Goal: Task Accomplishment & Management: Manage account settings

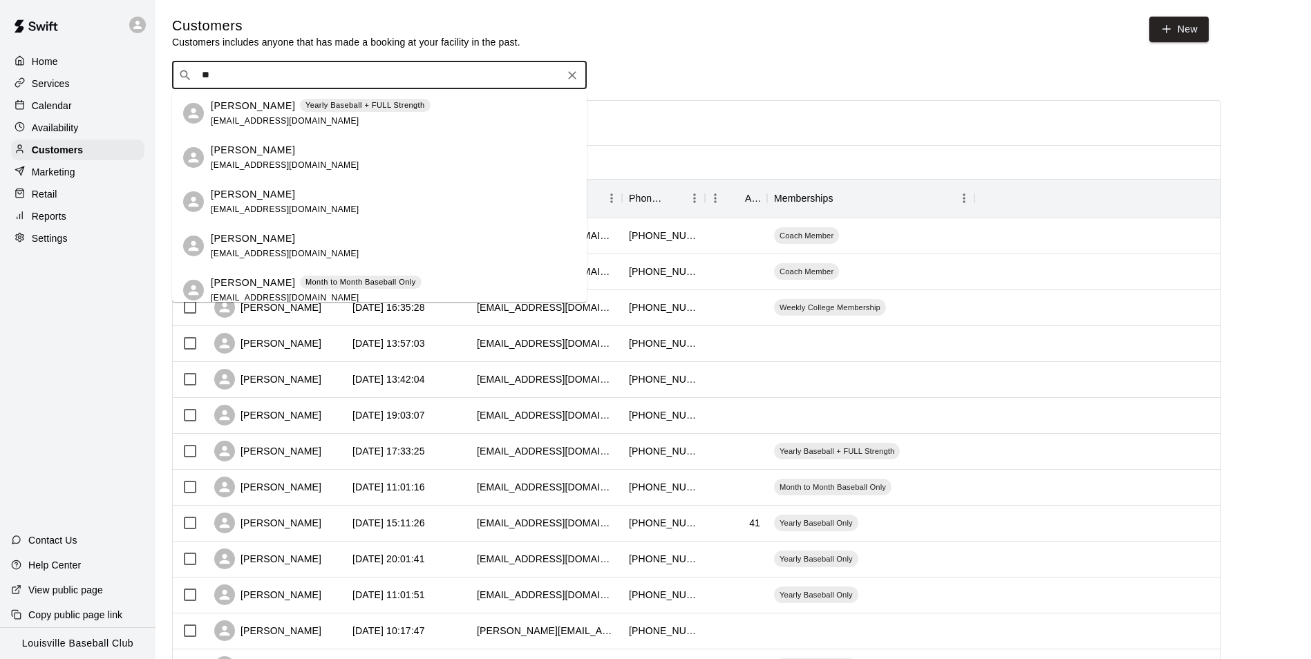
type input "*"
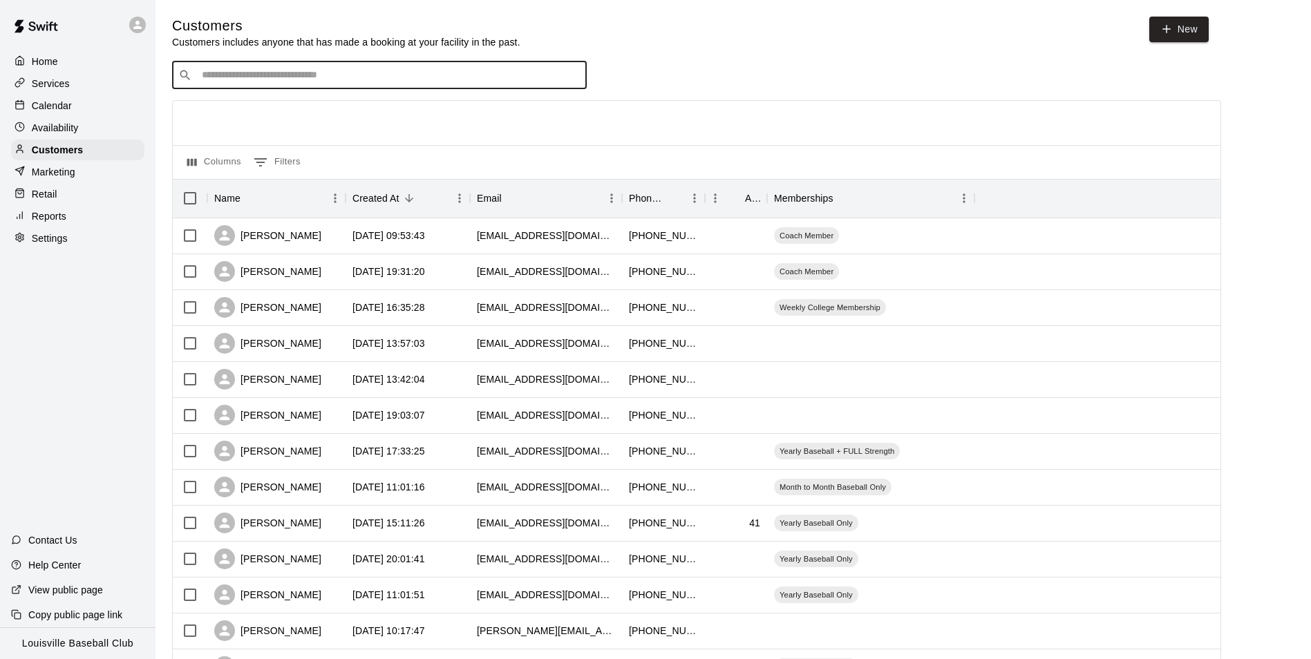
click at [106, 113] on div "Calendar" at bounding box center [77, 105] width 133 height 21
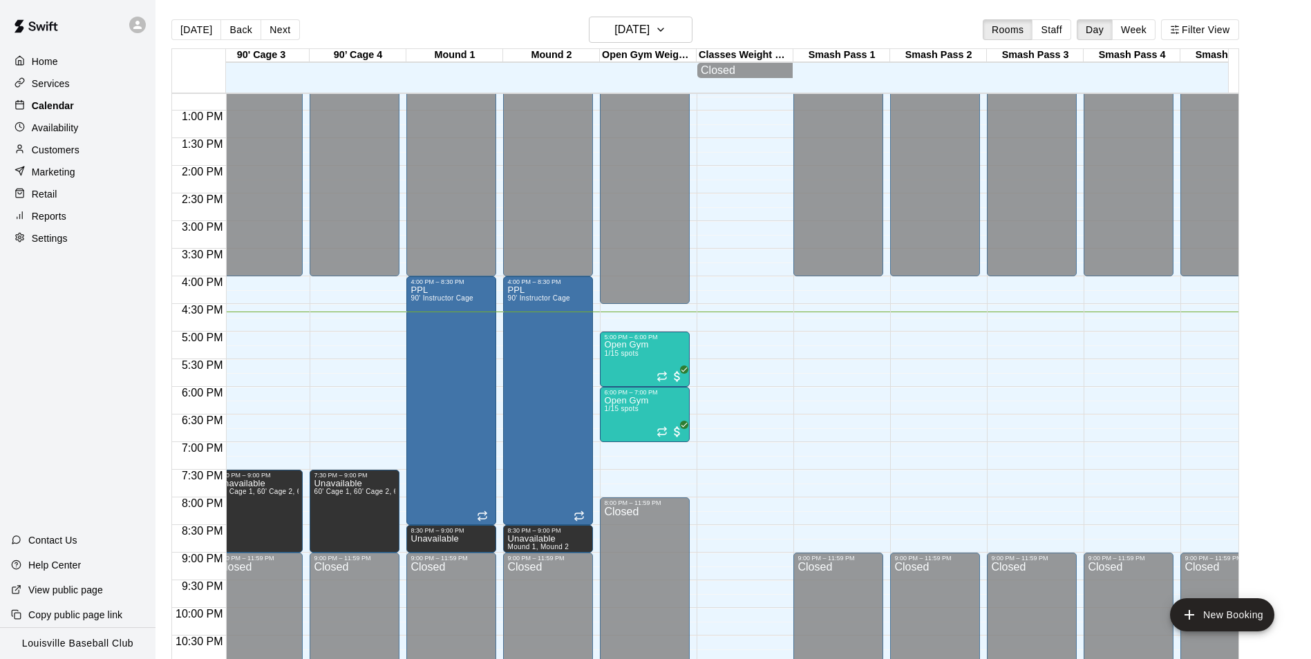
scroll to position [0, 884]
click at [652, 367] on div "Open Gym 1/15 spots" at bounding box center [644, 670] width 82 height 659
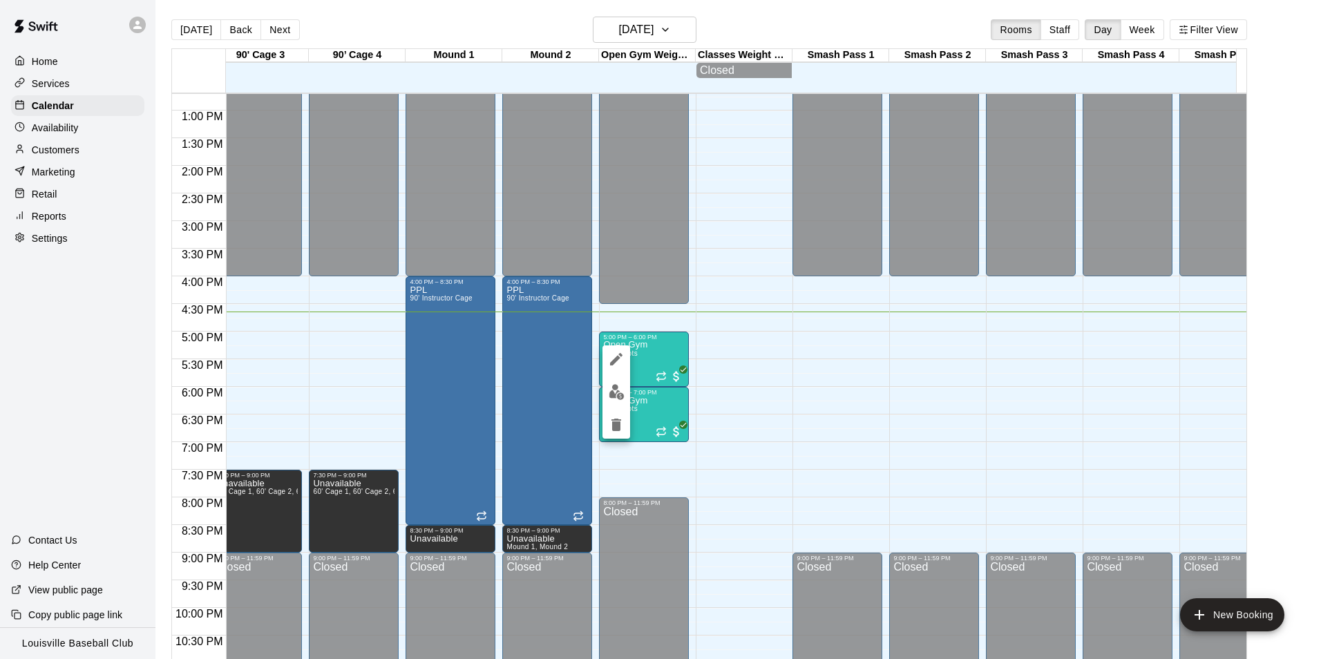
click at [620, 397] on img "edit" at bounding box center [617, 392] width 16 height 16
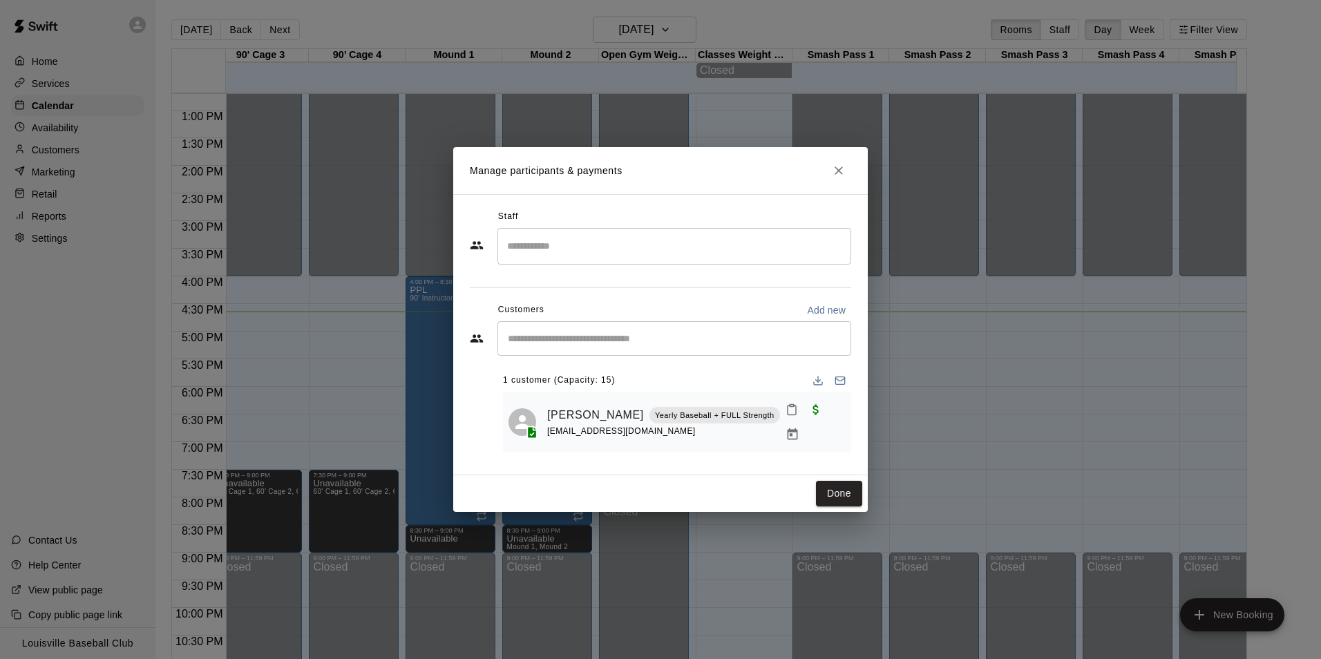
click at [697, 345] on input "Start typing to search customers..." at bounding box center [674, 339] width 341 height 14
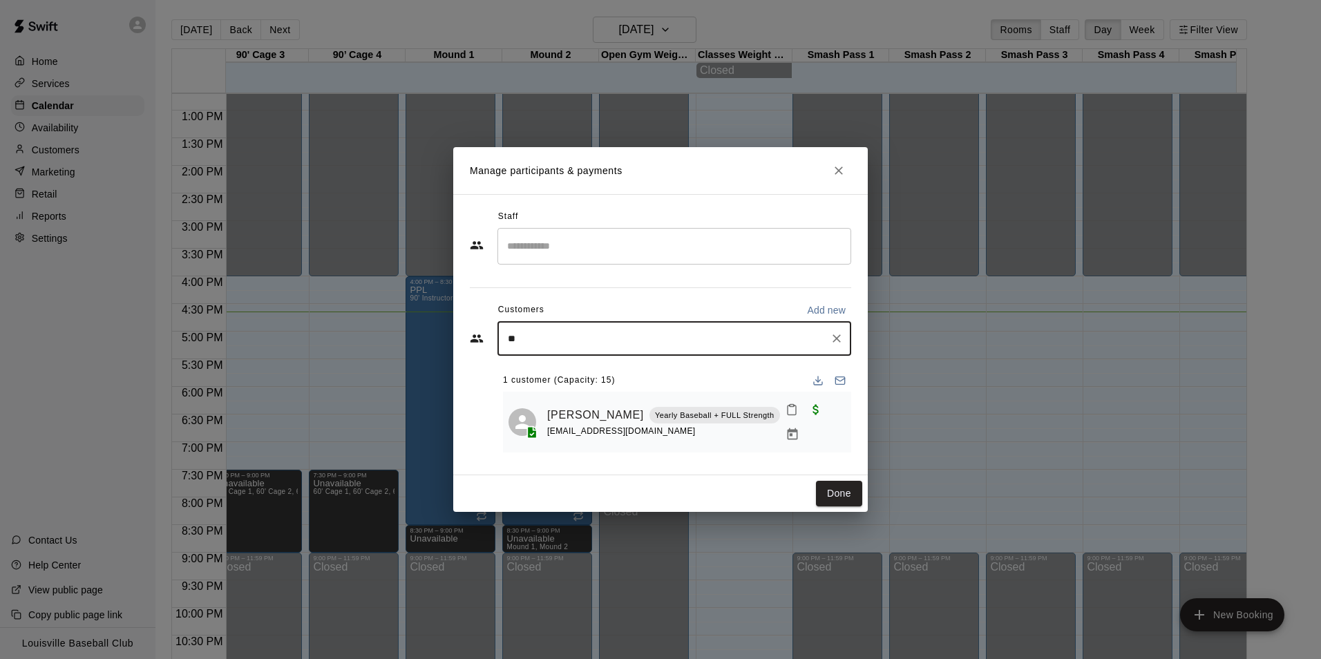
type input "***"
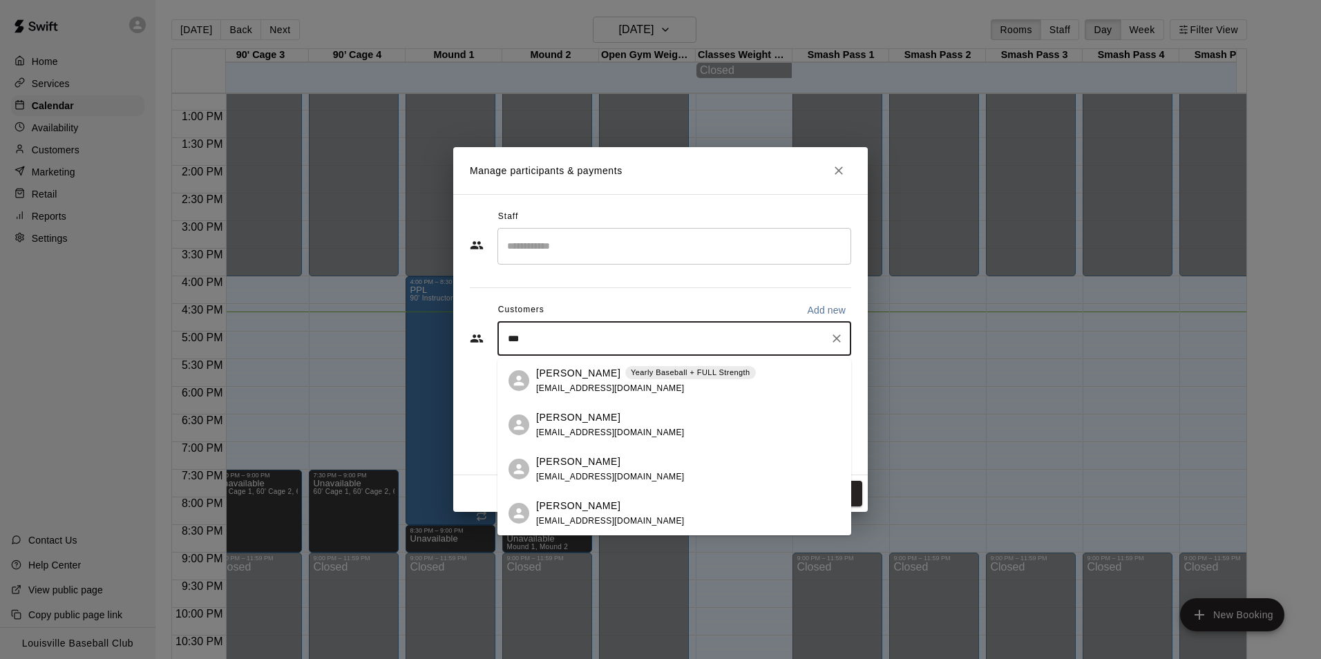
click at [671, 387] on div "[PERSON_NAME] Yearly Baseball + FULL Strength [EMAIL_ADDRESS][DOMAIN_NAME]" at bounding box center [646, 381] width 220 height 30
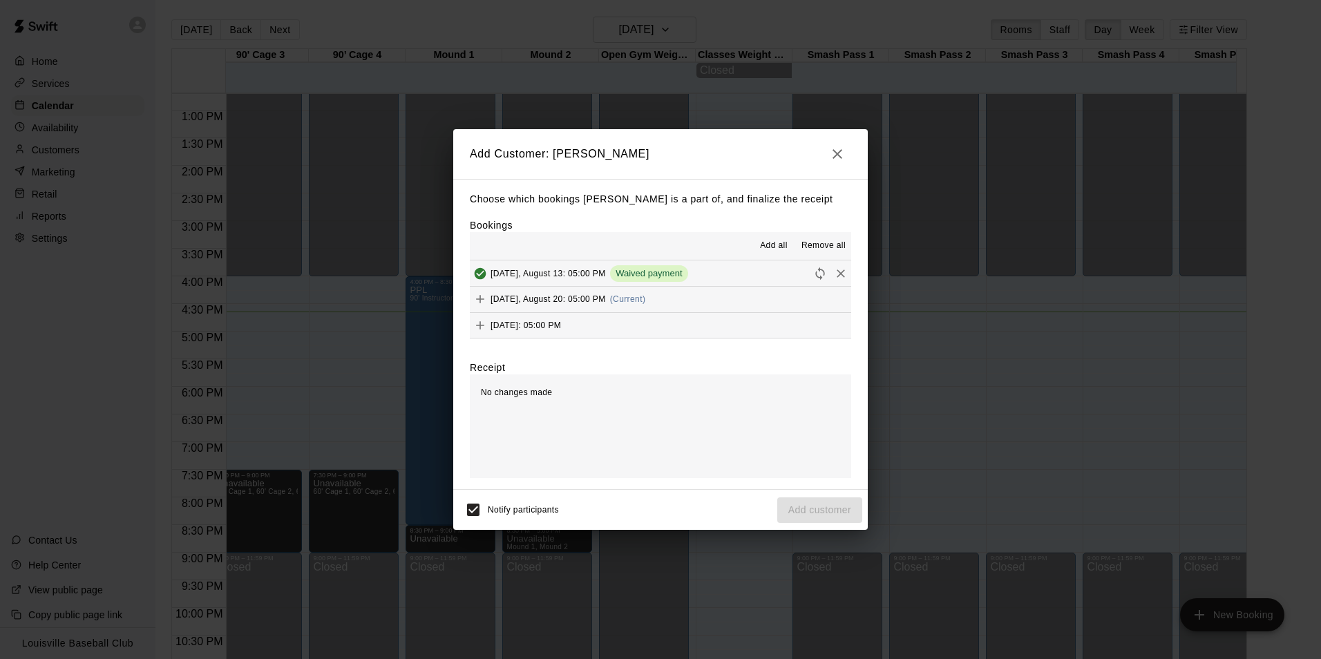
click at [711, 299] on button "[DATE], August 20: 05:00 PM (Current)" at bounding box center [660, 300] width 381 height 26
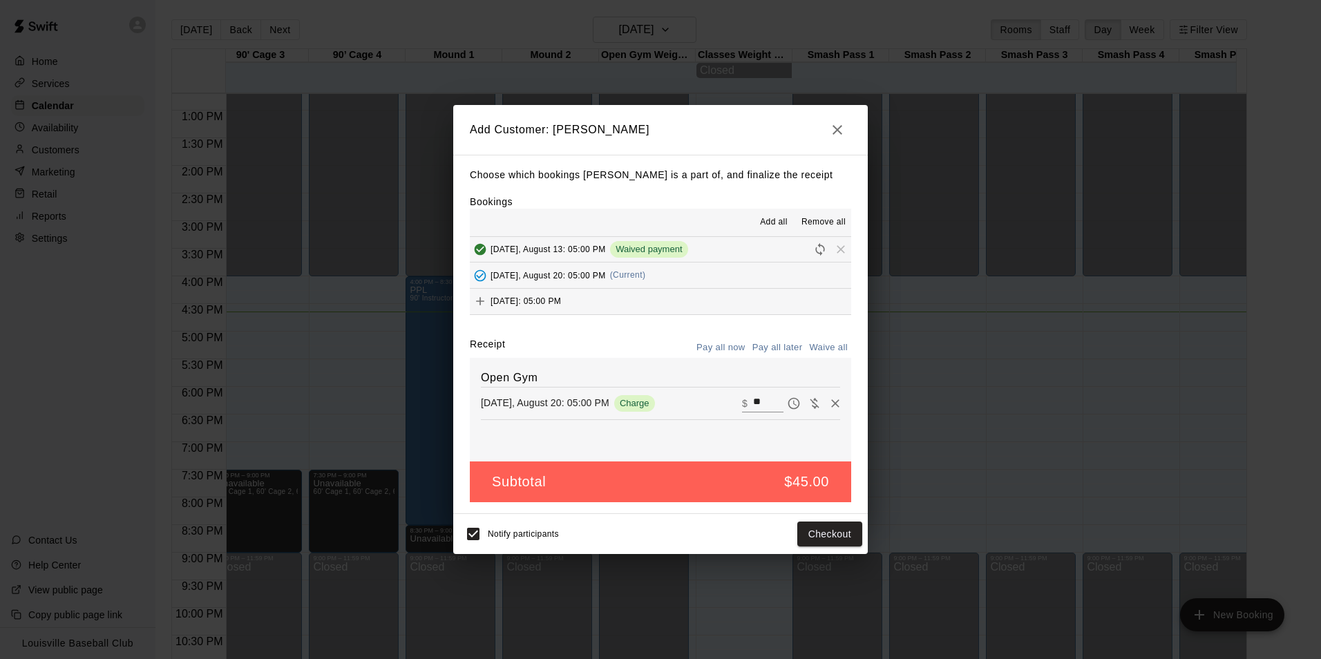
click at [831, 404] on icon "Remove" at bounding box center [835, 403] width 8 height 8
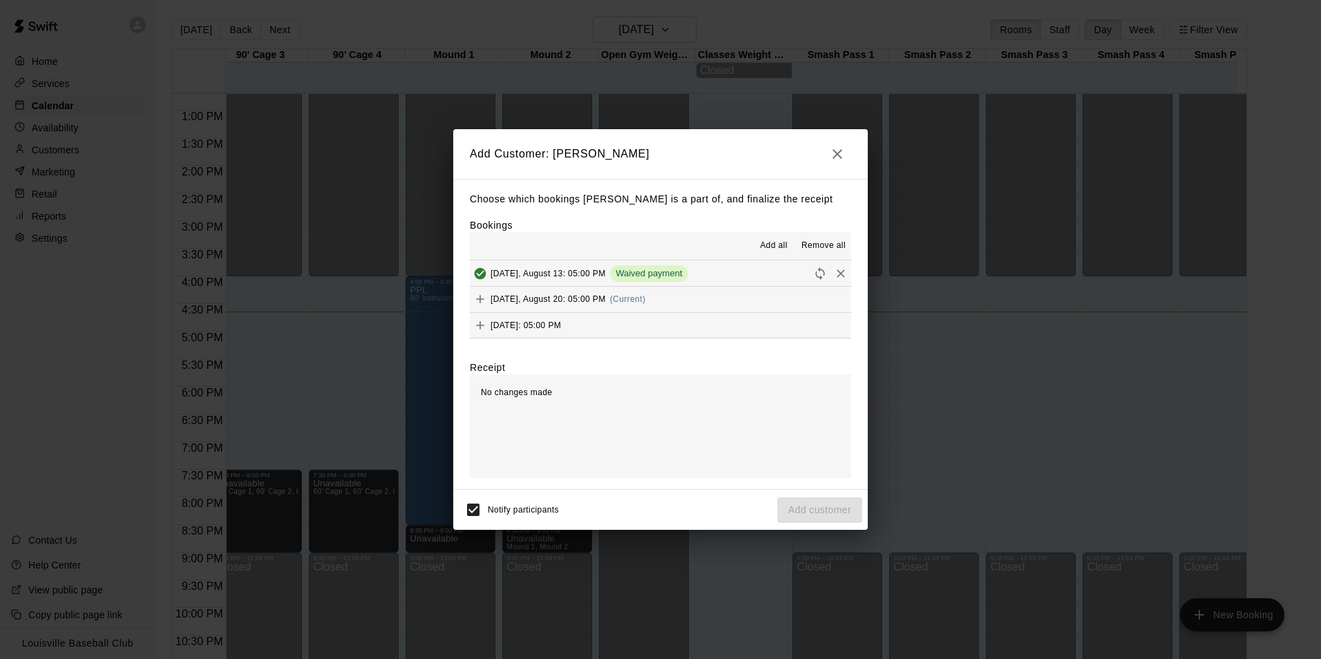
click at [728, 303] on button "[DATE], August 20: 05:00 PM (Current)" at bounding box center [660, 300] width 381 height 26
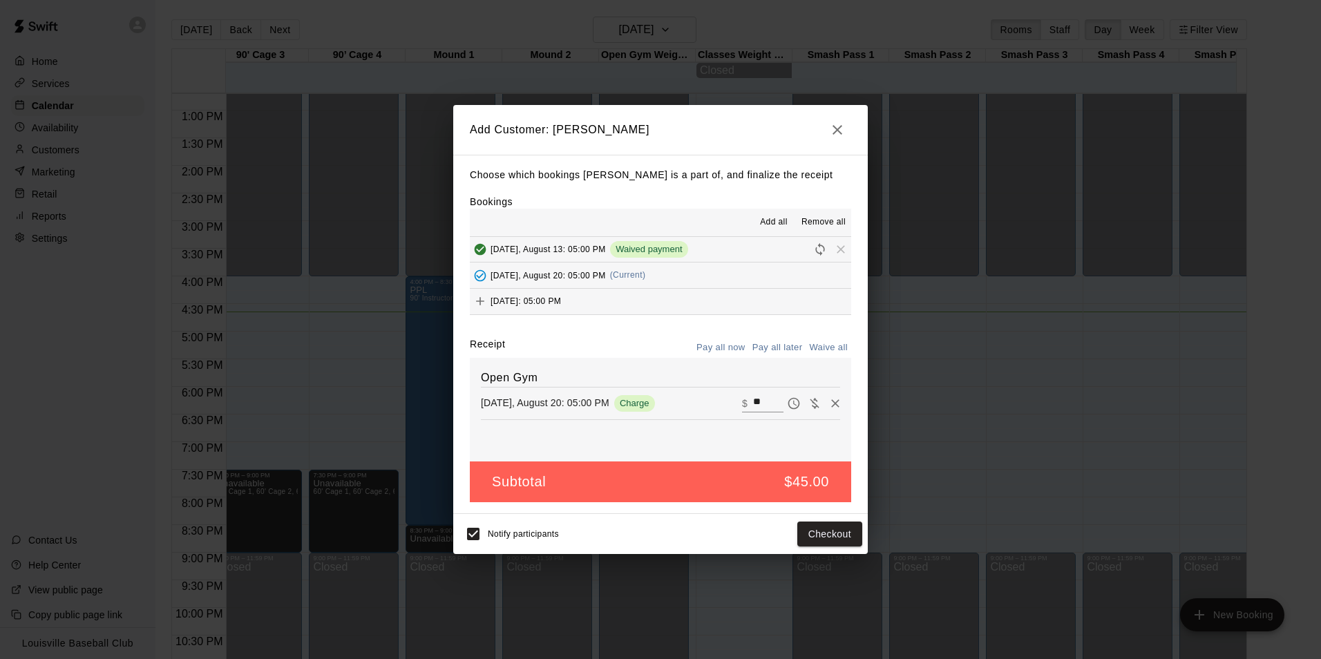
click at [759, 405] on input "**" at bounding box center [768, 404] width 30 height 18
type input "*"
click at [820, 536] on button "Add customer" at bounding box center [819, 535] width 85 height 26
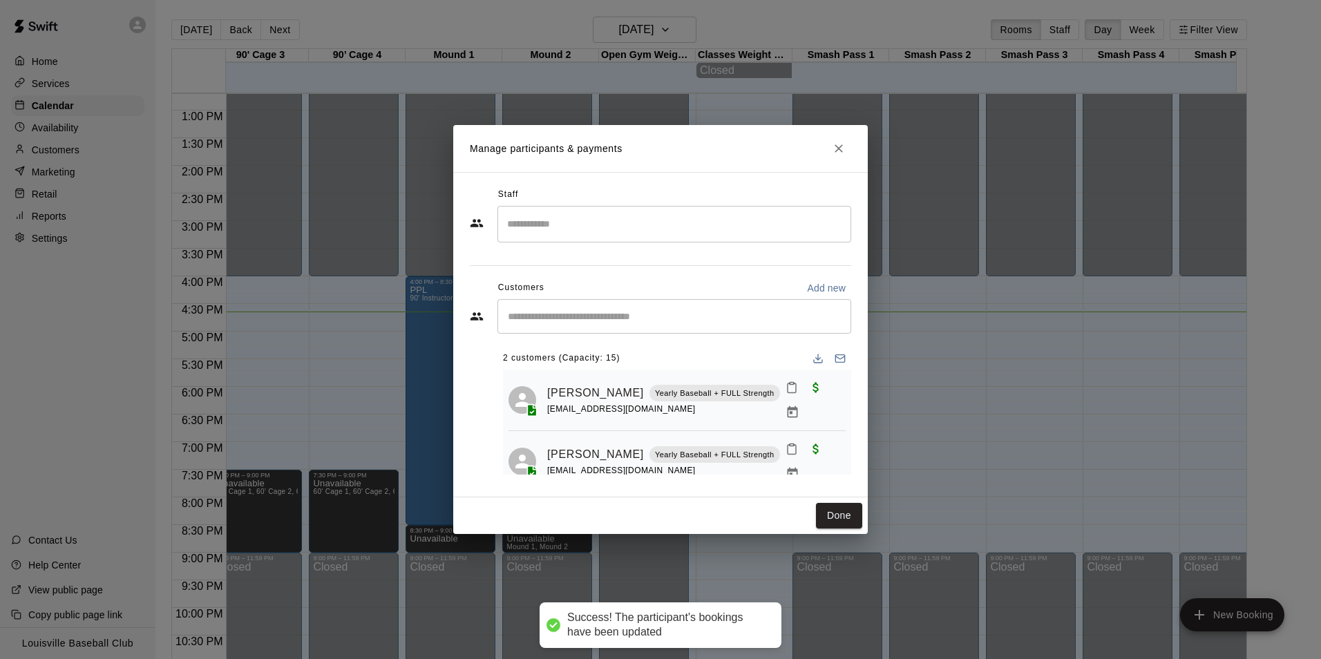
click at [810, 446] on span "Waived payment" at bounding box center [816, 448] width 25 height 12
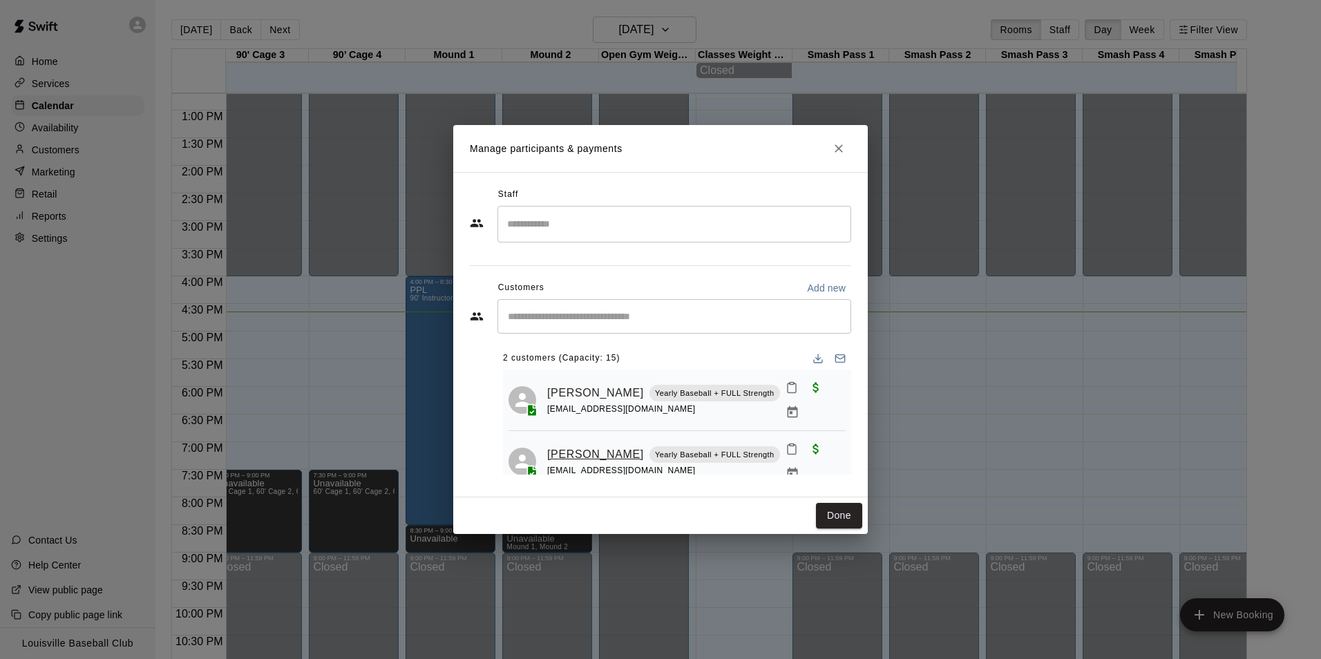
click at [595, 446] on link "[PERSON_NAME]" at bounding box center [595, 455] width 97 height 18
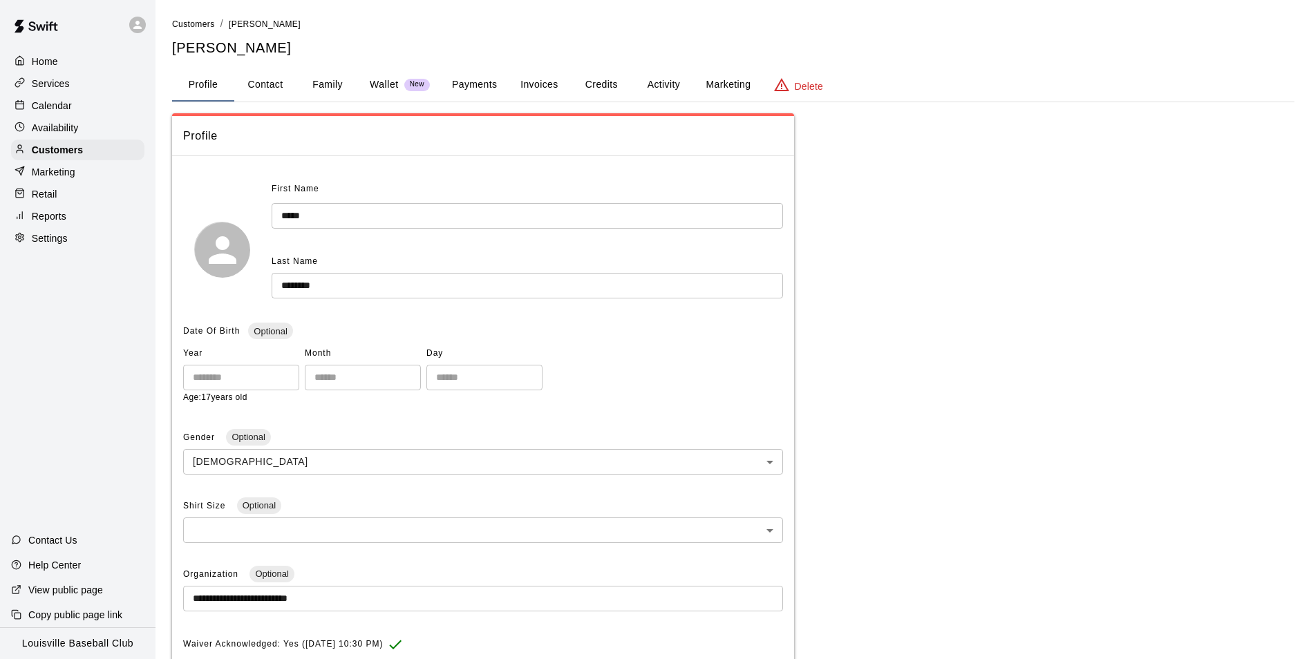
click at [491, 79] on button "Payments" at bounding box center [474, 84] width 67 height 33
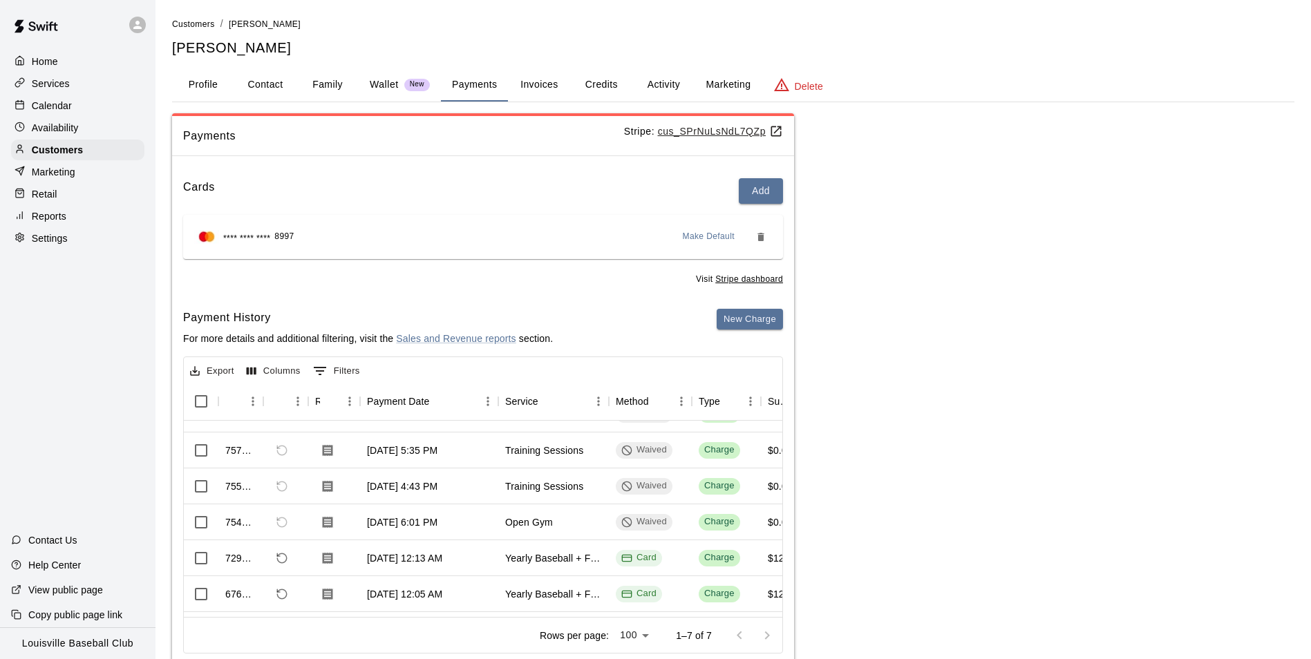
scroll to position [23, 0]
click at [88, 103] on div "Calendar" at bounding box center [77, 105] width 133 height 21
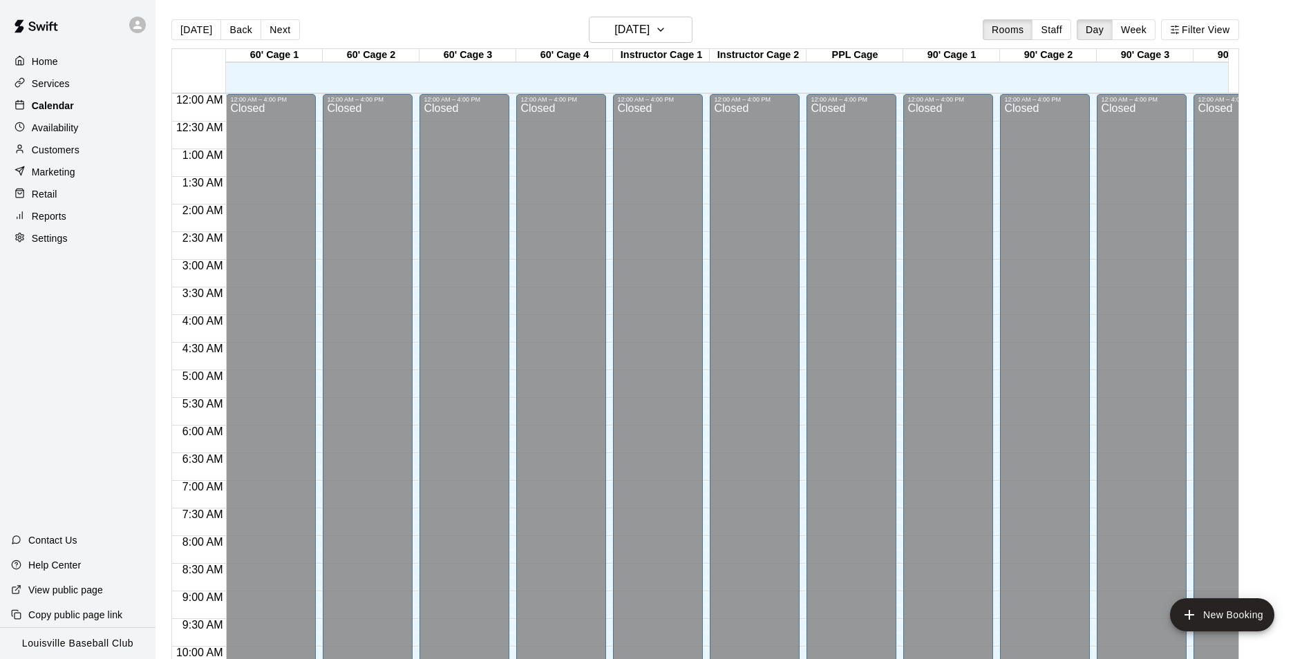
scroll to position [702, 0]
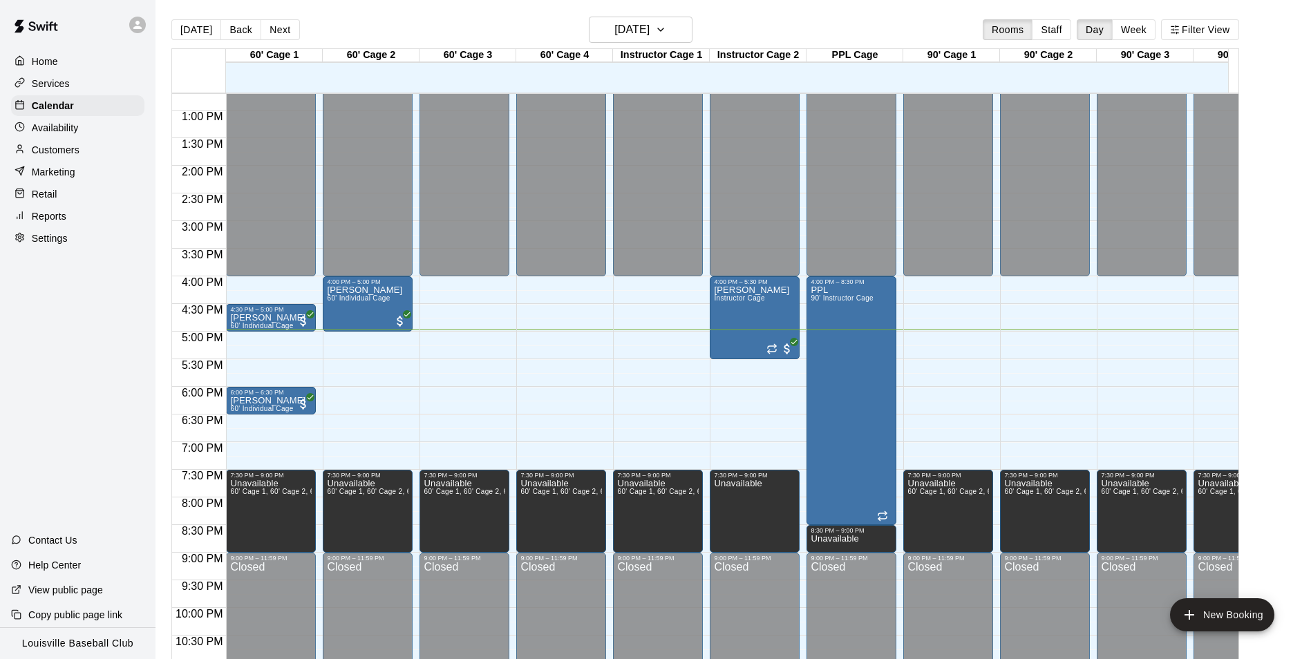
click at [91, 160] on div "Customers" at bounding box center [77, 150] width 133 height 21
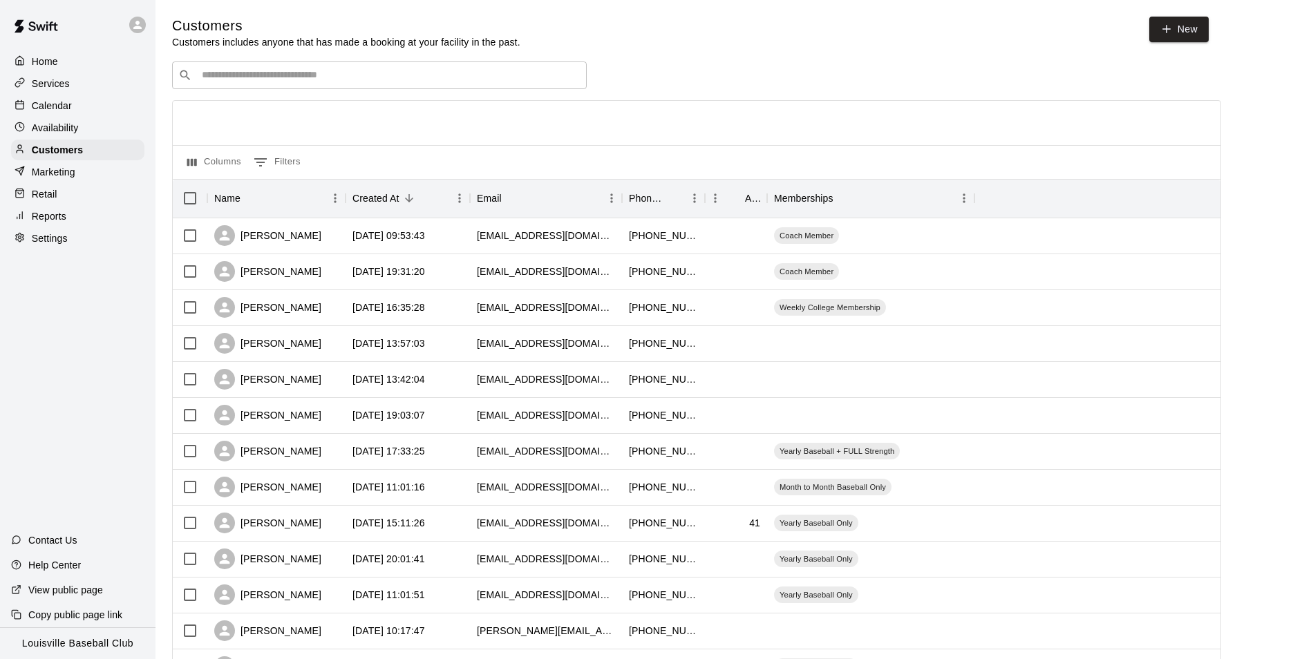
click at [540, 79] on input "Search customers by name or email" at bounding box center [389, 75] width 383 height 14
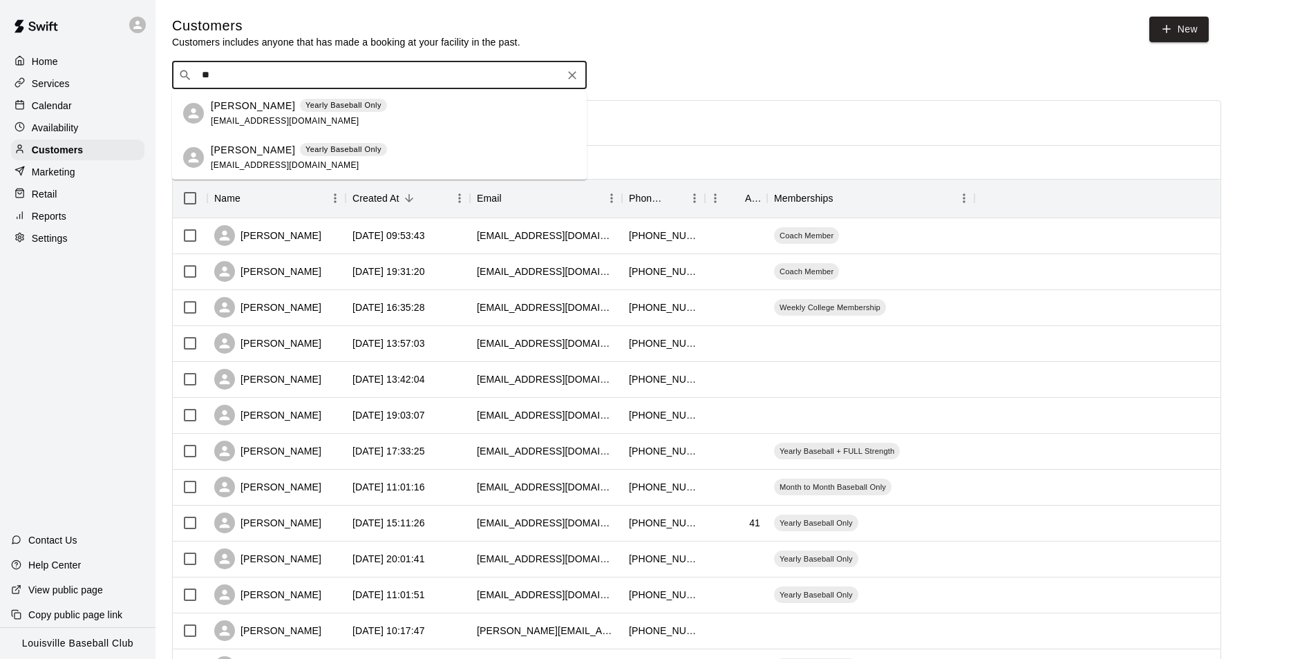
type input "*"
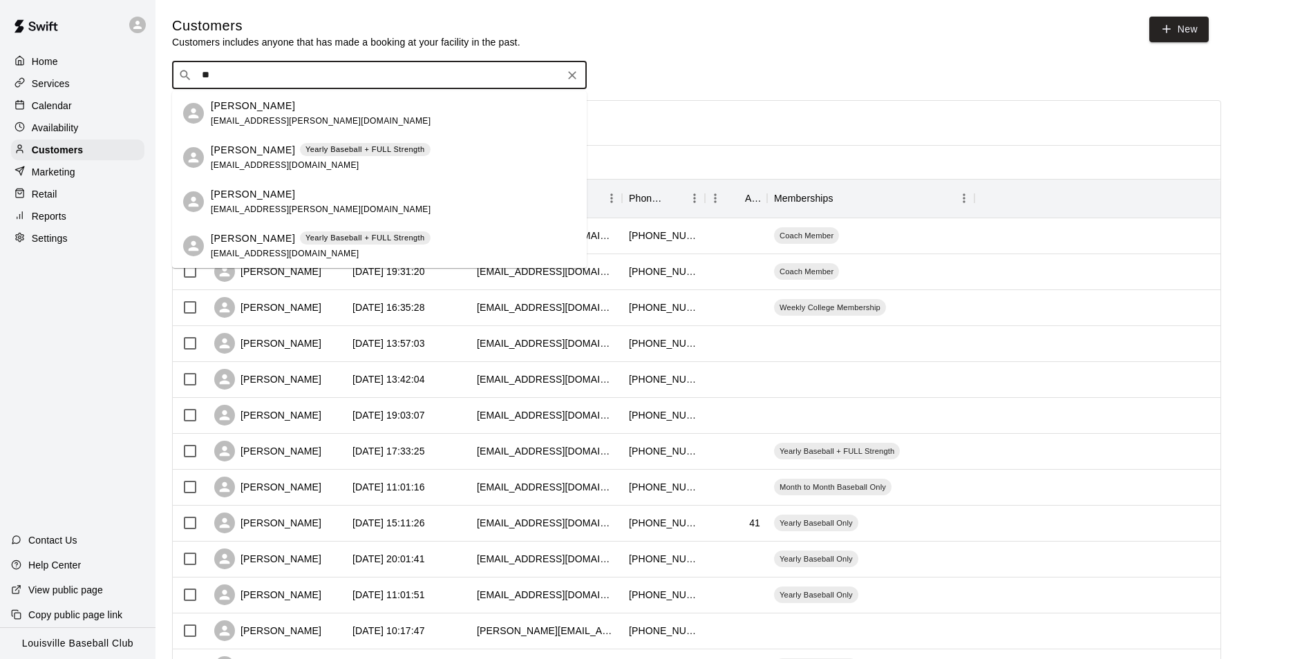
type input "*"
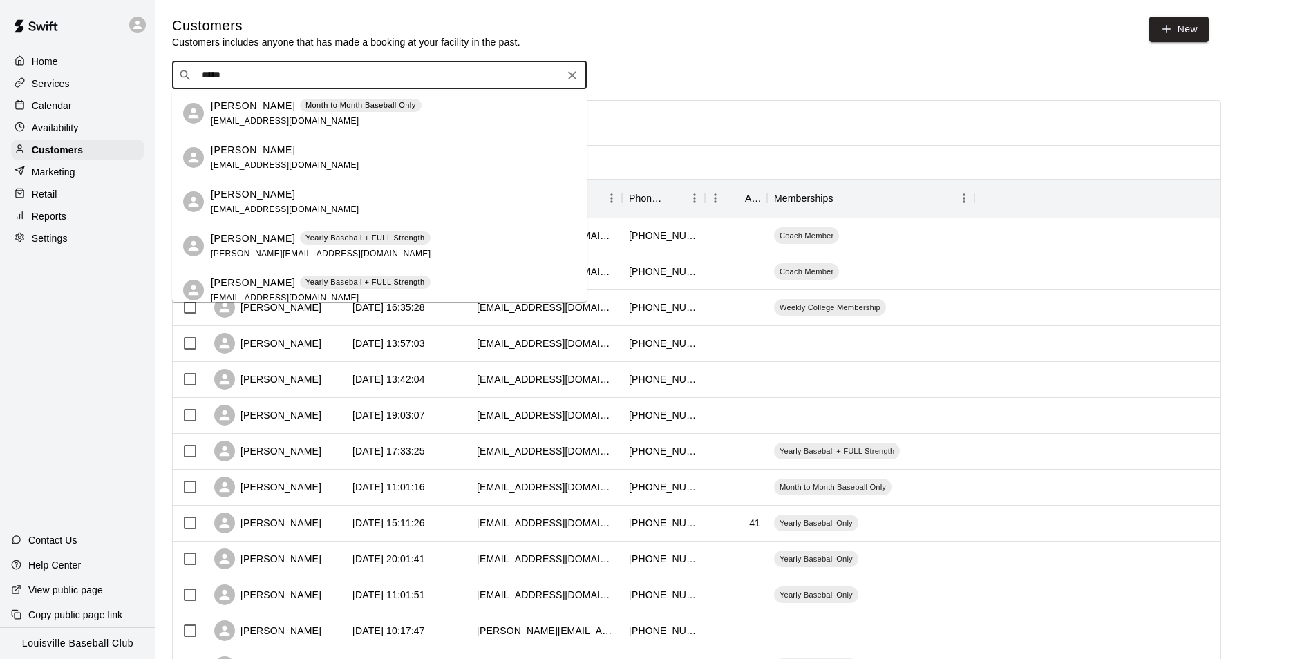
type input "******"
click at [79, 103] on div "Calendar" at bounding box center [77, 105] width 133 height 21
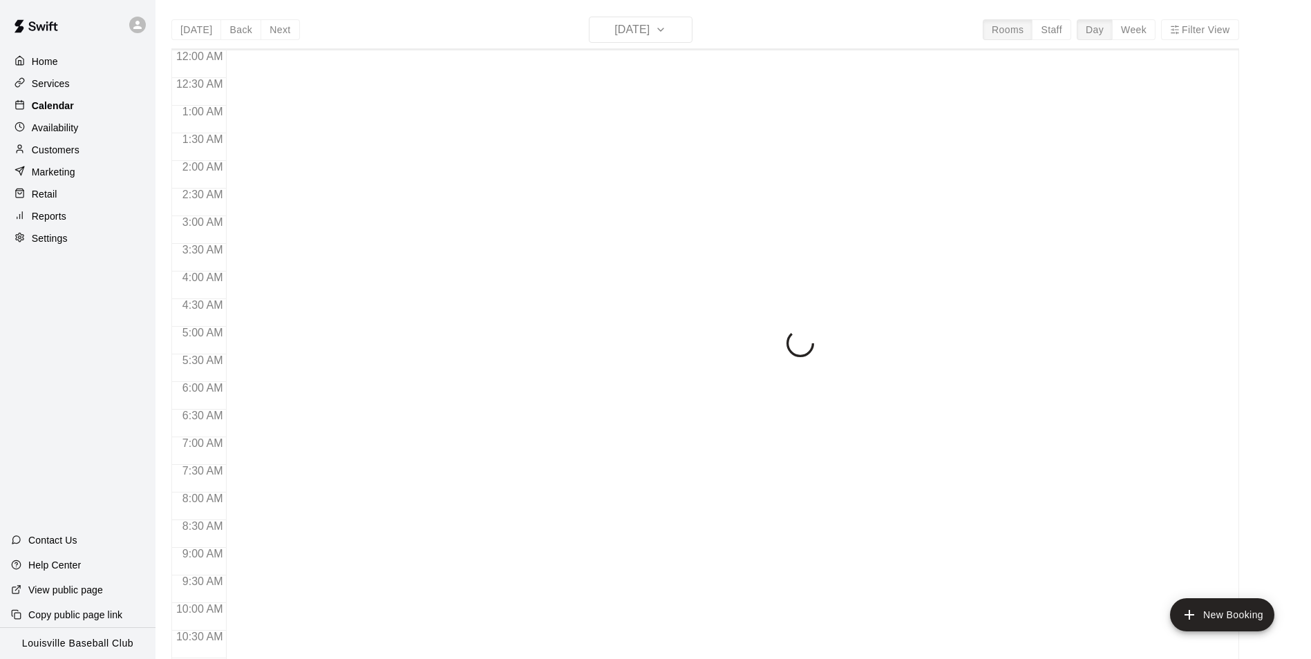
scroll to position [702, 0]
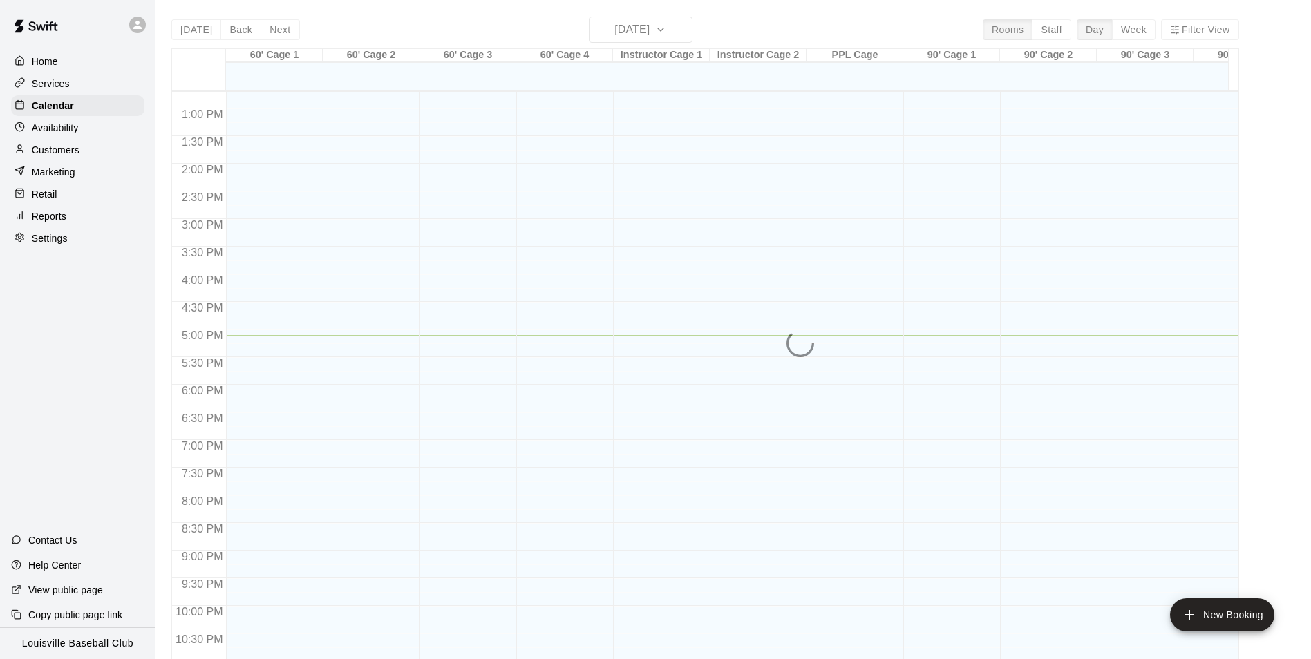
click at [681, 32] on div "[DATE] Back [DATE][DATE] Rooms Staff Day Week Filter View 60' Cage 1 20 Wed 60'…" at bounding box center [705, 346] width 1068 height 659
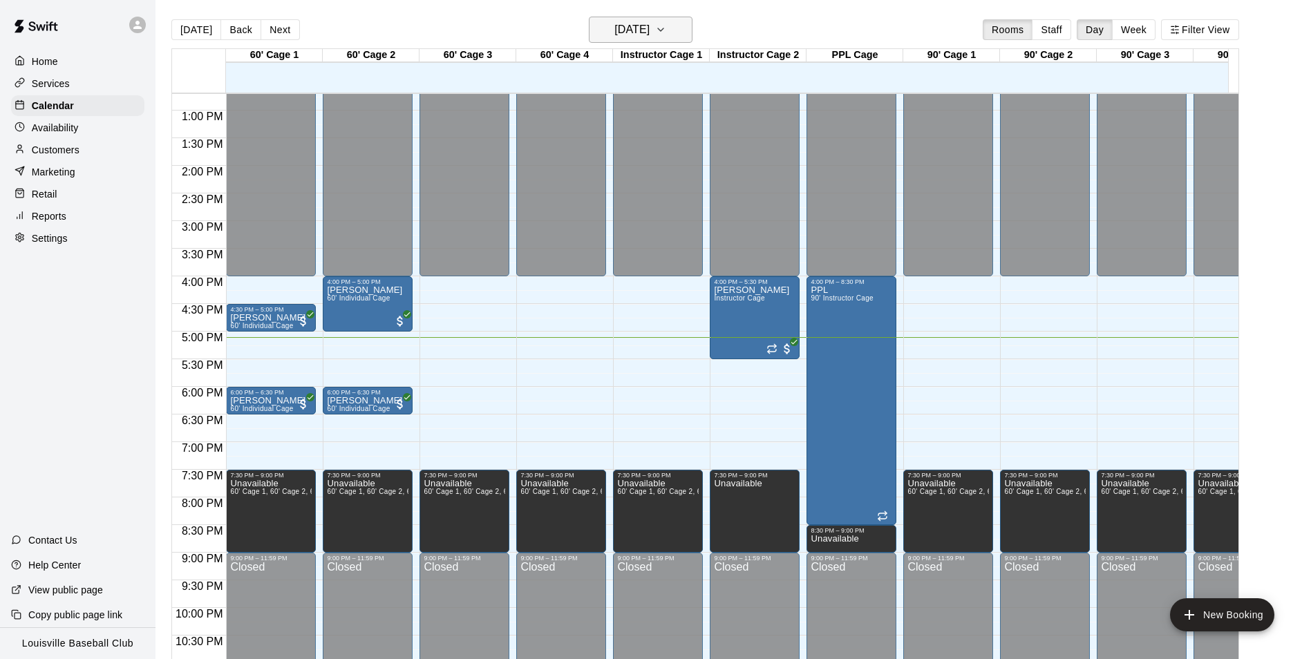
click at [666, 30] on icon "button" at bounding box center [660, 29] width 11 height 17
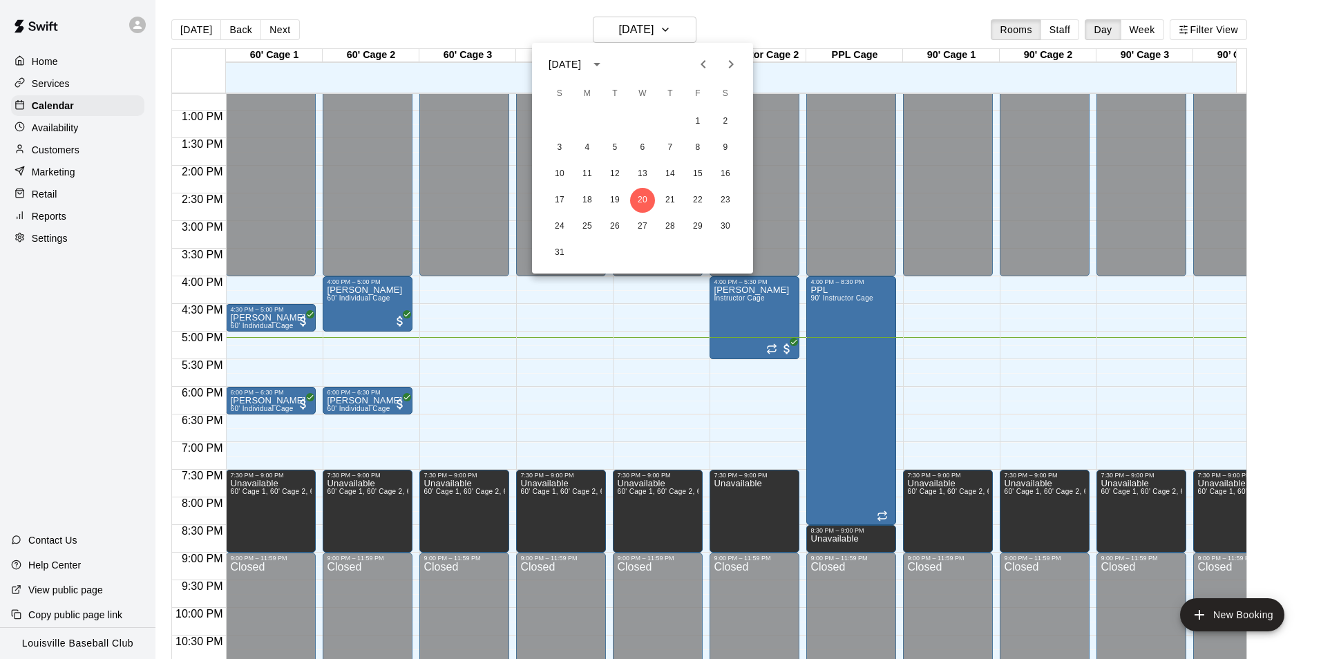
click at [537, 309] on div at bounding box center [660, 329] width 1321 height 659
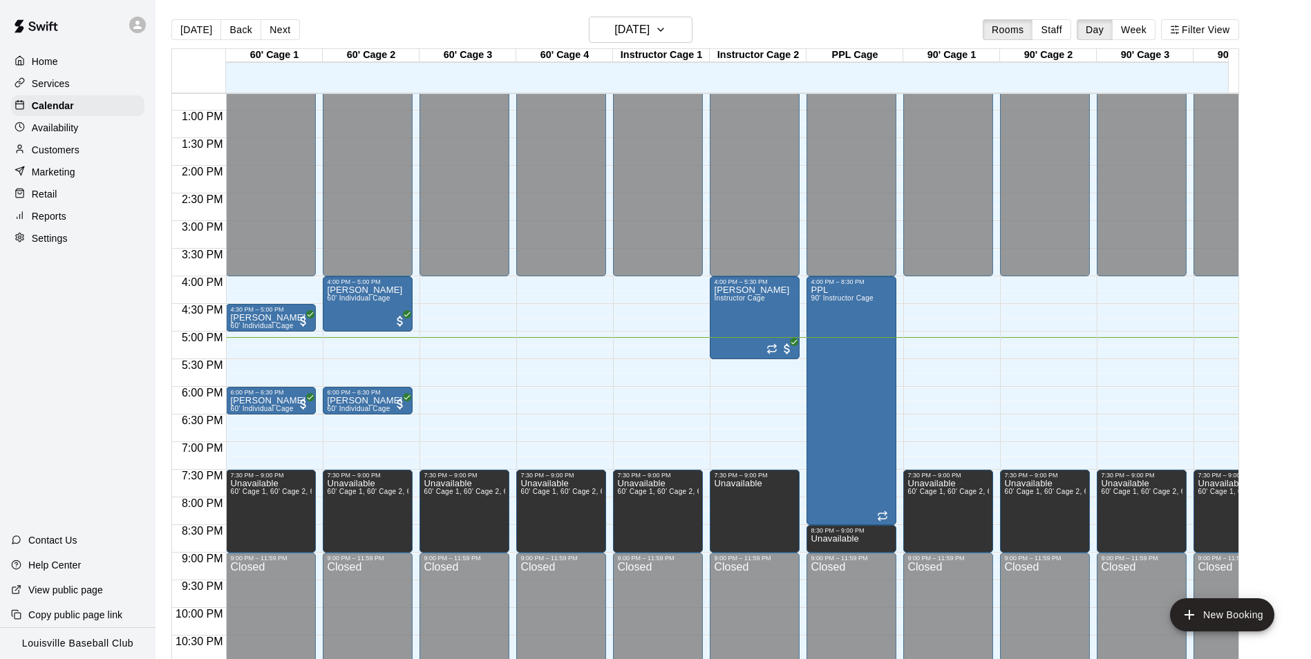
click at [131, 26] on icon at bounding box center [137, 25] width 12 height 12
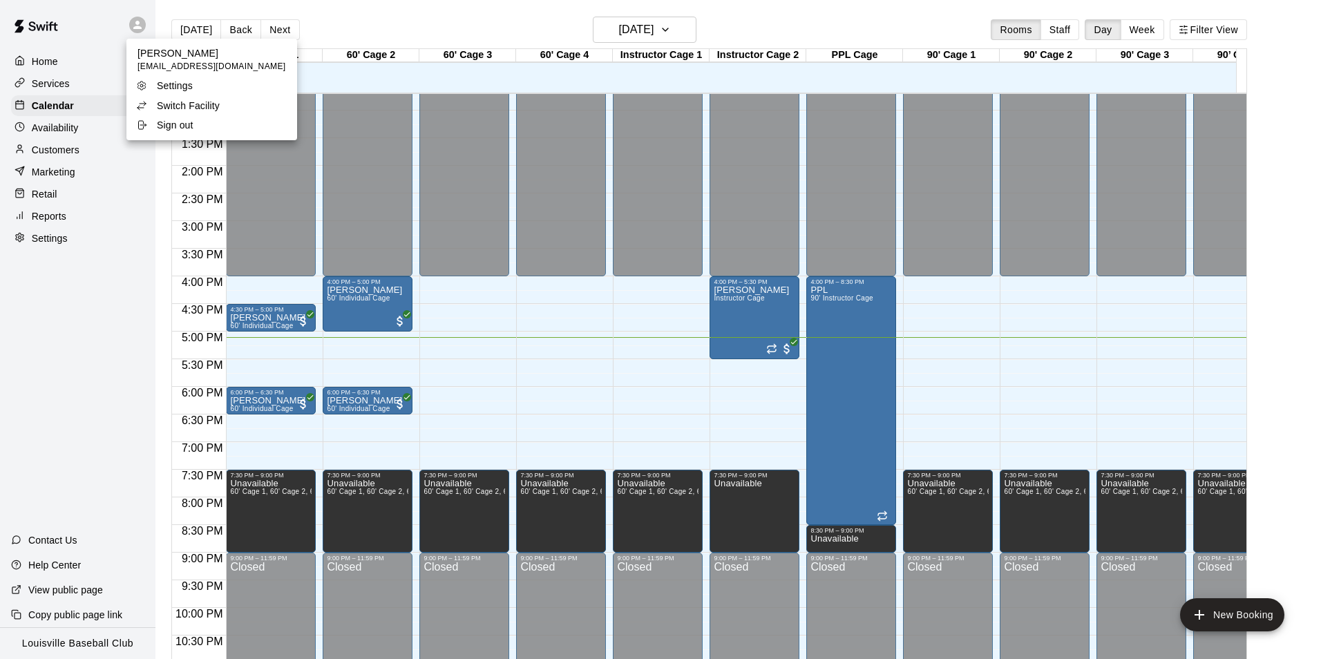
click at [429, 250] on div at bounding box center [660, 329] width 1321 height 659
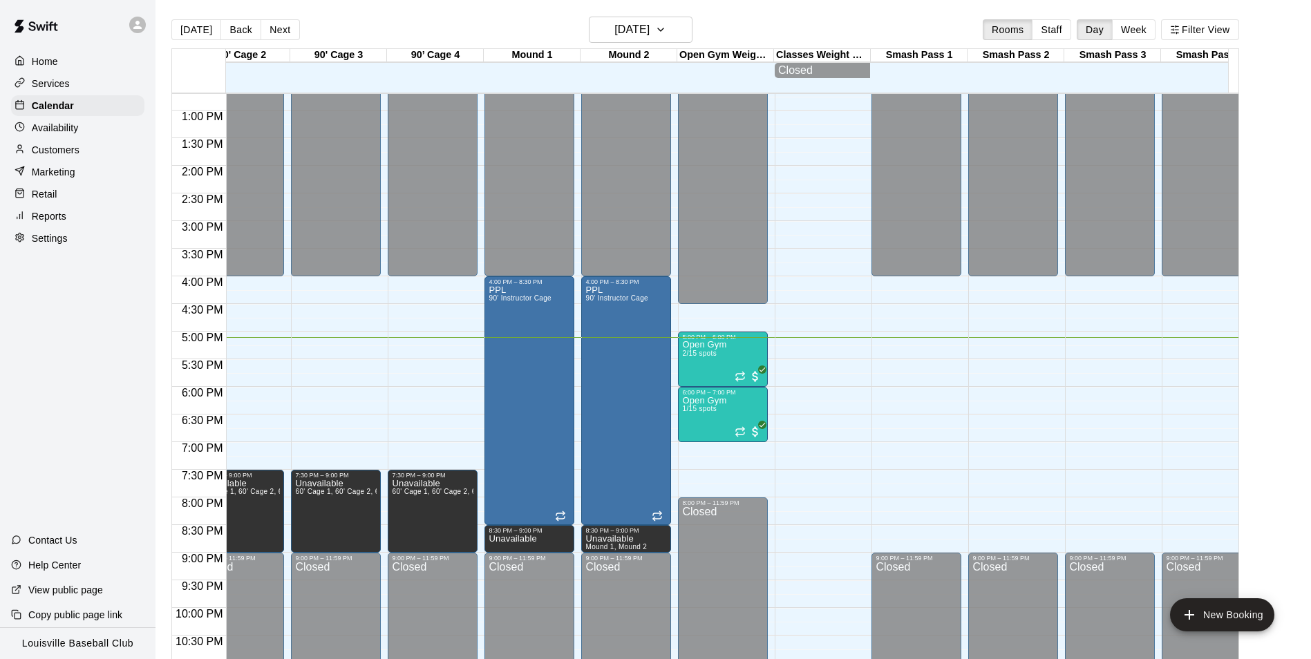
scroll to position [0, 806]
click at [742, 368] on div "Open Gym 2/15 spots" at bounding box center [723, 670] width 82 height 659
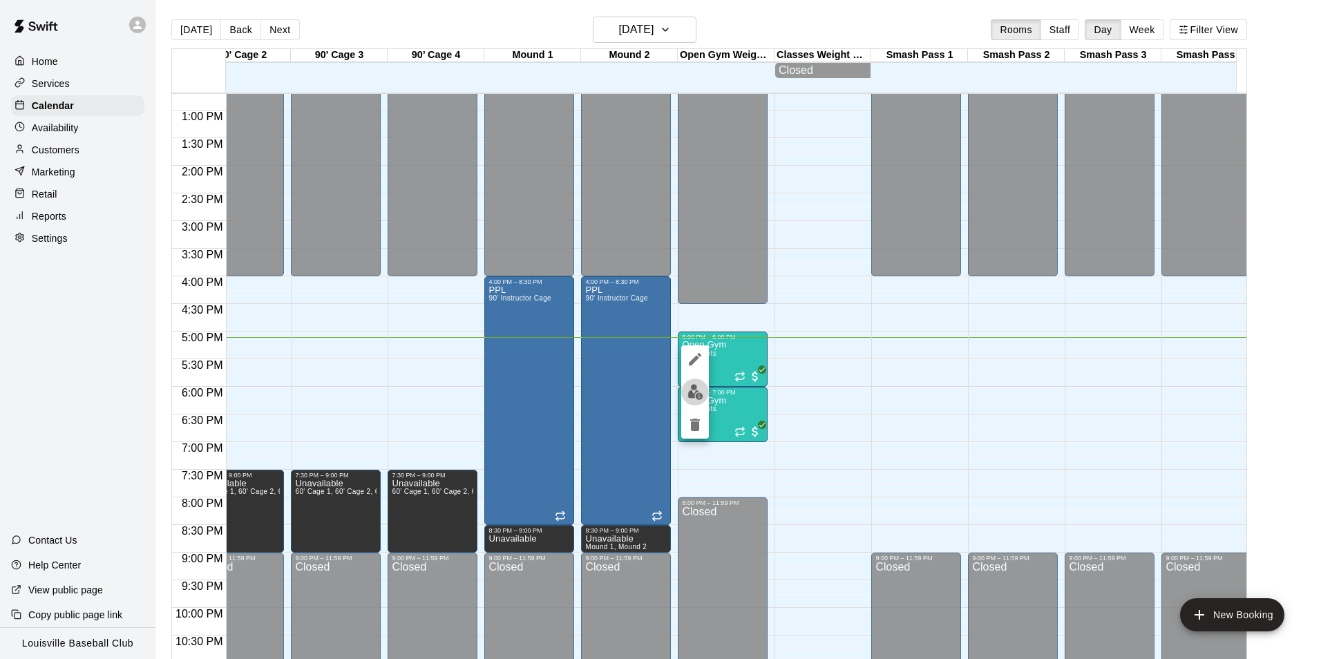
click at [688, 395] on img "edit" at bounding box center [696, 392] width 16 height 16
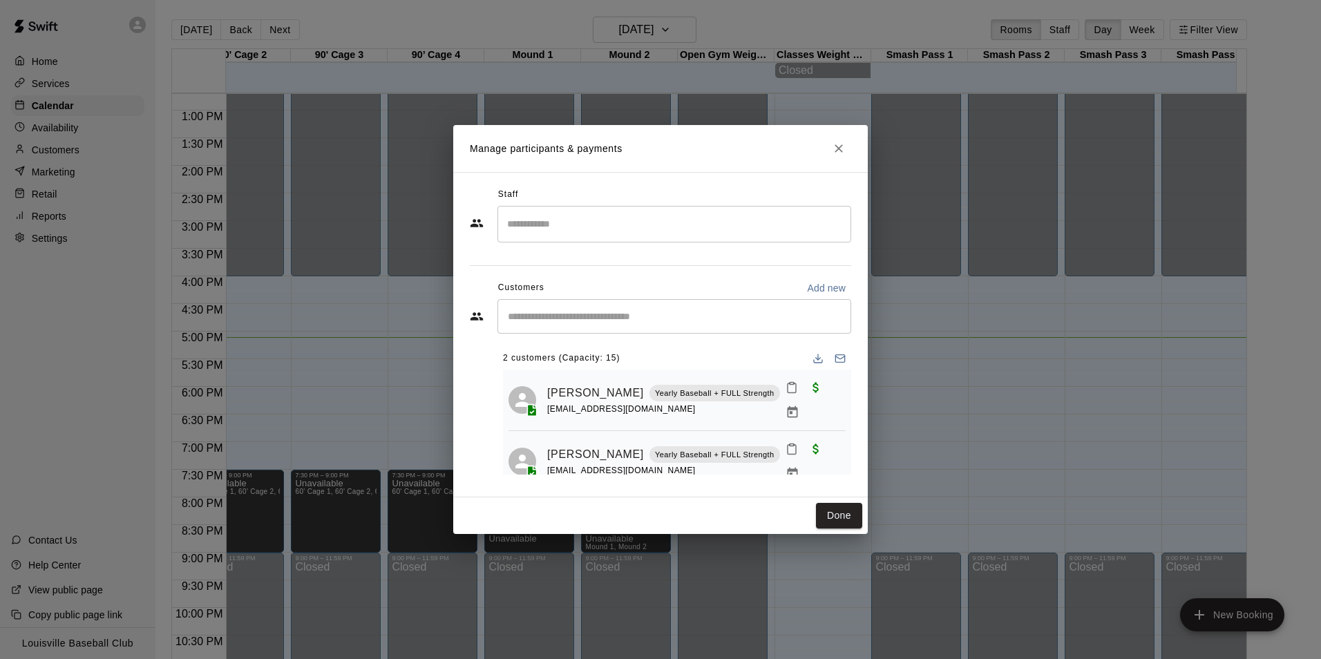
click at [673, 323] on input "Start typing to search customers..." at bounding box center [674, 317] width 341 height 14
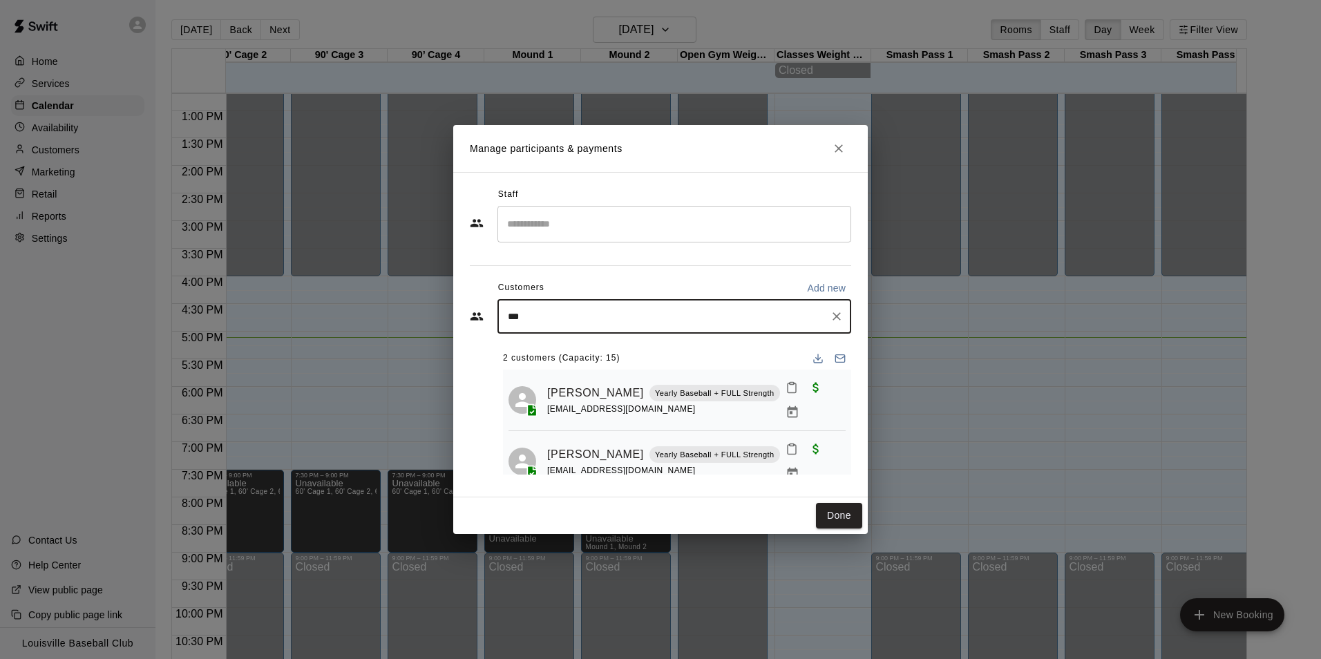
type input "****"
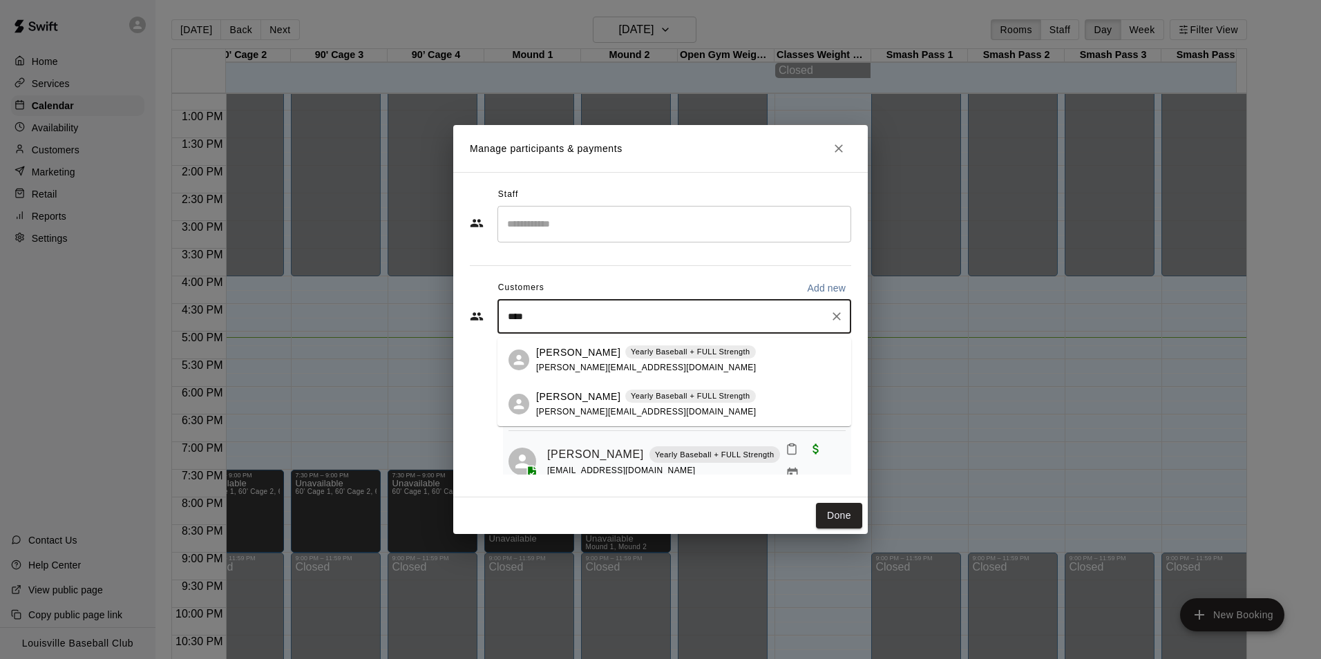
click at [737, 363] on div "[PERSON_NAME] Yearly Baseball + FULL Strength [PERSON_NAME][EMAIL_ADDRESS][DOMA…" at bounding box center [688, 360] width 304 height 30
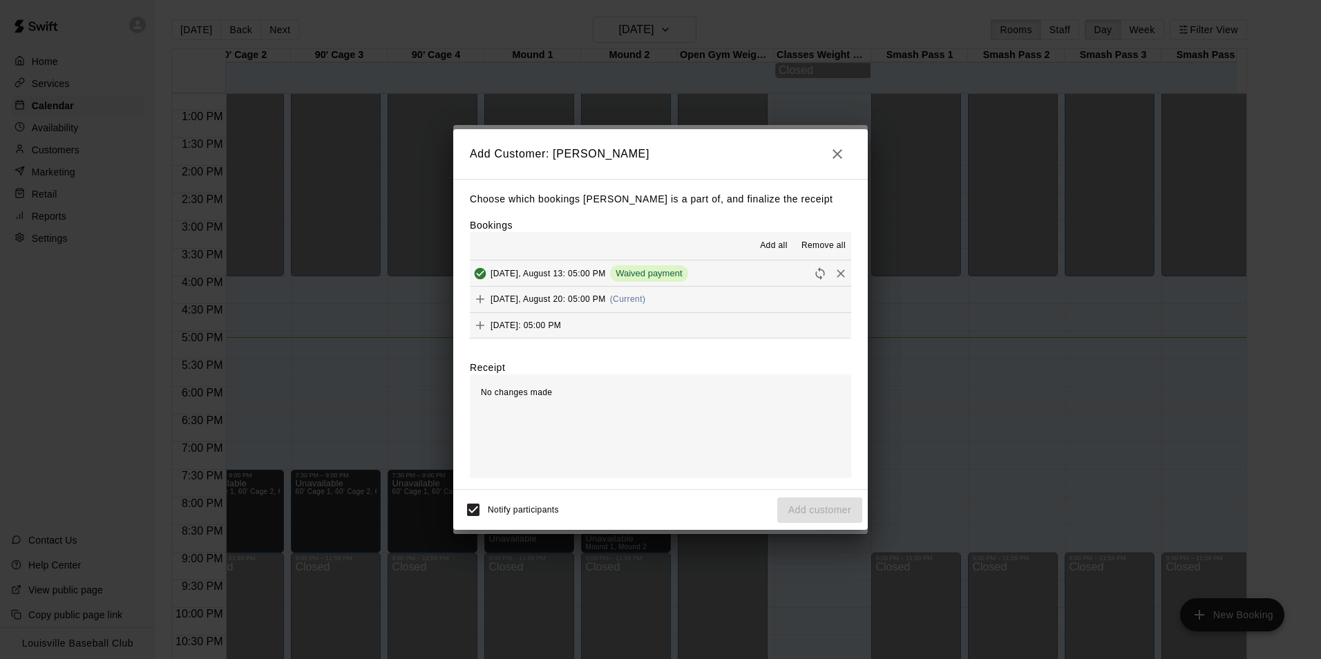
click at [746, 296] on button "[DATE], August 20: 05:00 PM (Current)" at bounding box center [660, 300] width 381 height 26
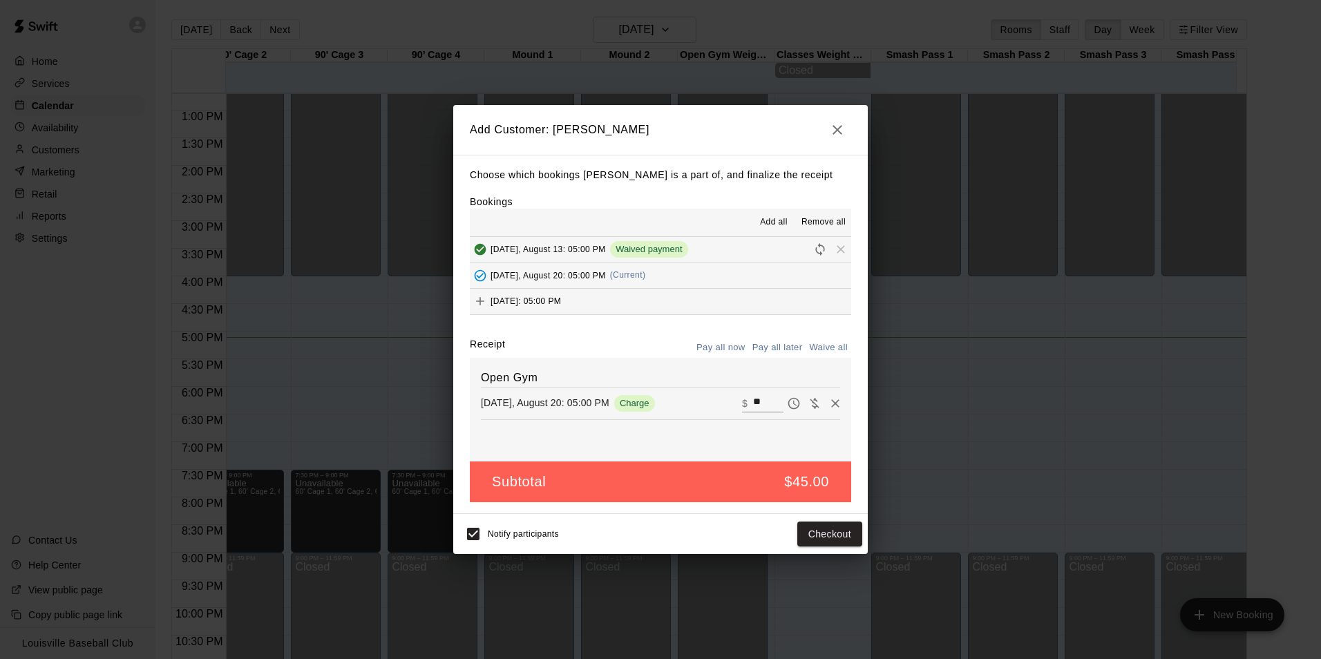
click at [760, 402] on input "**" at bounding box center [768, 404] width 30 height 18
type input "*"
click at [827, 542] on button "Add customer" at bounding box center [819, 535] width 85 height 26
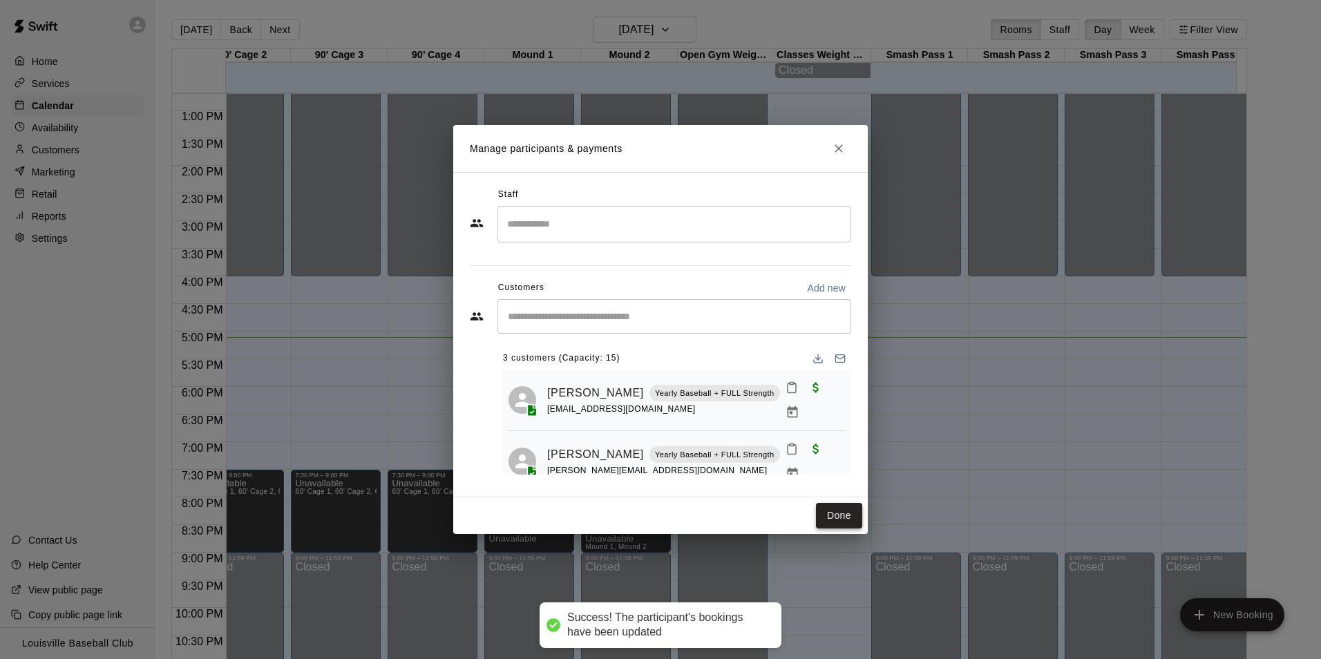
click at [825, 521] on button "Done" at bounding box center [839, 516] width 46 height 26
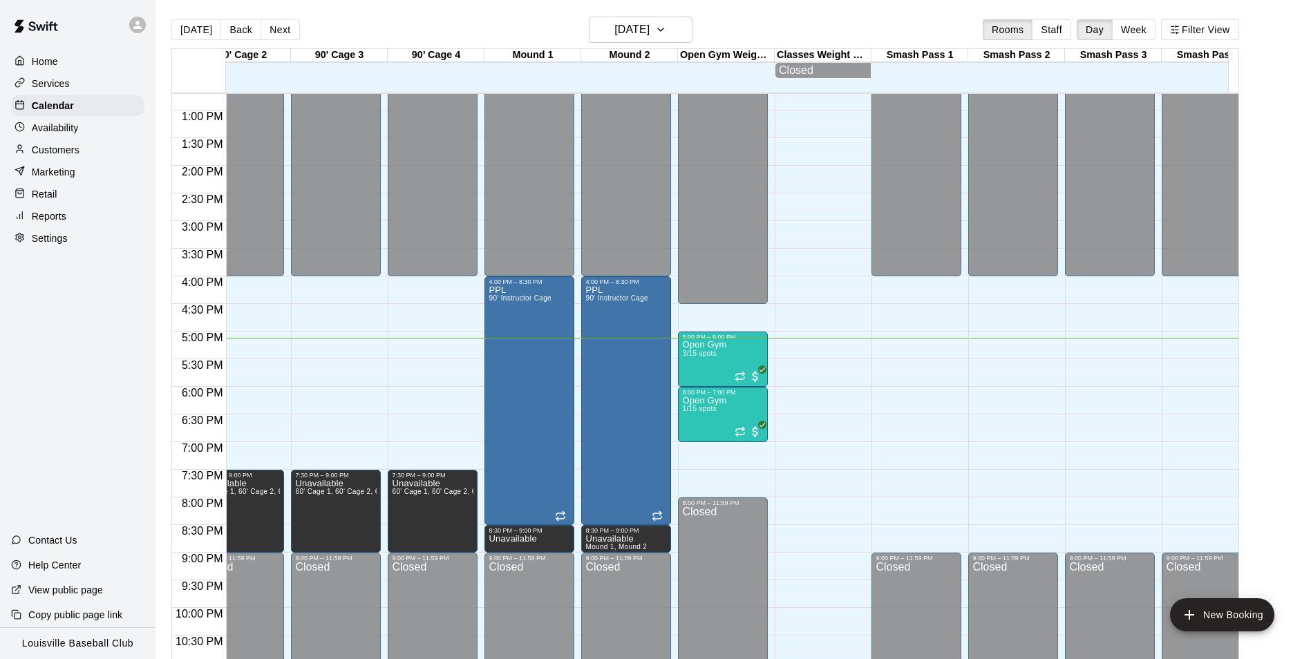
click at [140, 25] on icon at bounding box center [137, 25] width 12 height 12
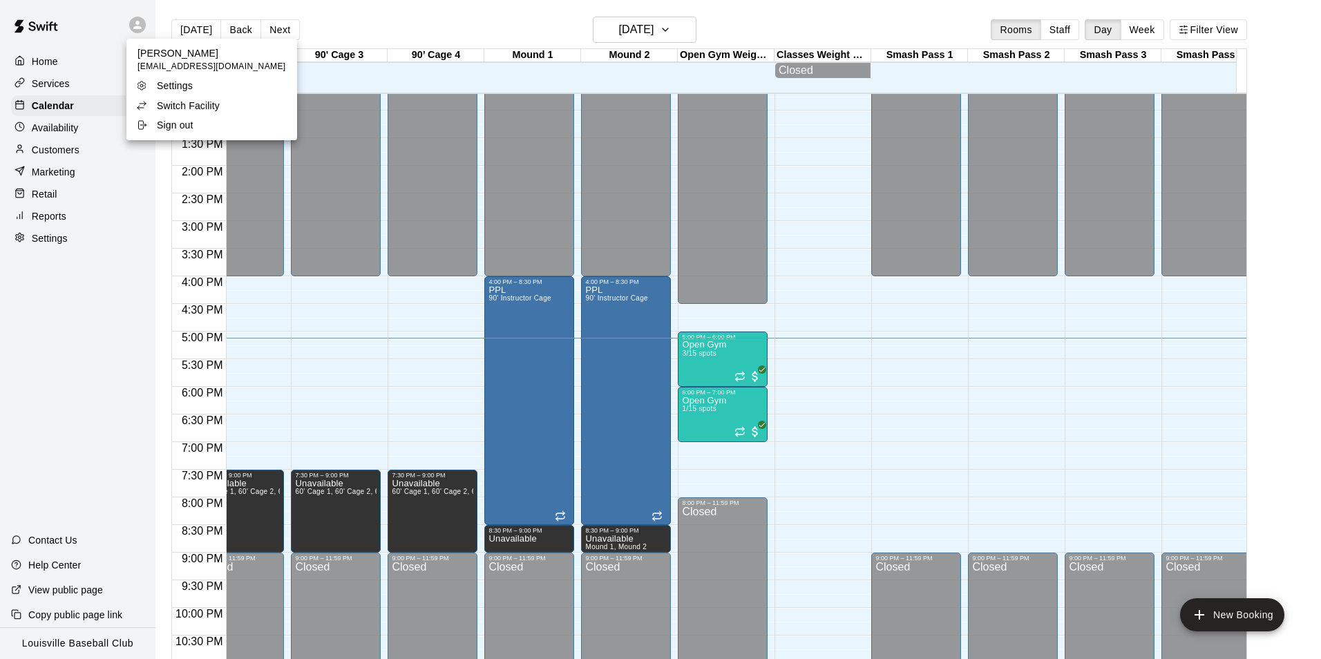
click at [231, 104] on li "Switch Facility" at bounding box center [211, 105] width 171 height 19
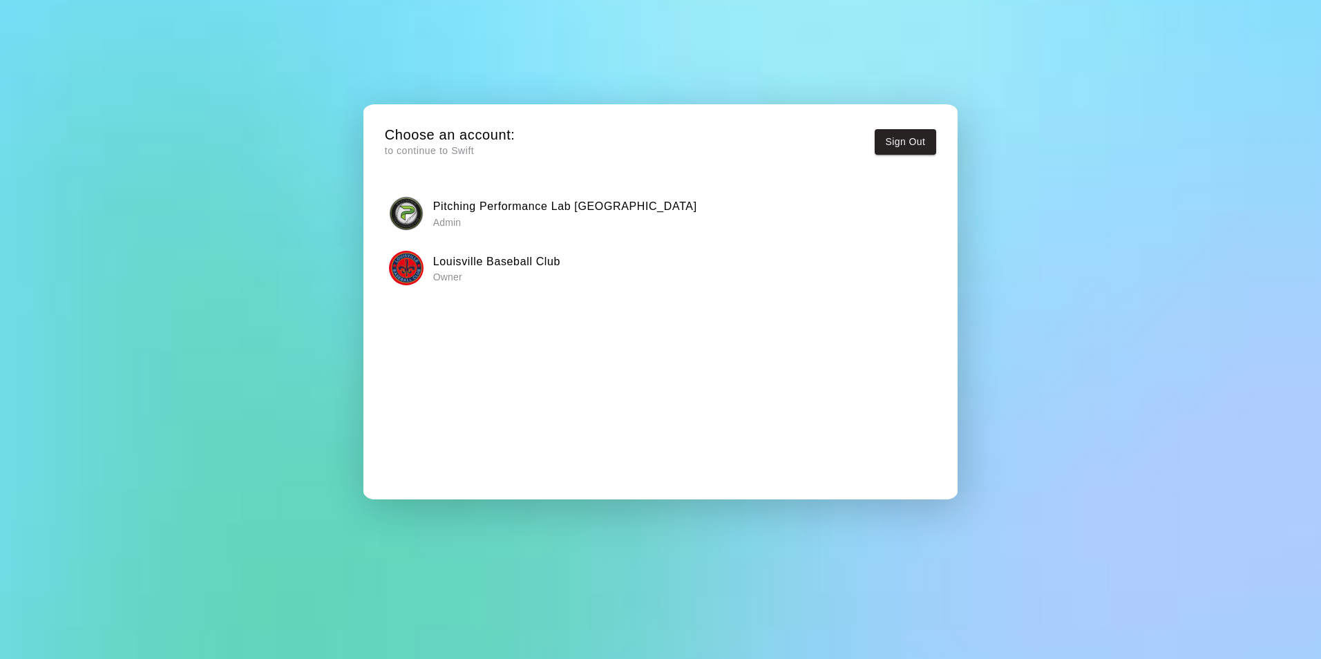
click at [446, 210] on h6 "Pitching Performance Lab [GEOGRAPHIC_DATA]" at bounding box center [565, 207] width 264 height 18
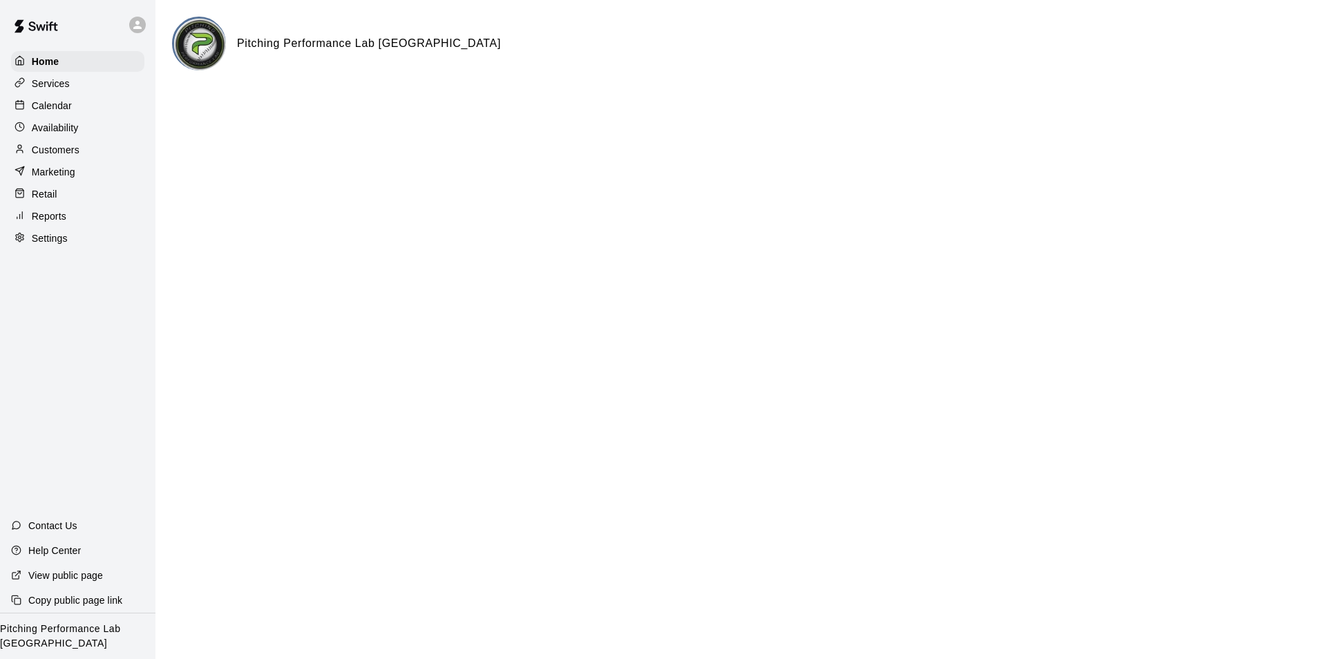
click at [88, 108] on div "Calendar" at bounding box center [77, 105] width 133 height 21
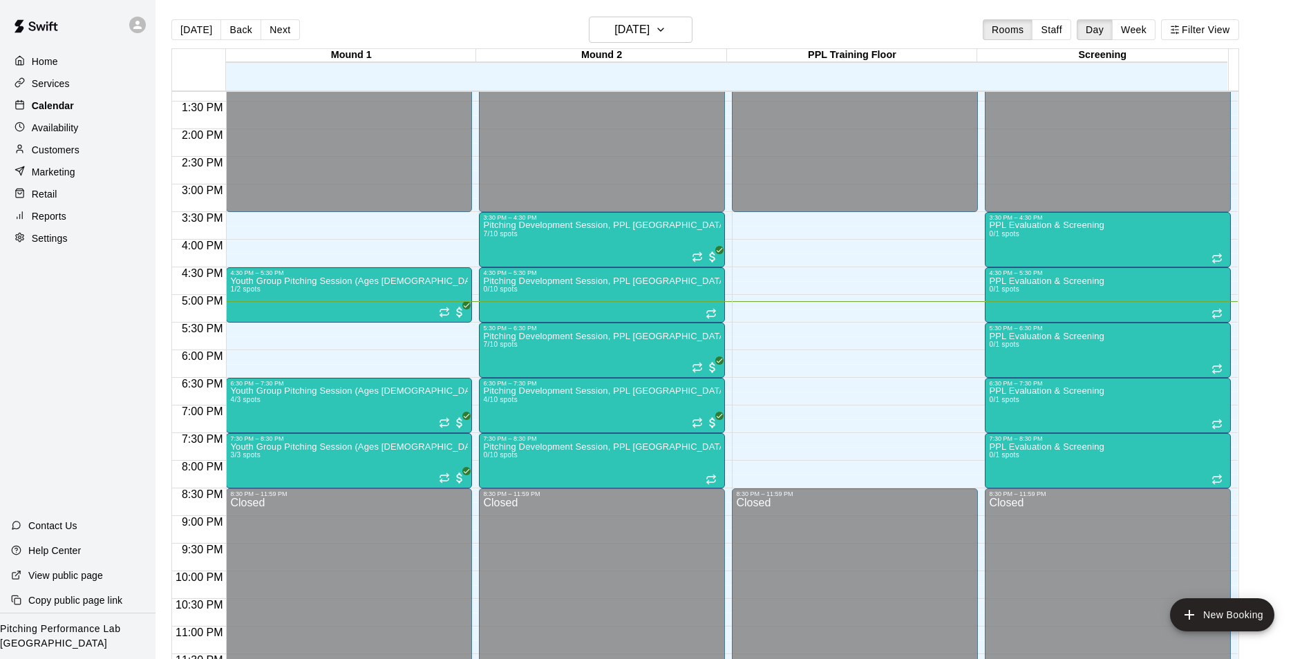
scroll to position [739, 0]
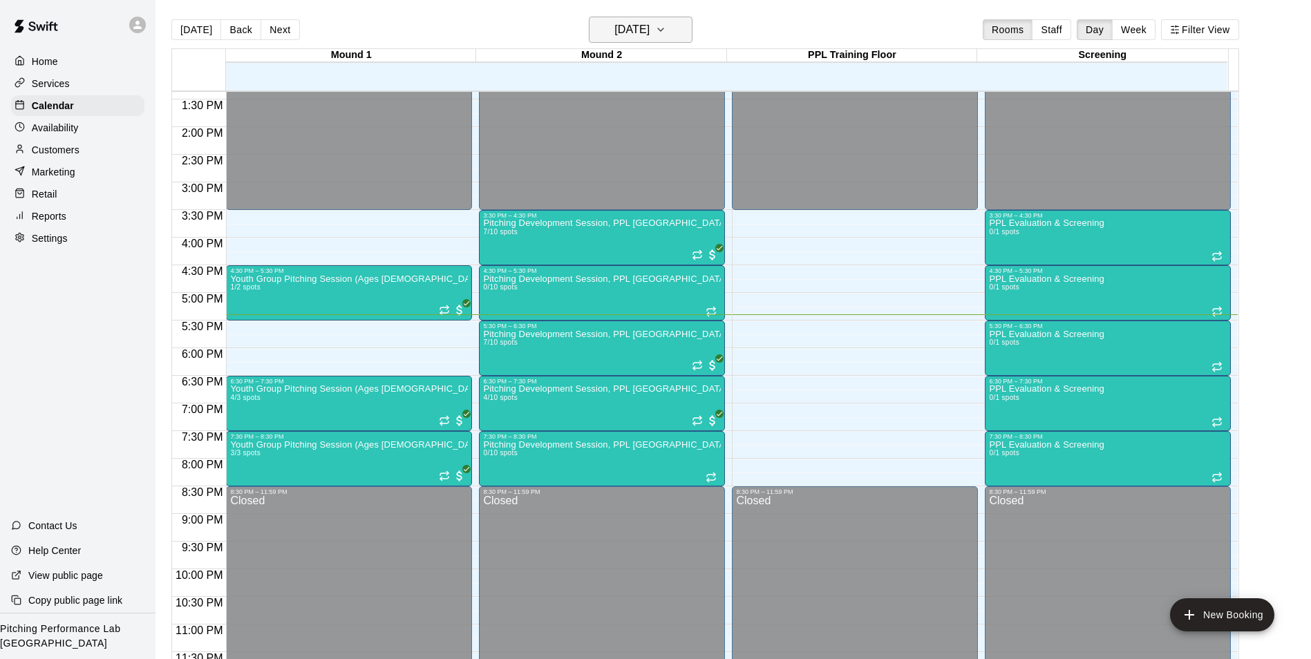
click at [650, 28] on h6 "[DATE]" at bounding box center [631, 29] width 35 height 19
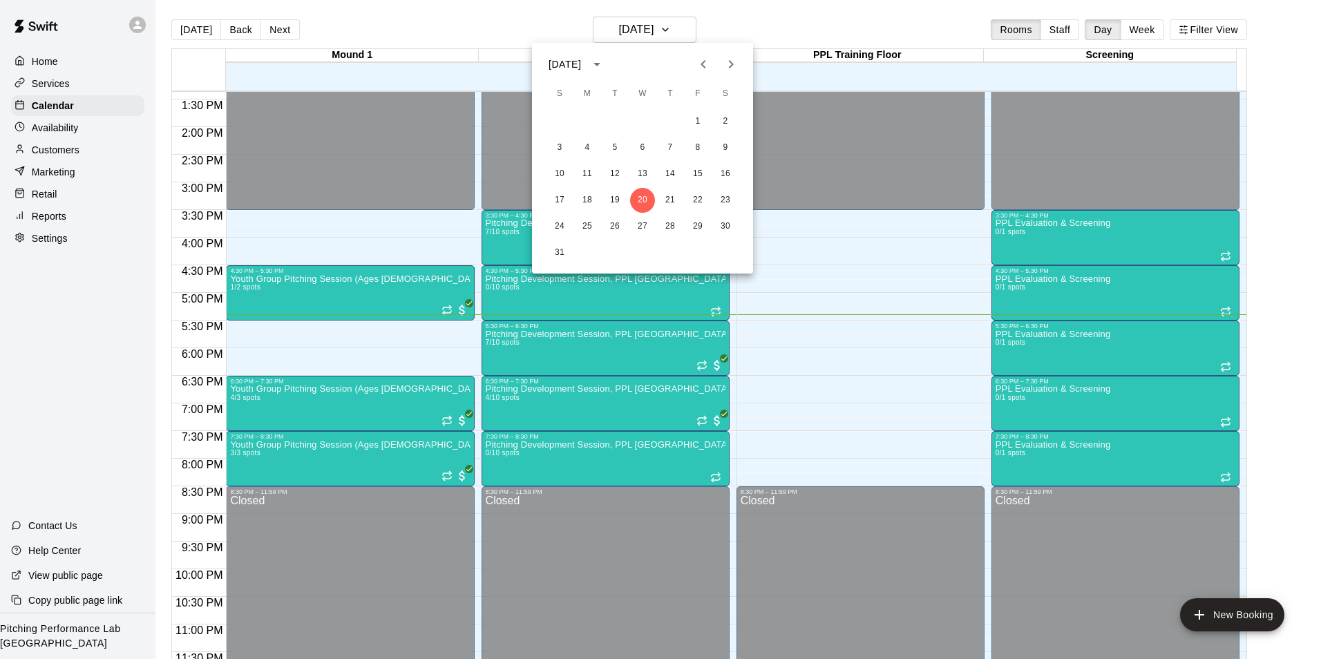
click at [135, 33] on div at bounding box center [660, 329] width 1321 height 659
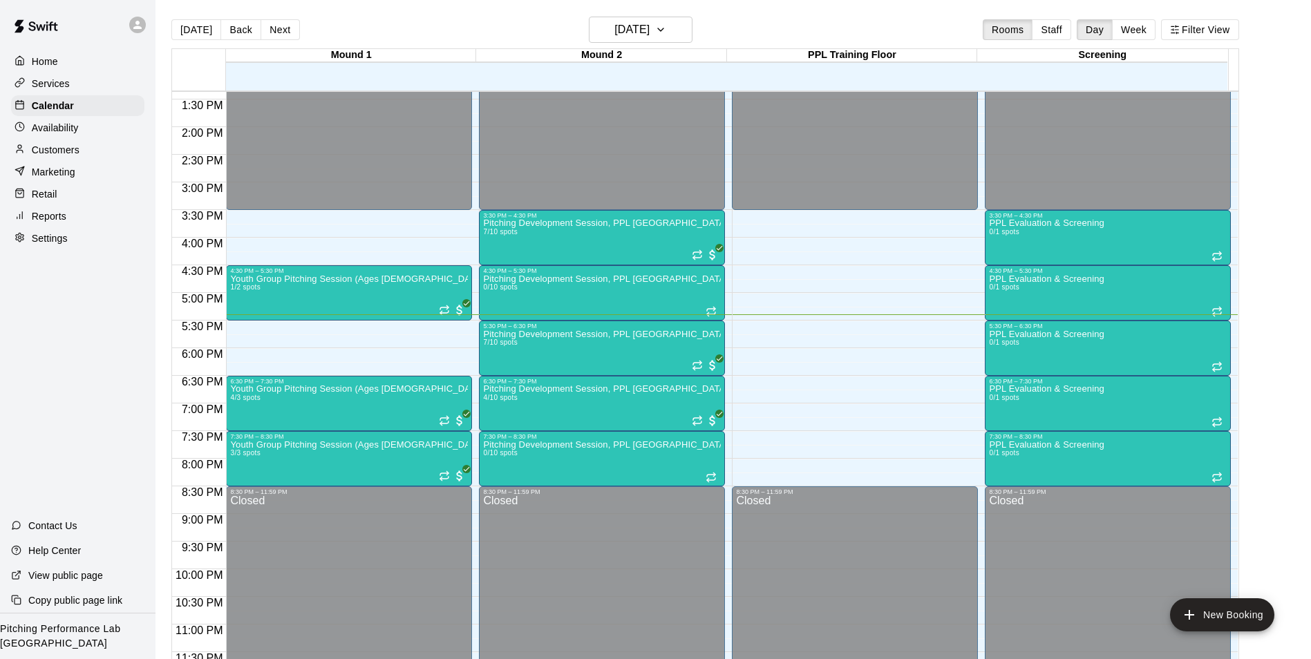
click at [138, 25] on icon at bounding box center [137, 25] width 8 height 8
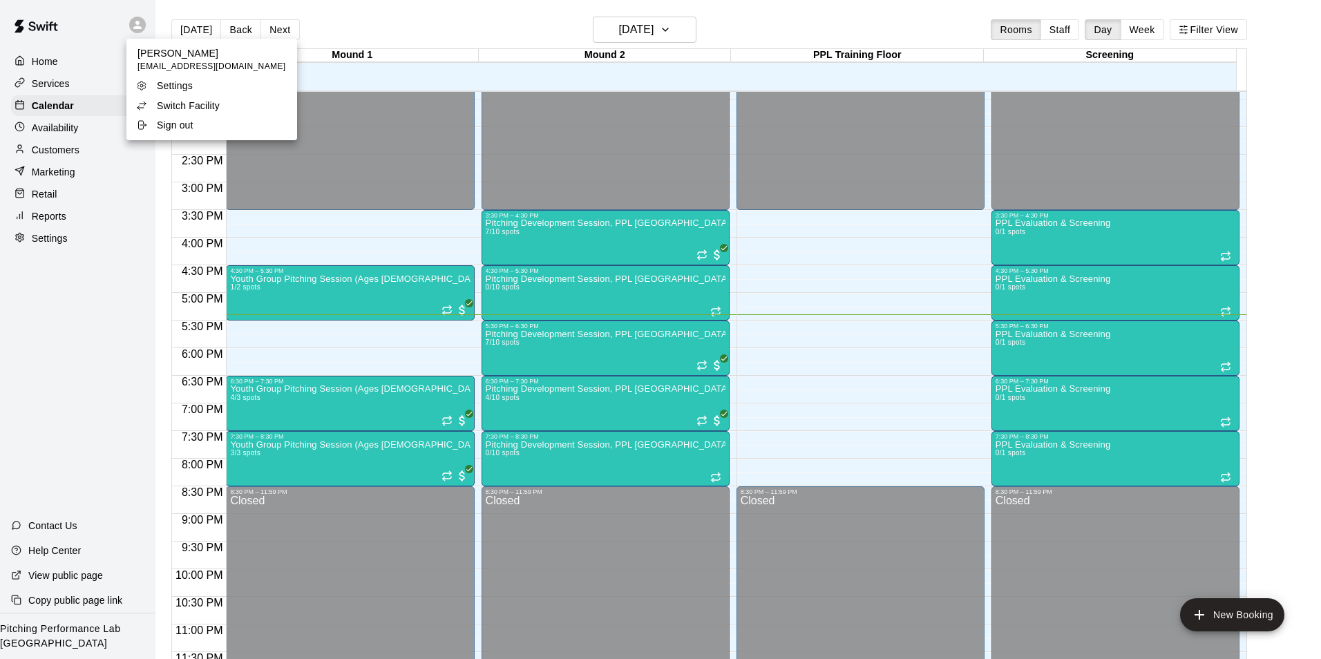
click at [238, 101] on li "Switch Facility" at bounding box center [211, 105] width 171 height 19
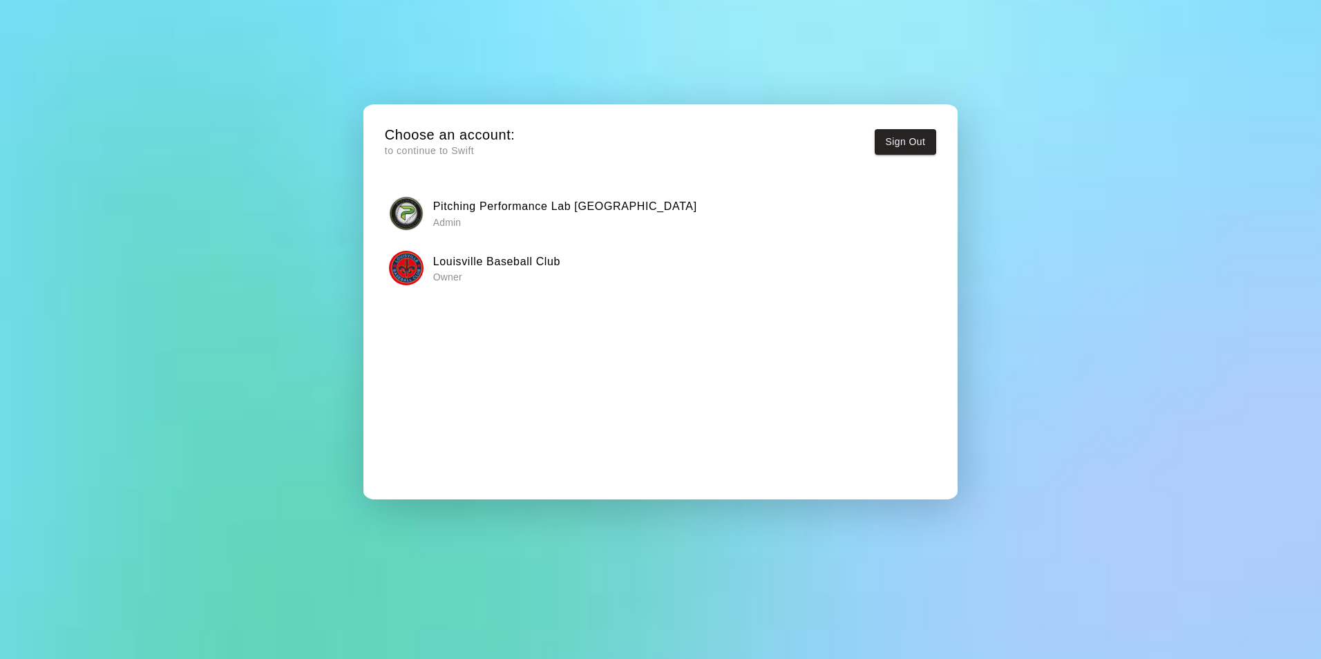
click at [551, 274] on p "Owner" at bounding box center [496, 277] width 127 height 14
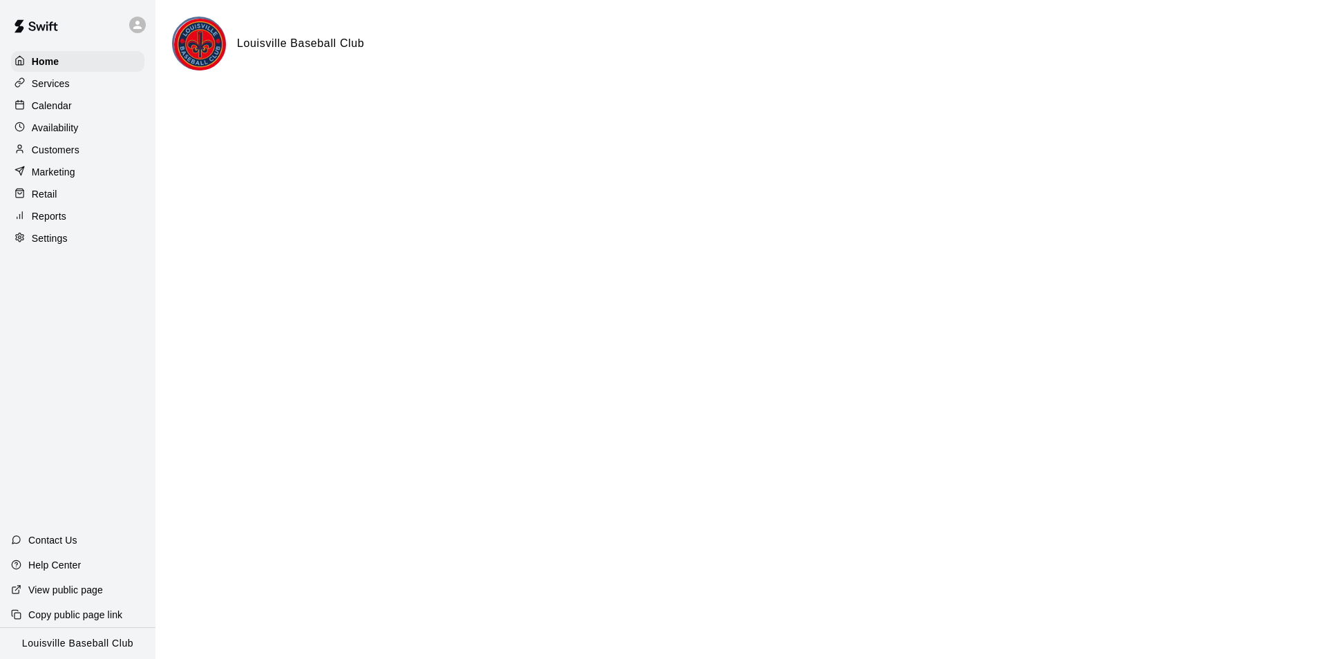
click at [86, 158] on div "Customers" at bounding box center [77, 150] width 133 height 21
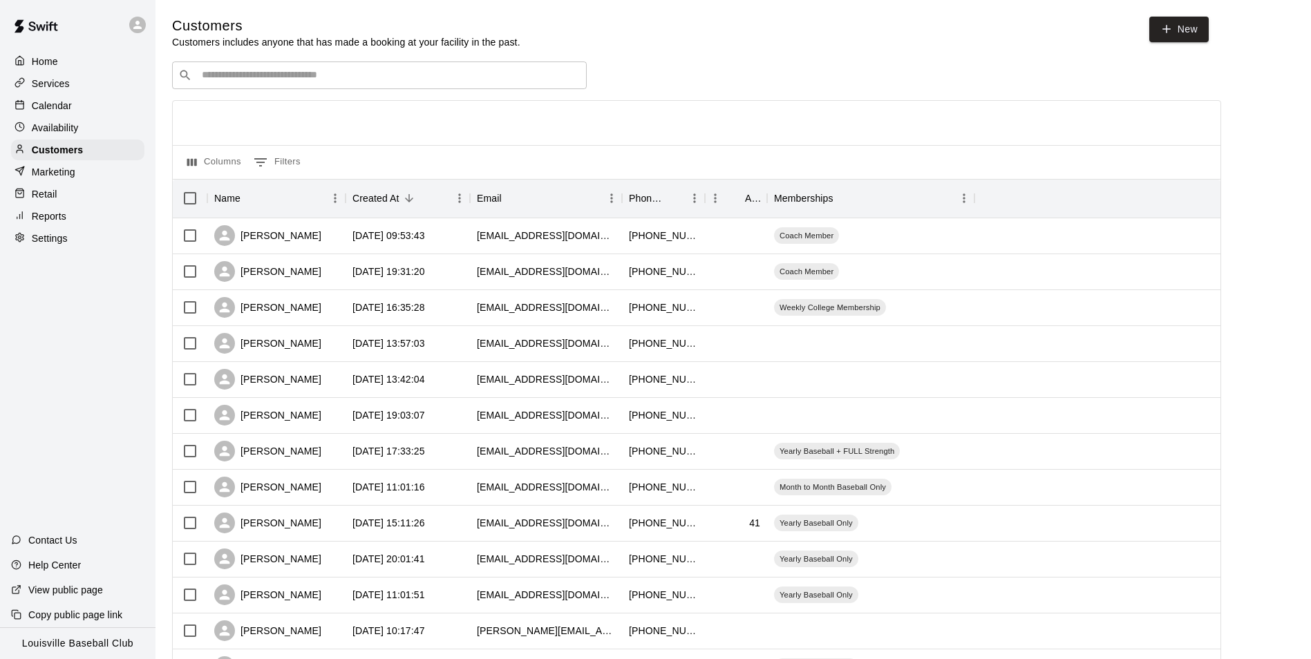
click at [433, 77] on input "Search customers by name or email" at bounding box center [389, 75] width 383 height 14
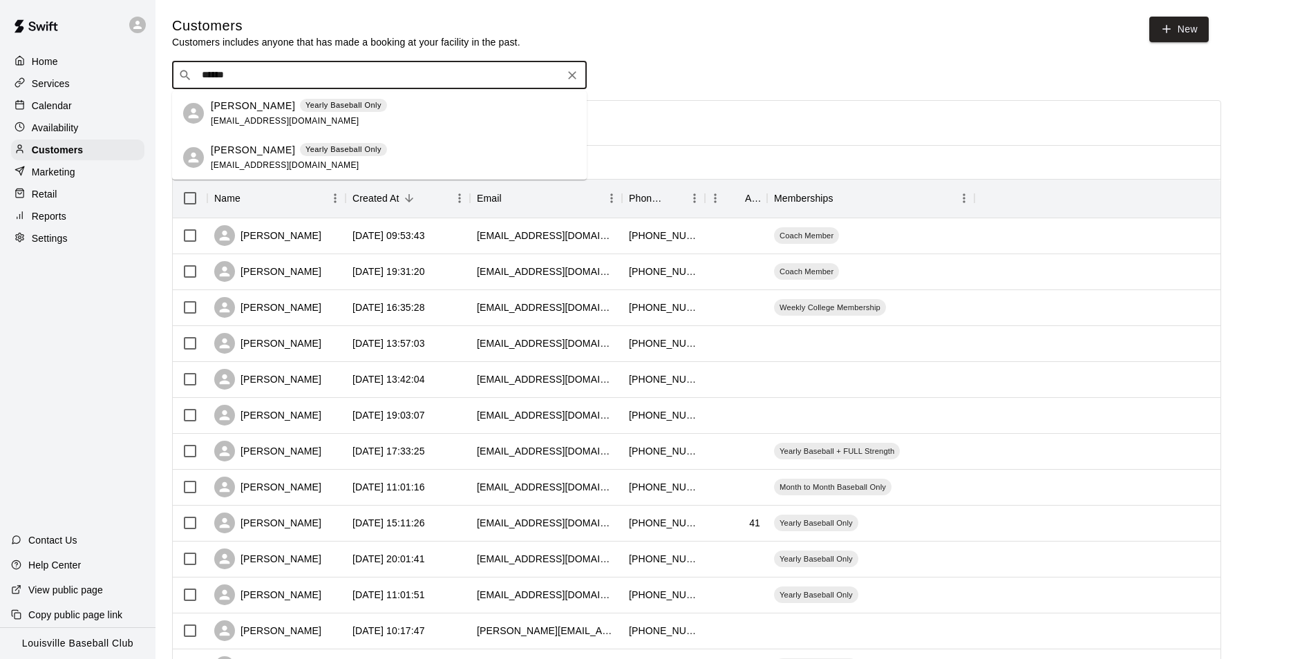
type input "******"
click at [132, 12] on div at bounding box center [140, 25] width 29 height 28
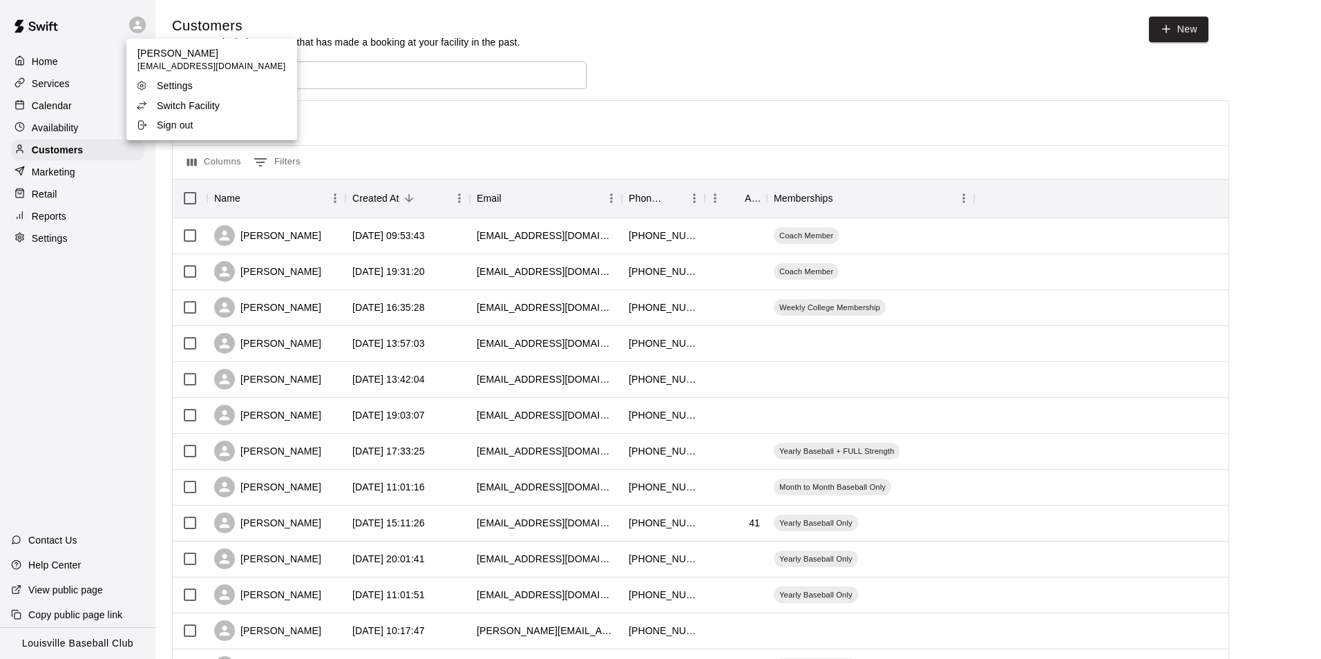
click at [138, 105] on icon at bounding box center [141, 105] width 11 height 11
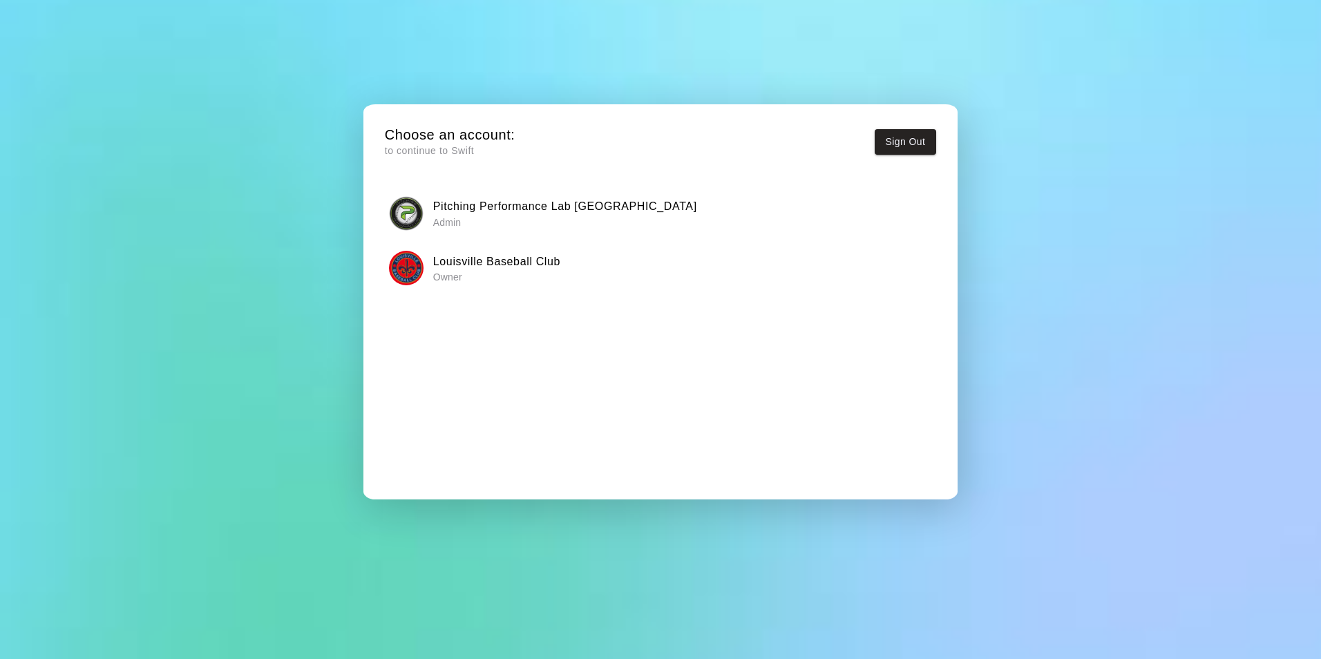
click at [515, 260] on h6 "Louisville Baseball Club" at bounding box center [496, 262] width 127 height 18
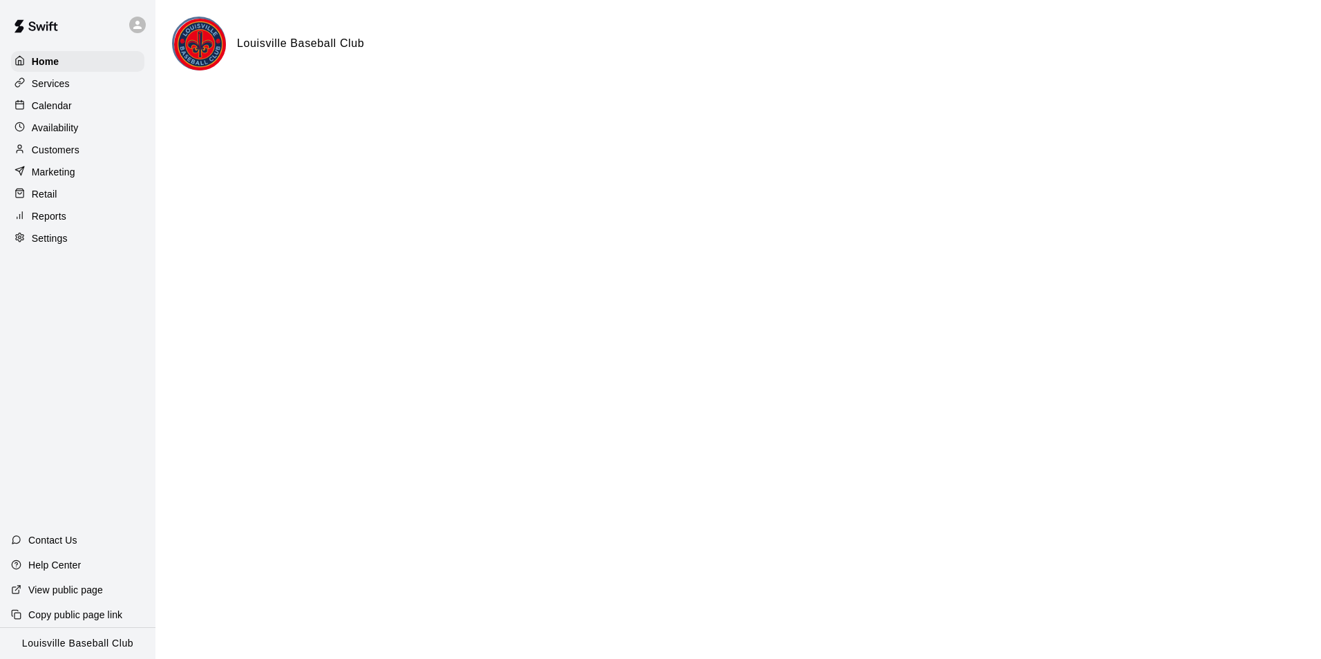
click at [36, 112] on p "Calendar" at bounding box center [52, 106] width 40 height 14
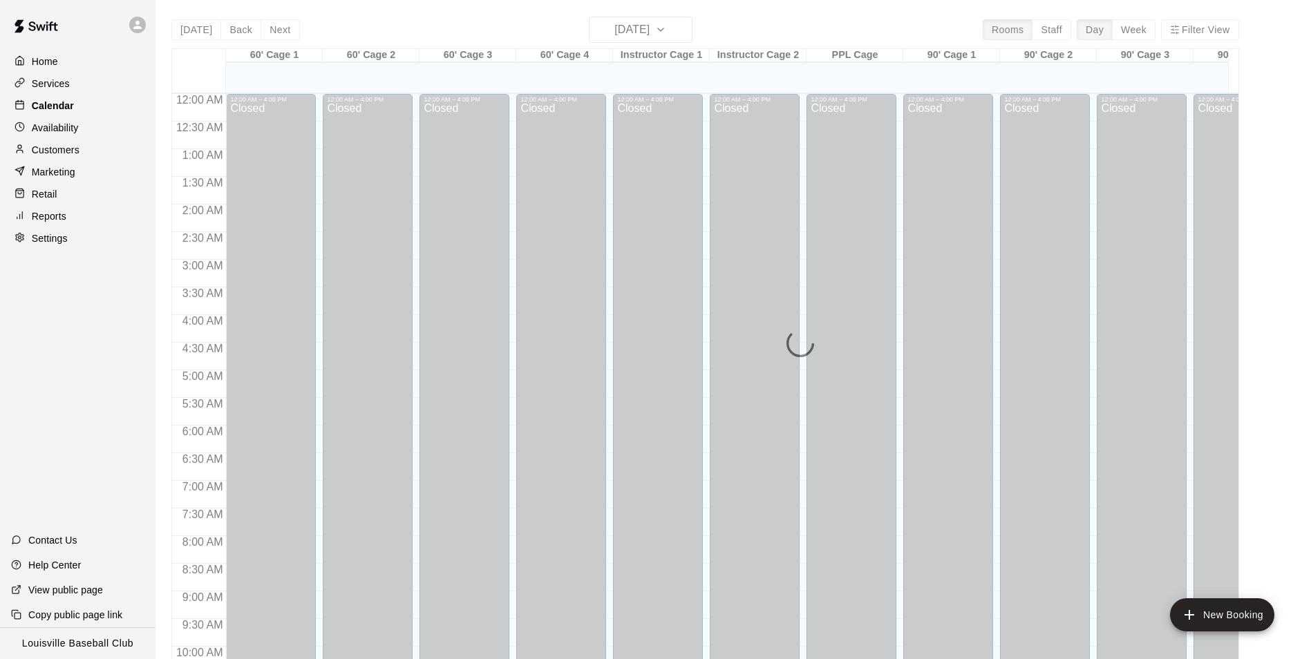
scroll to position [702, 0]
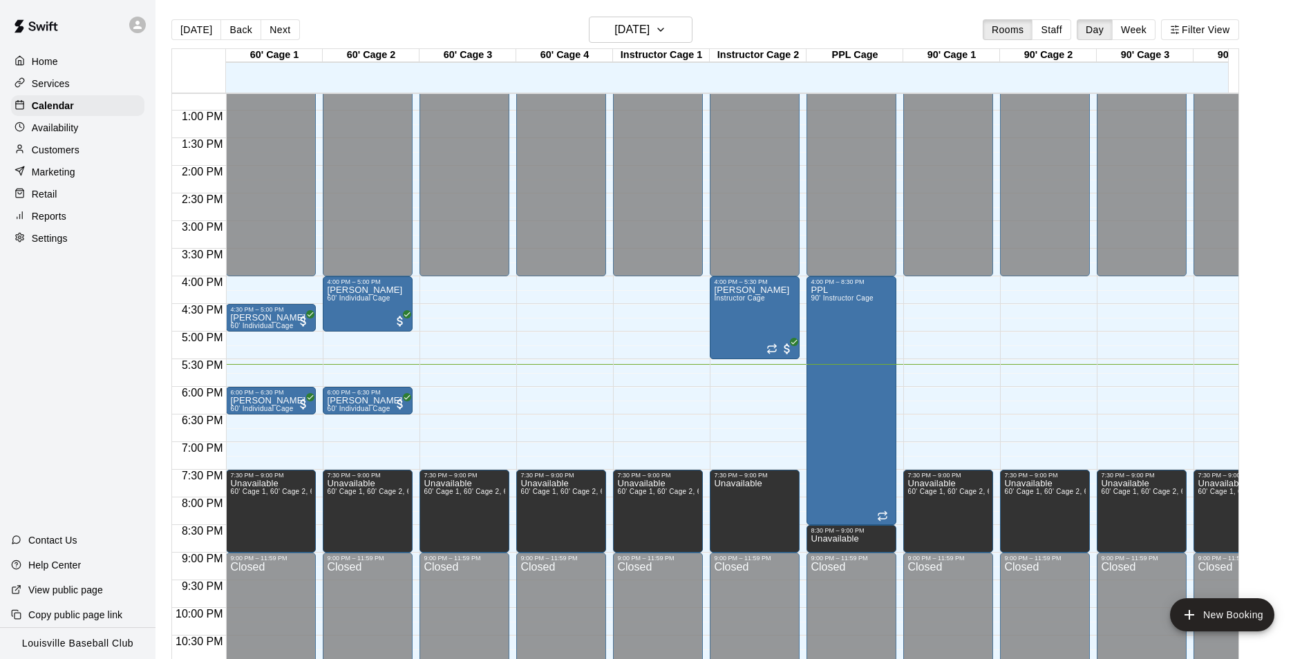
click at [55, 146] on p "Customers" at bounding box center [56, 150] width 48 height 14
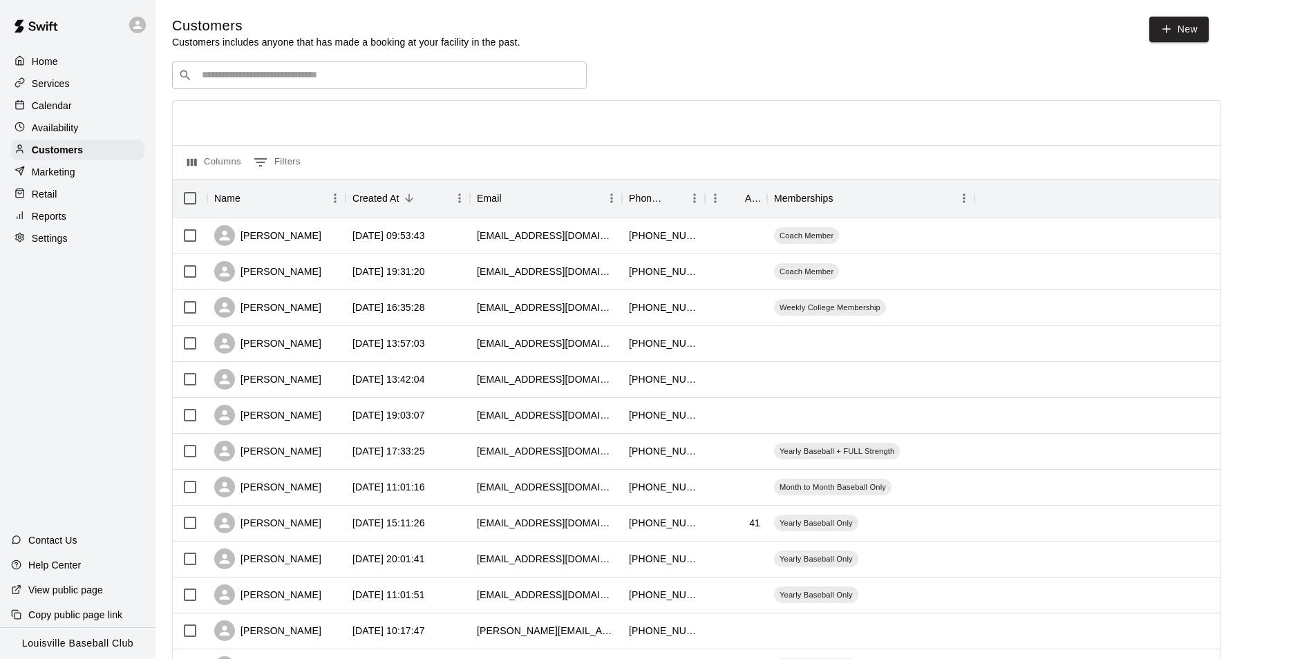
click at [542, 82] on input "Search customers by name or email" at bounding box center [389, 75] width 383 height 14
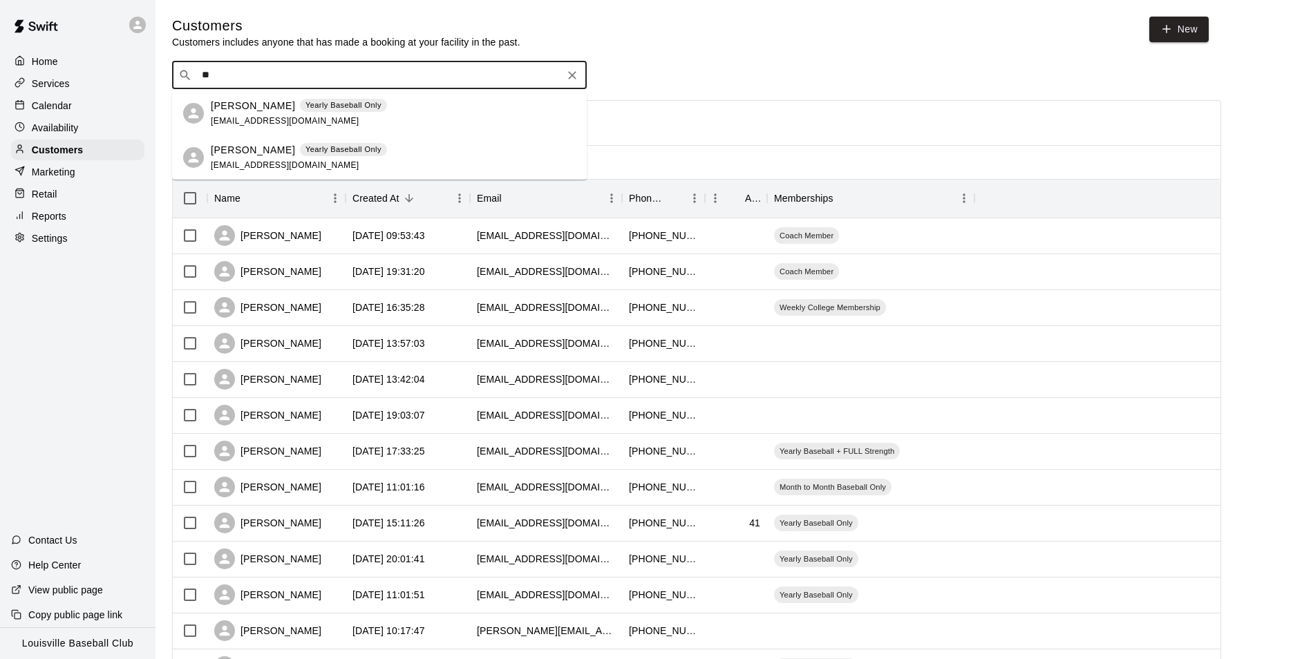
type input "*"
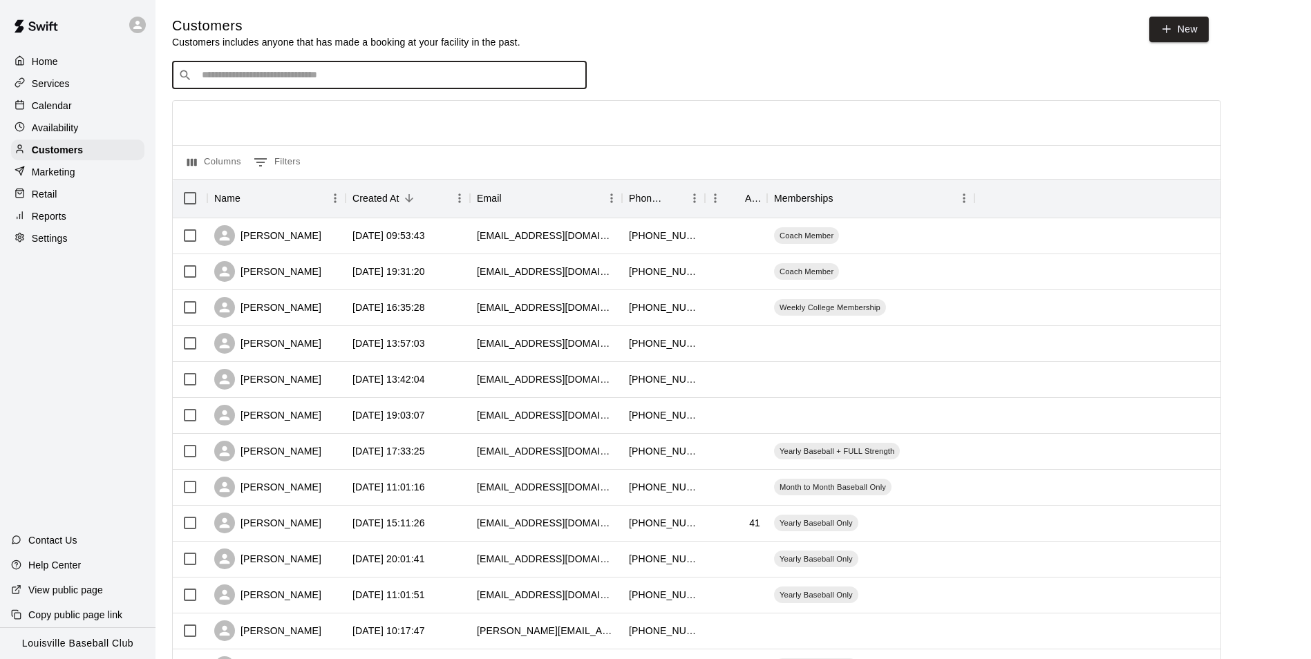
click at [59, 112] on p "Calendar" at bounding box center [52, 106] width 40 height 14
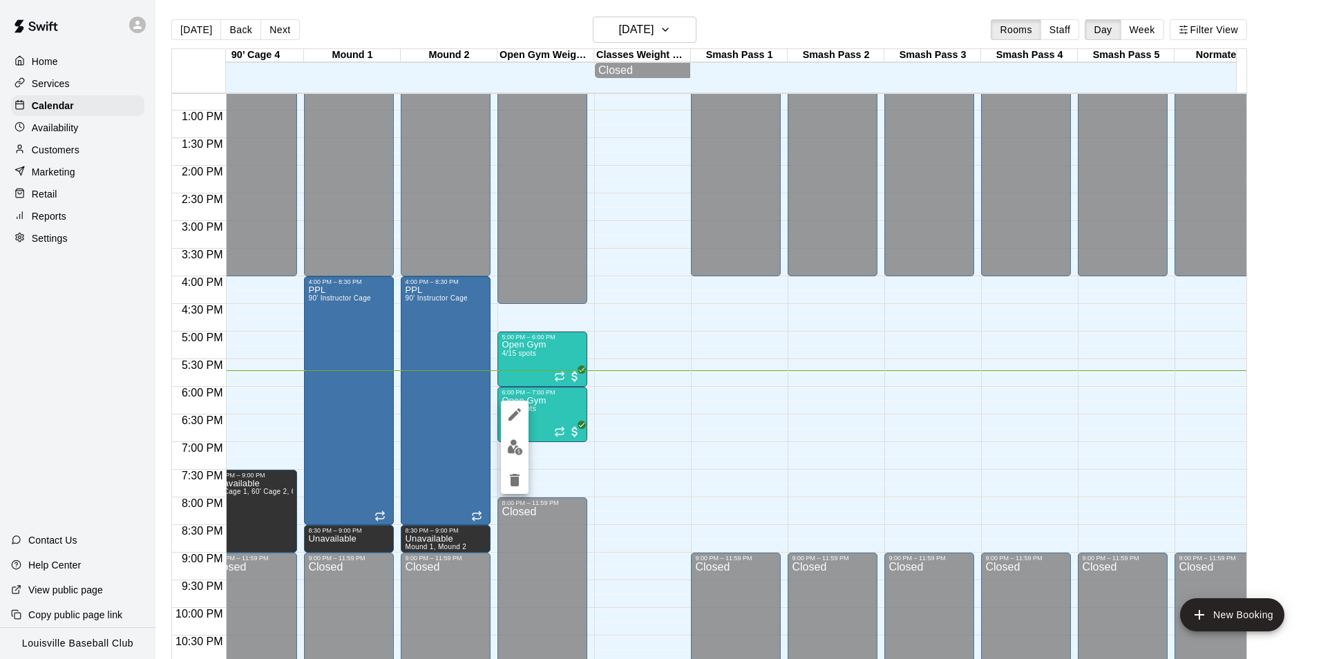
click at [520, 440] on img "edit" at bounding box center [515, 447] width 16 height 16
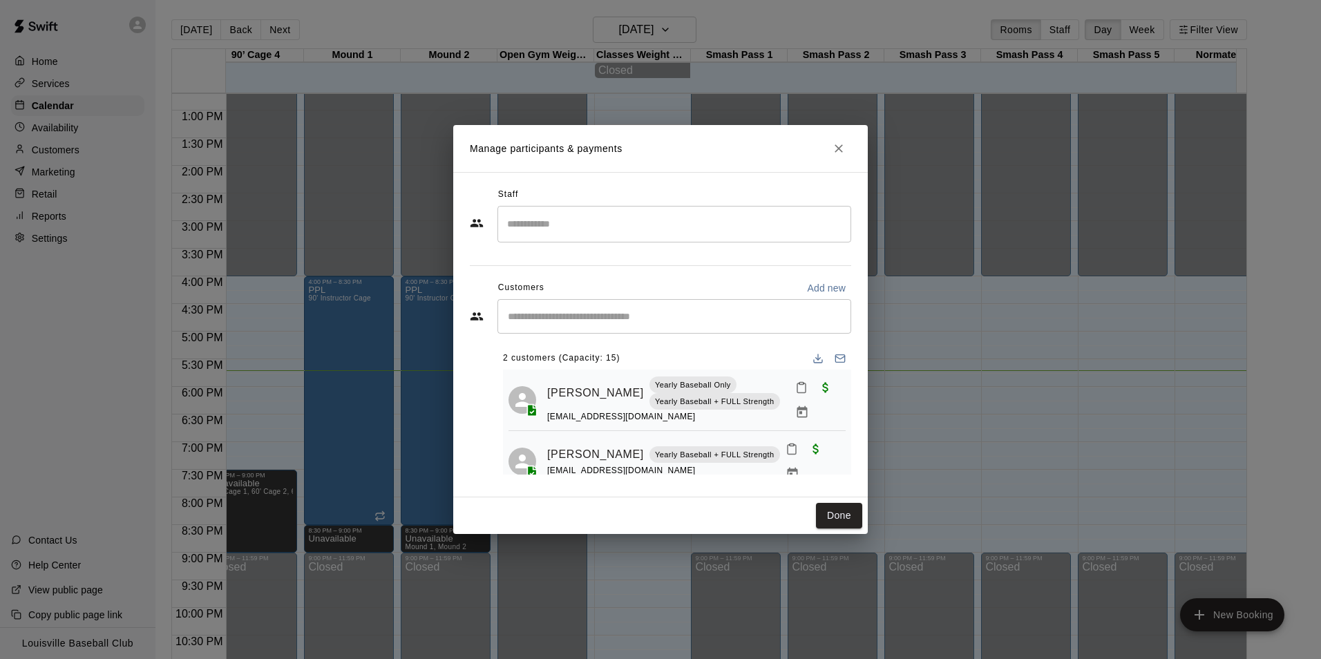
click at [629, 320] on input "Start typing to search customers..." at bounding box center [674, 317] width 341 height 14
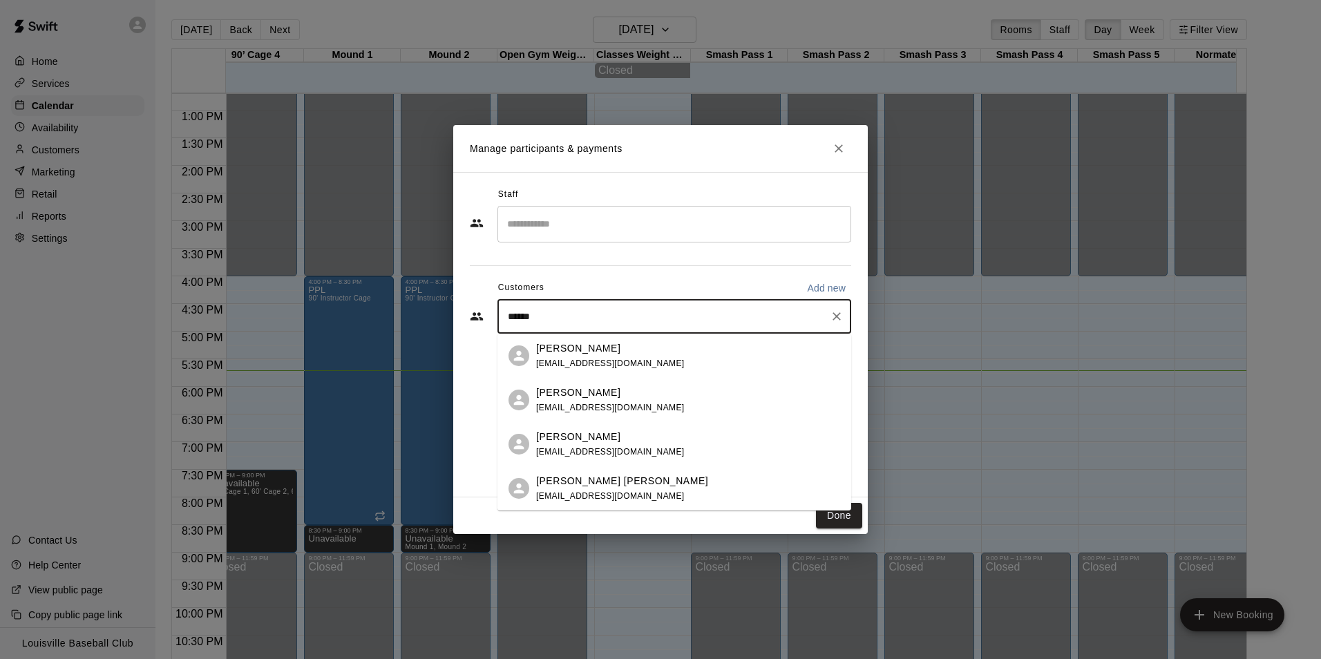
type input "*******"
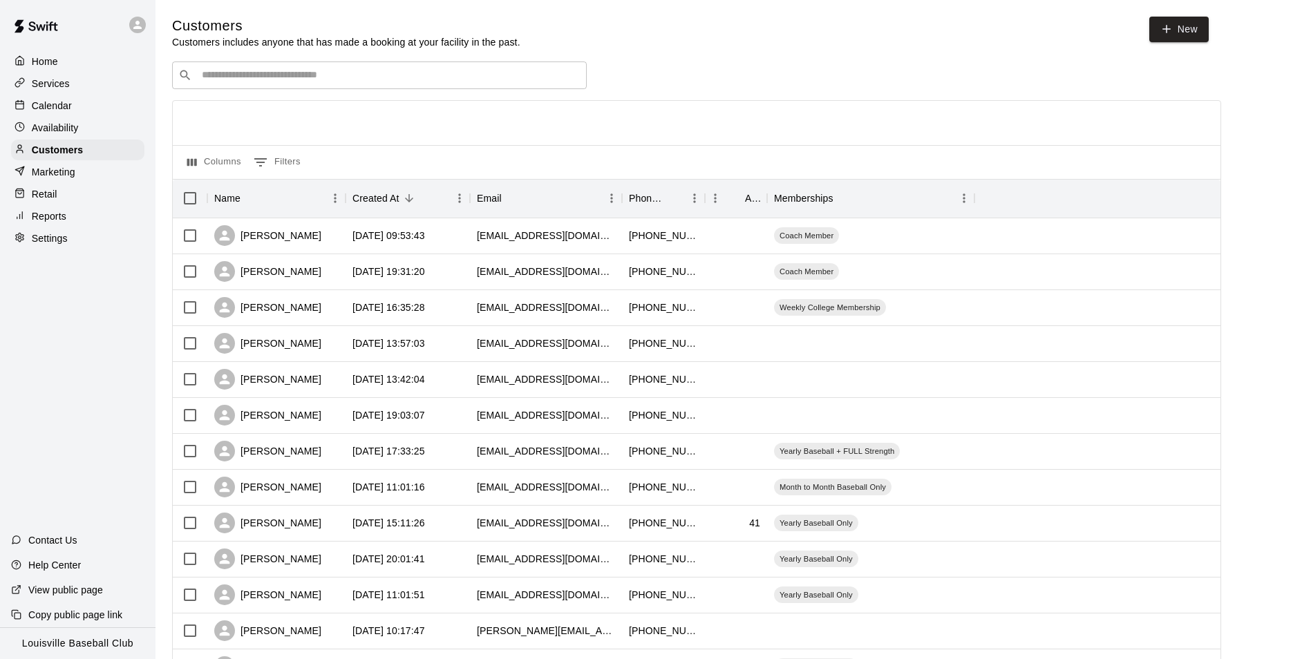
click at [34, 102] on p "Calendar" at bounding box center [52, 106] width 40 height 14
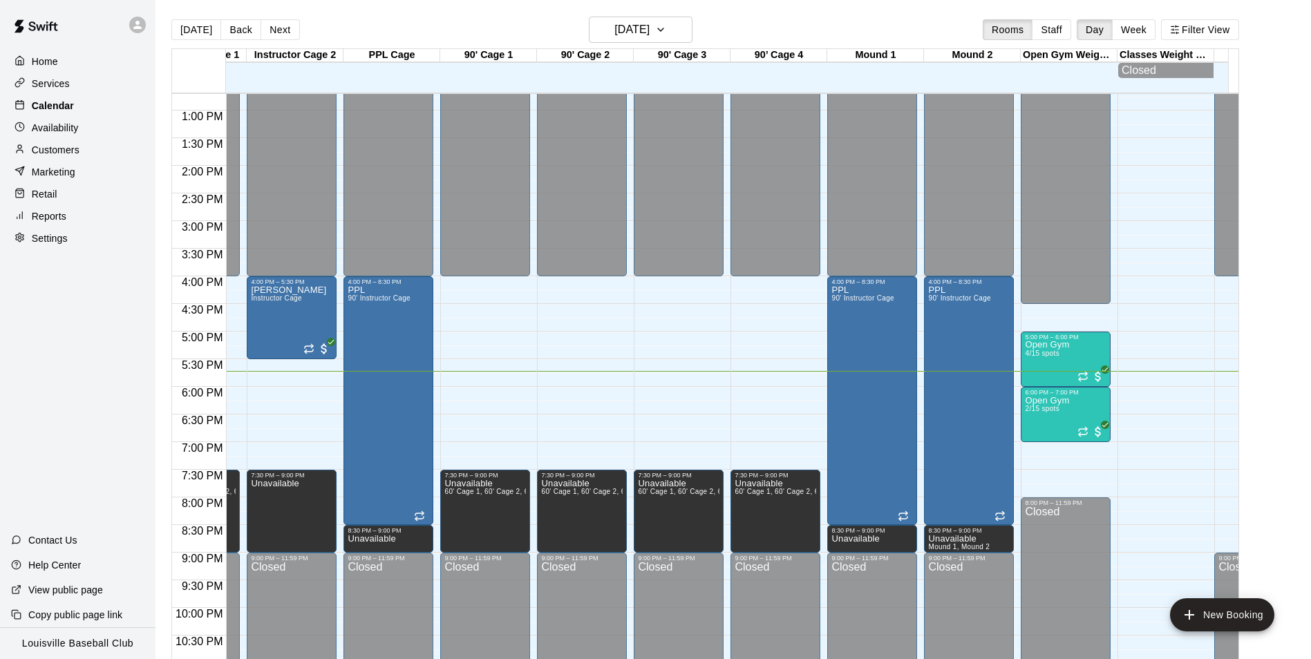
scroll to position [0, 542]
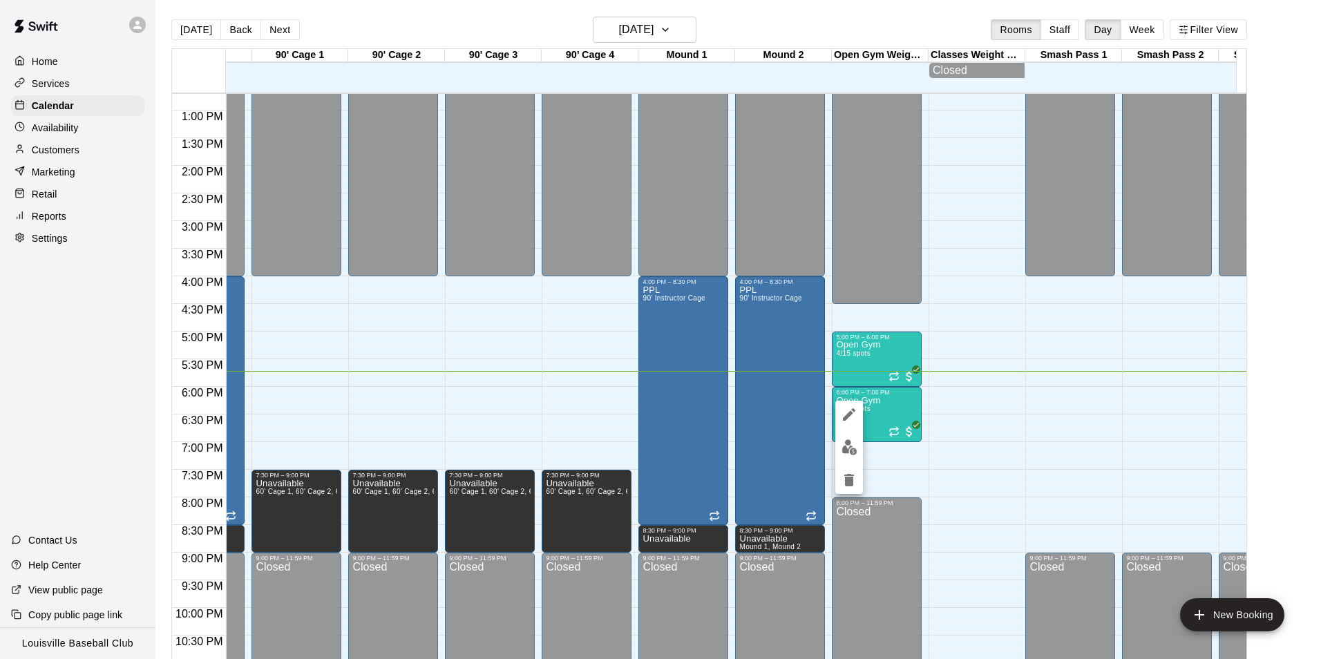
click at [55, 152] on div at bounding box center [660, 329] width 1321 height 659
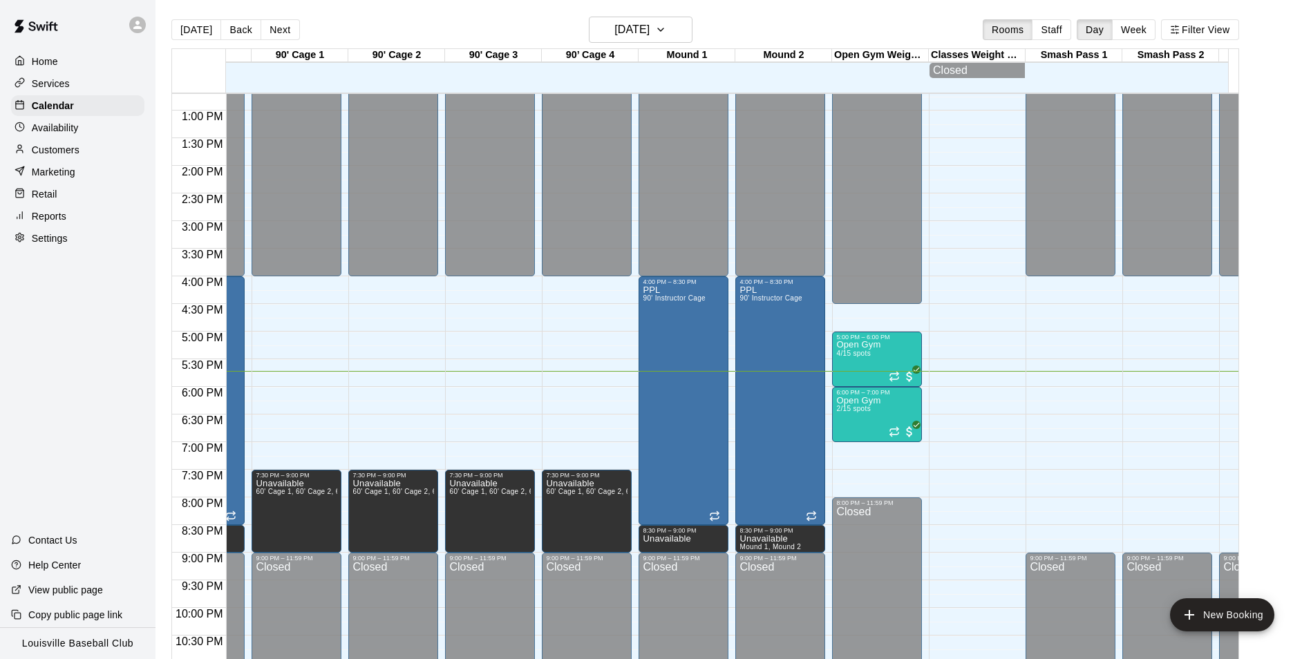
click at [52, 155] on p "Customers" at bounding box center [56, 150] width 48 height 14
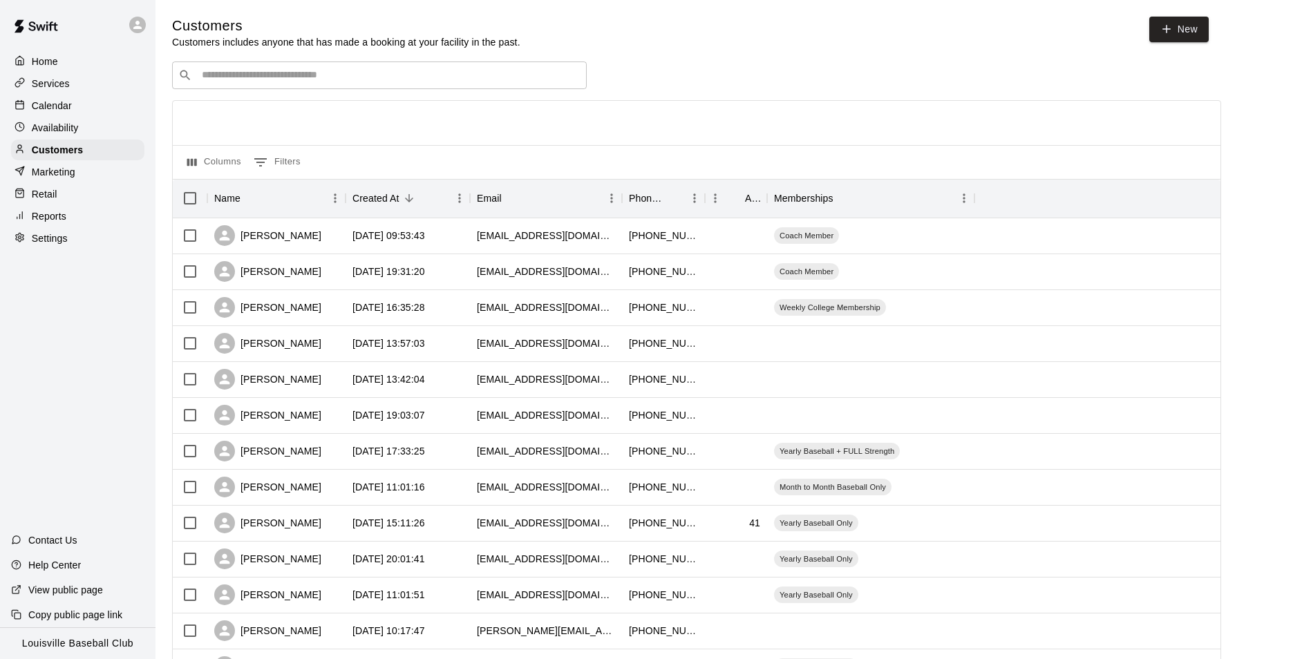
click at [243, 71] on input "Search customers by name or email" at bounding box center [389, 75] width 383 height 14
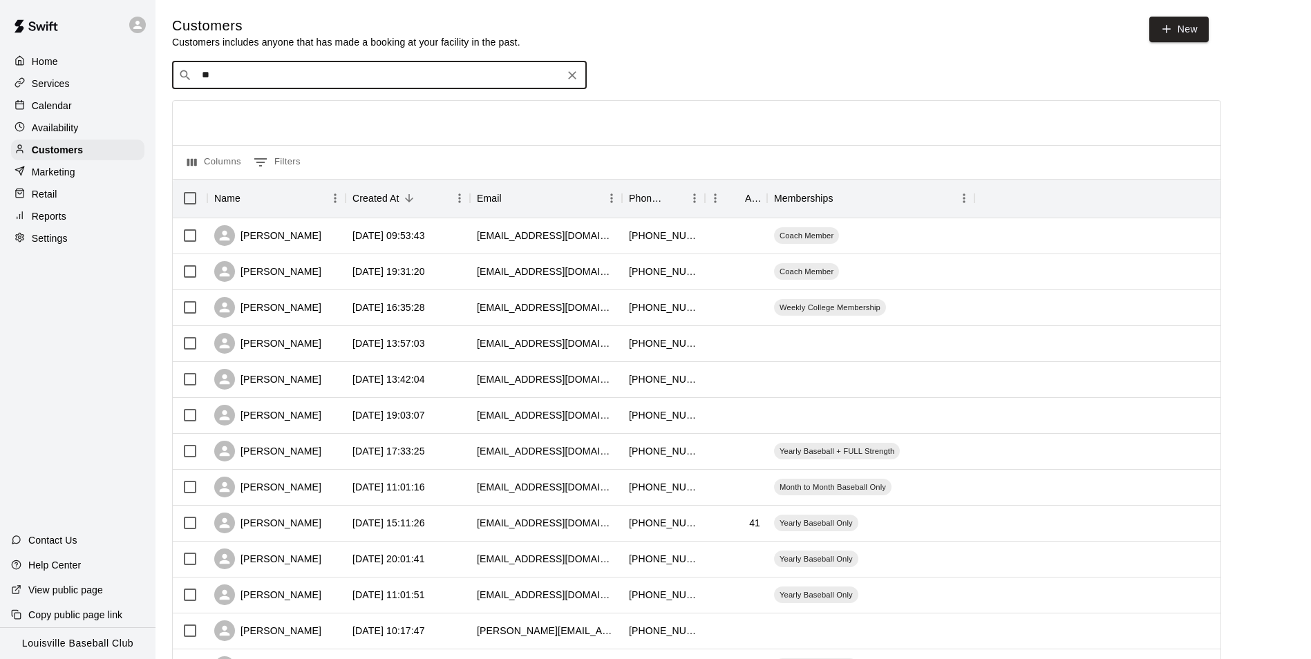
type input "*"
click at [35, 107] on p "Calendar" at bounding box center [52, 106] width 40 height 14
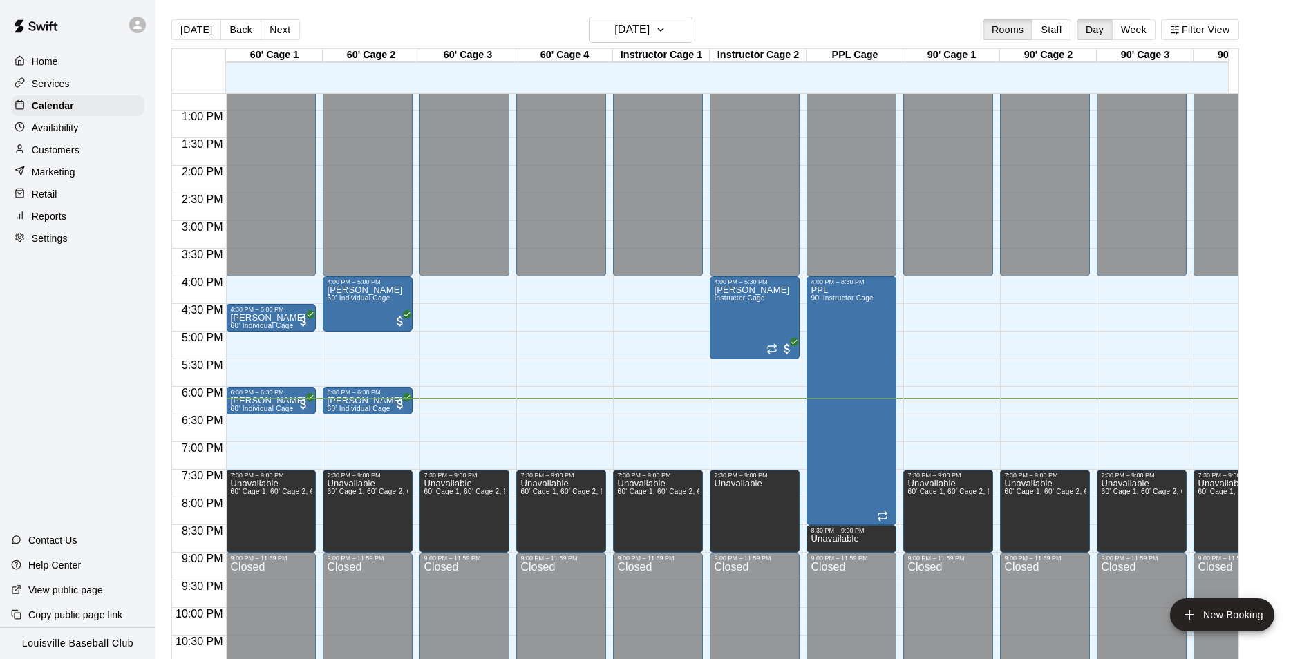
click at [46, 131] on p "Availability" at bounding box center [55, 128] width 47 height 14
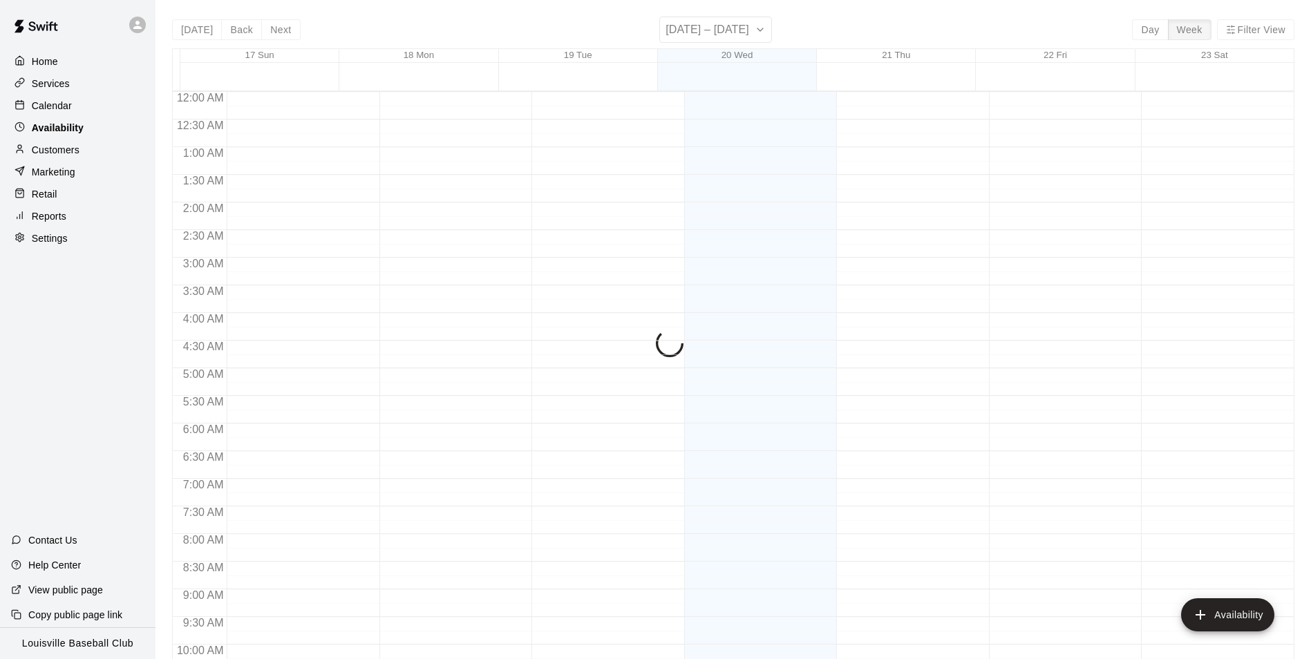
scroll to position [744, 0]
click at [57, 149] on p "Customers" at bounding box center [56, 150] width 48 height 14
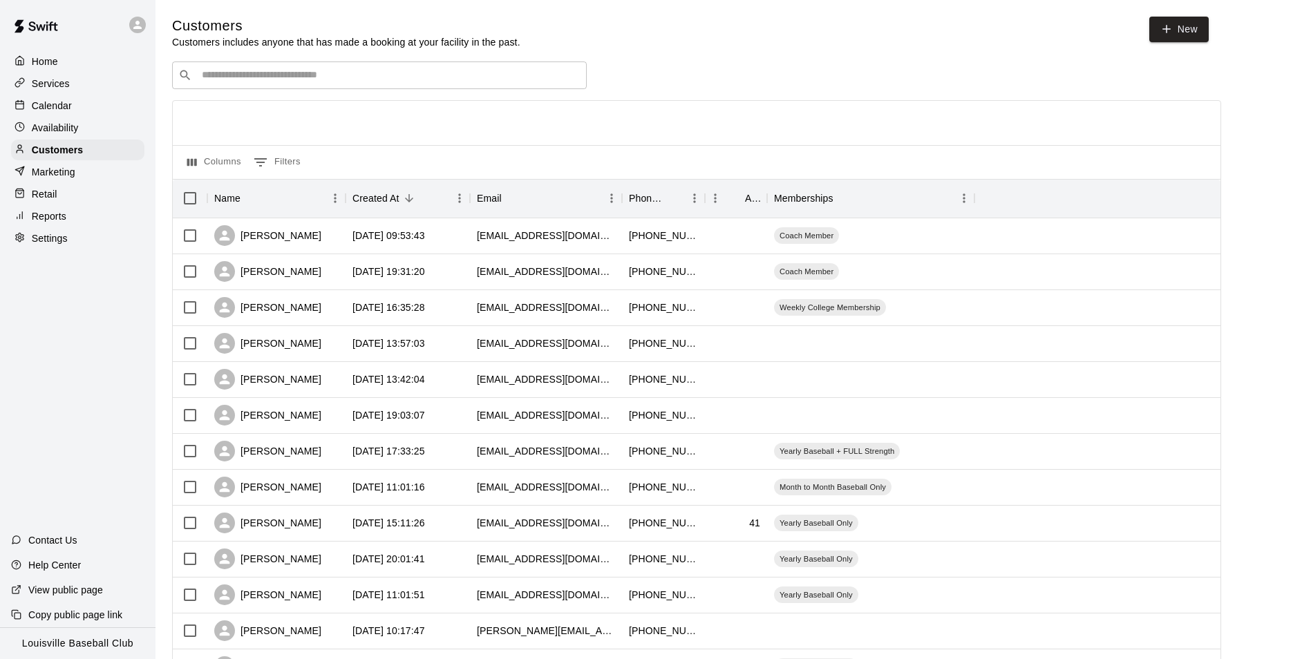
click at [473, 79] on input "Search customers by name or email" at bounding box center [389, 75] width 383 height 14
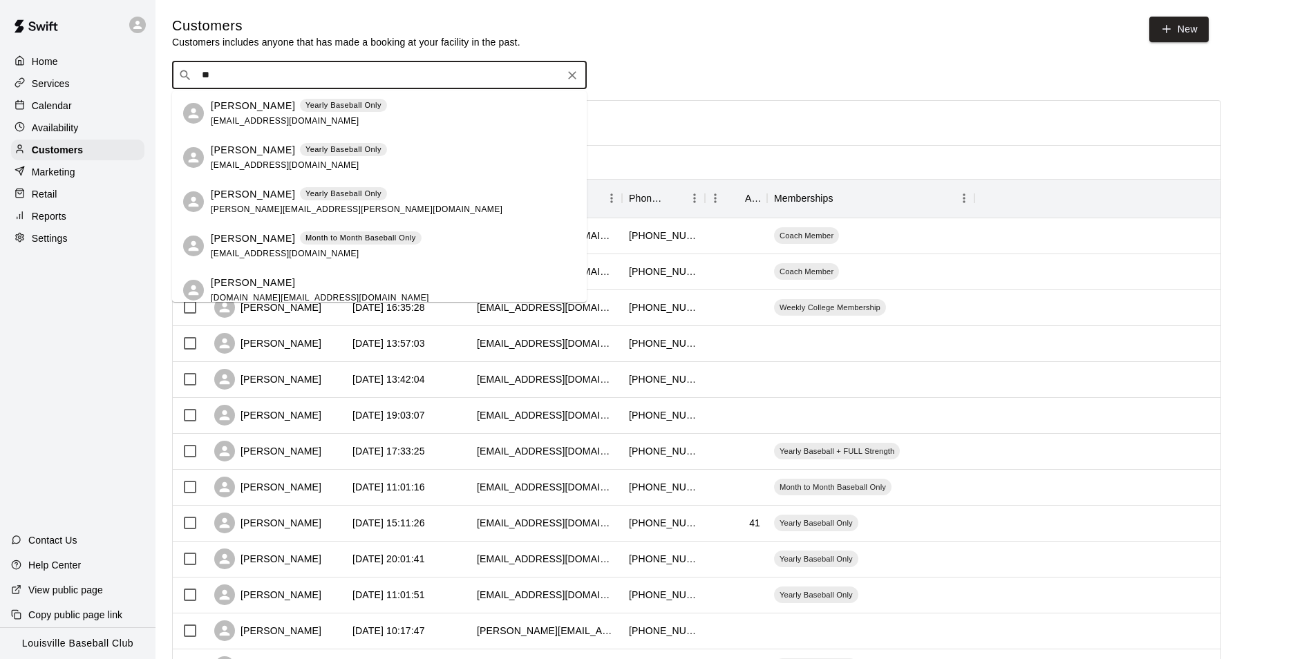
type input "*"
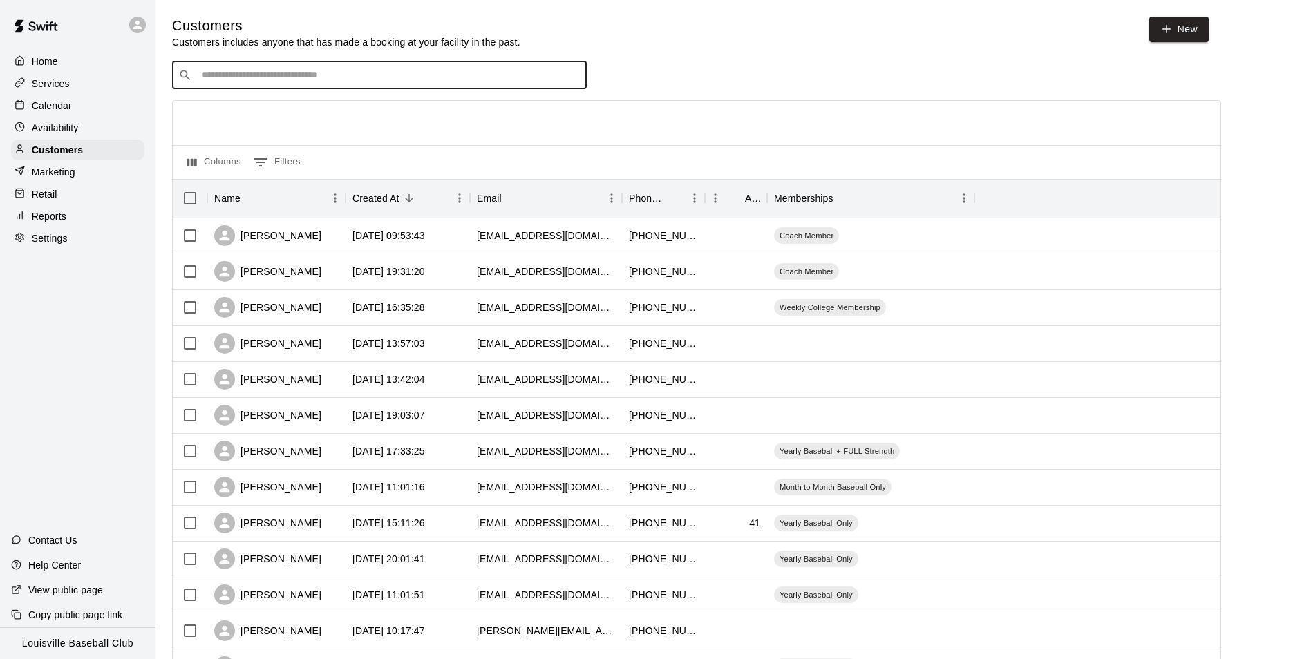
click at [54, 108] on p "Calendar" at bounding box center [52, 106] width 40 height 14
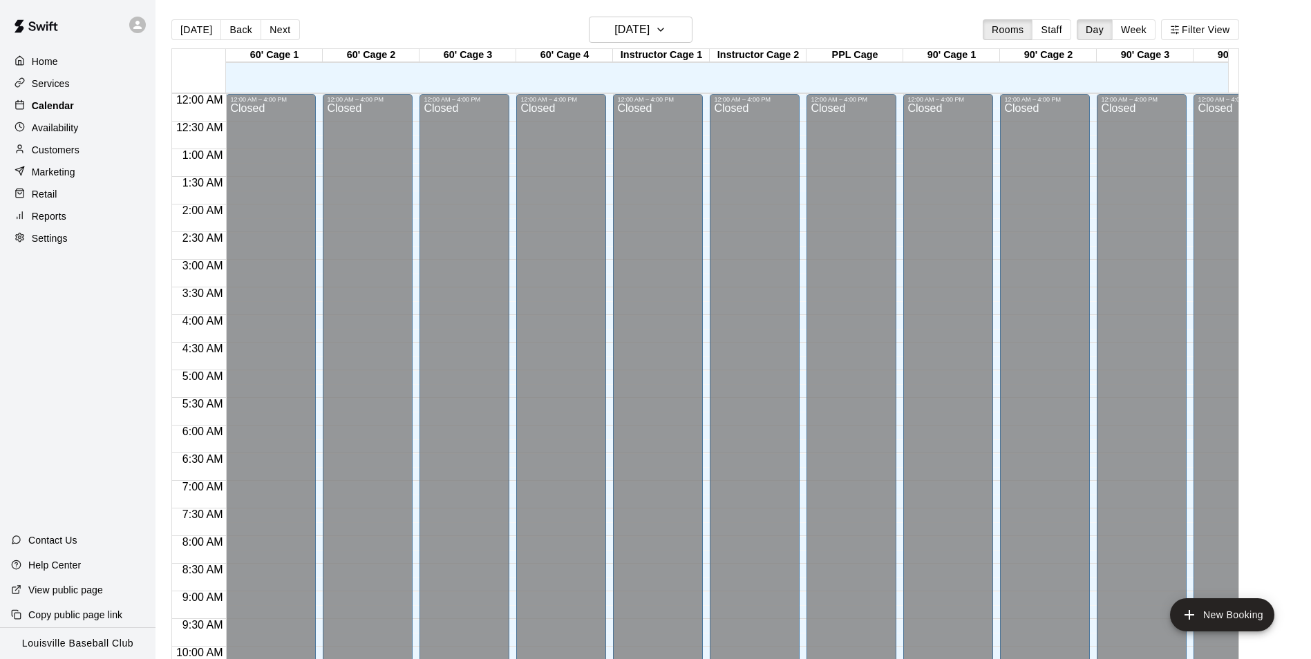
scroll to position [702, 0]
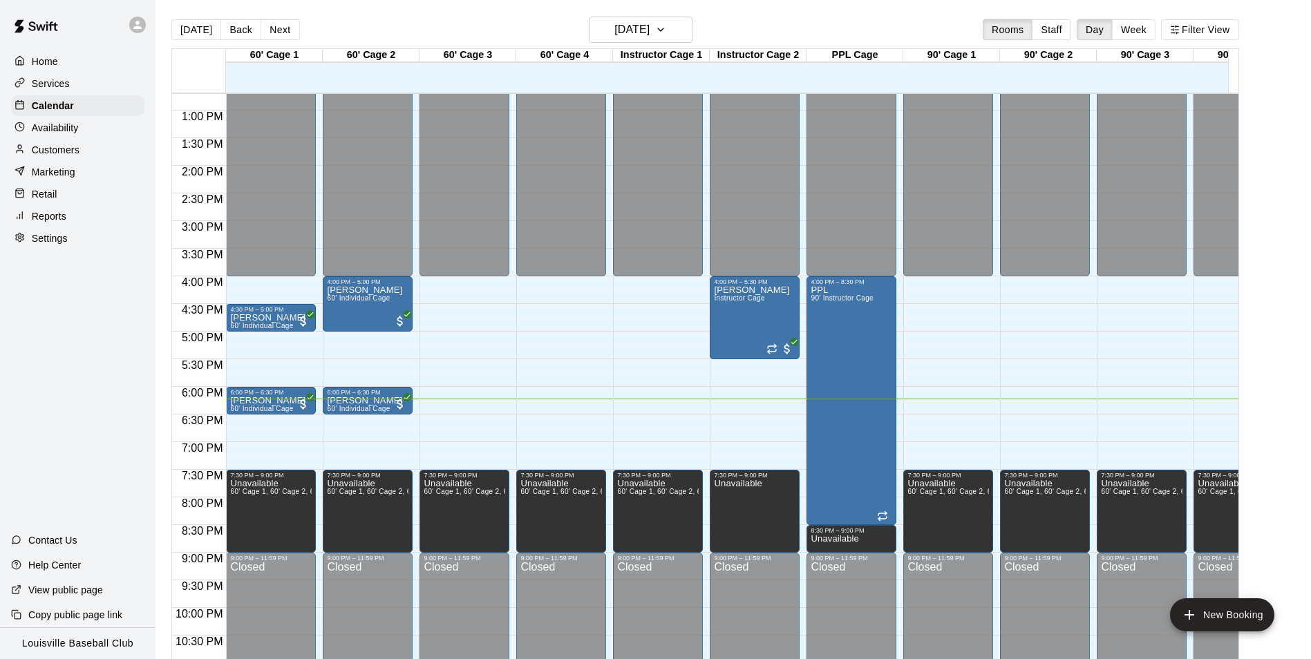
click at [87, 150] on div "Customers" at bounding box center [77, 150] width 133 height 21
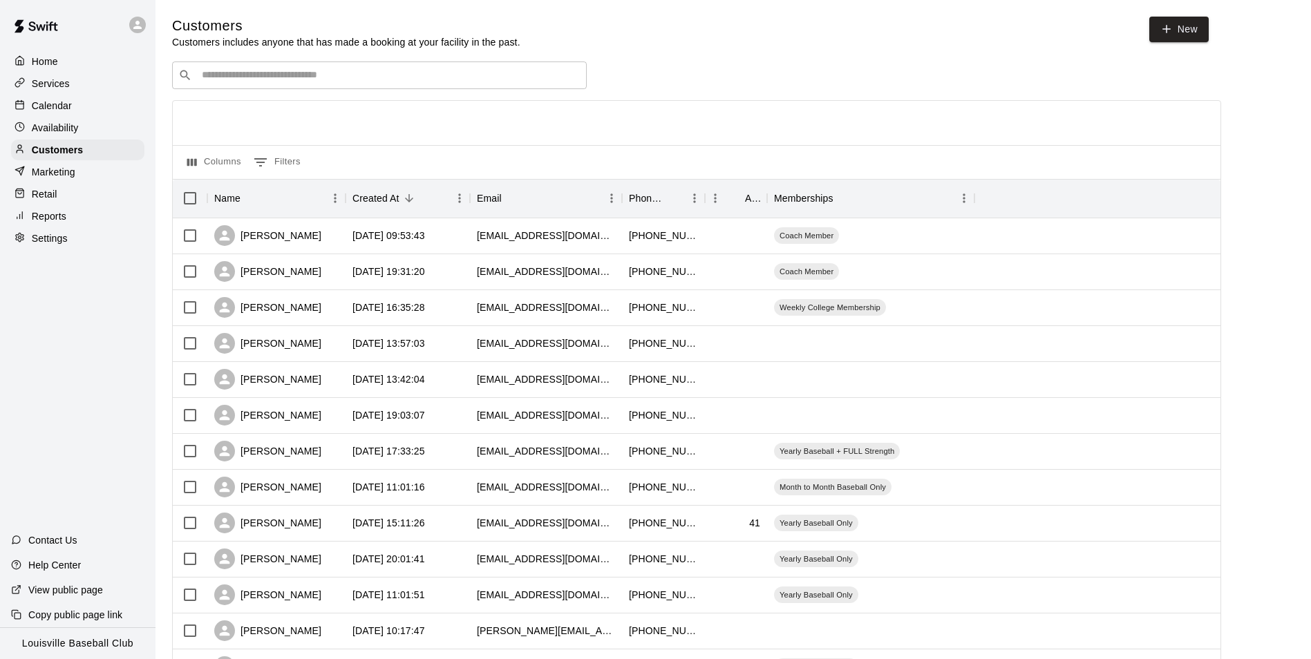
click at [338, 81] on input "Search customers by name or email" at bounding box center [389, 75] width 383 height 14
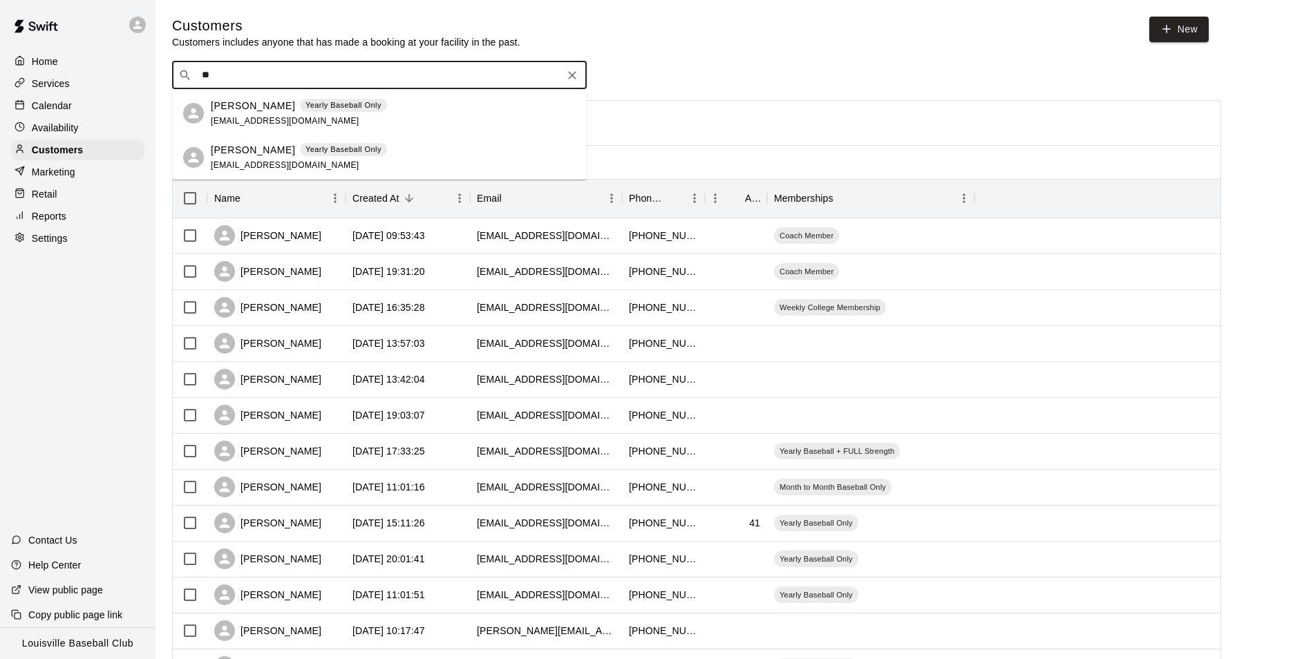
type input "*"
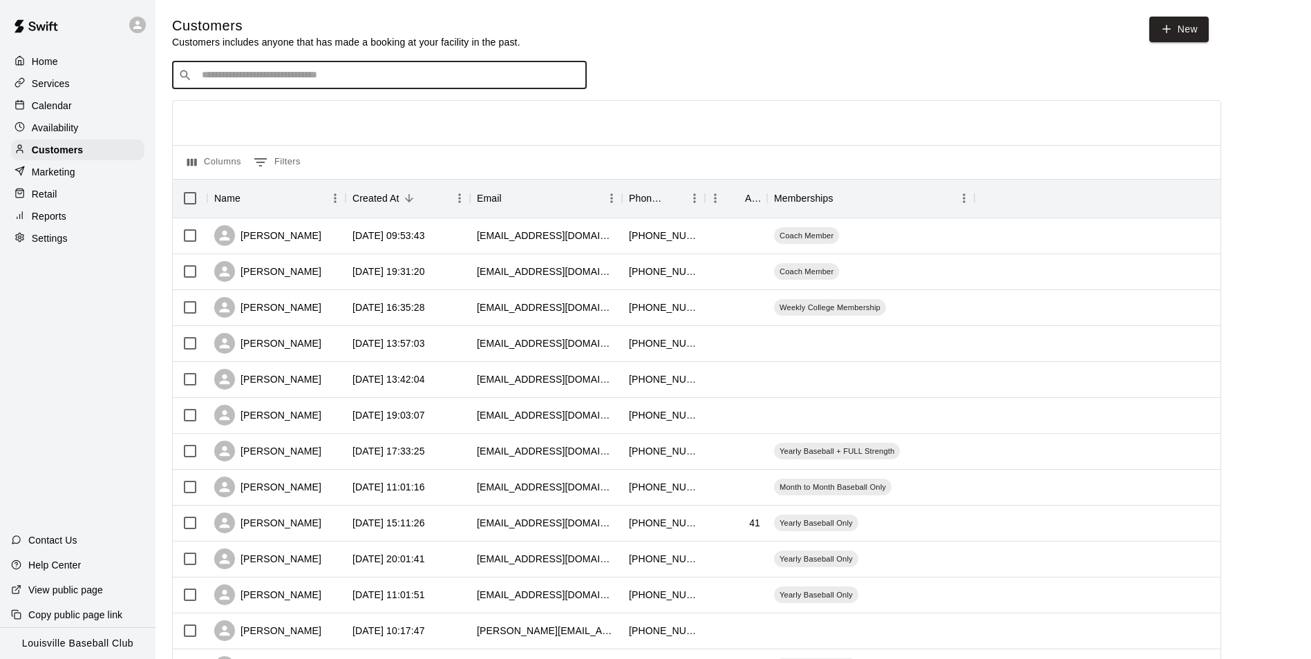
click at [100, 124] on div "Availability" at bounding box center [77, 127] width 133 height 21
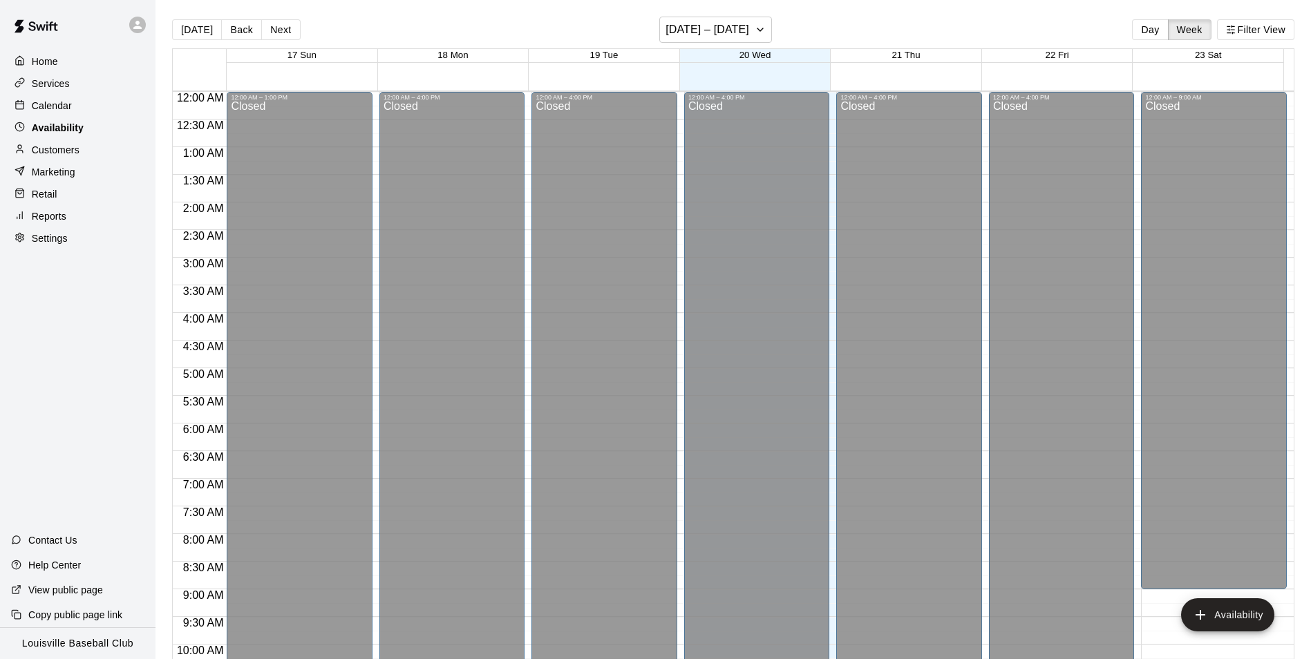
scroll to position [744, 0]
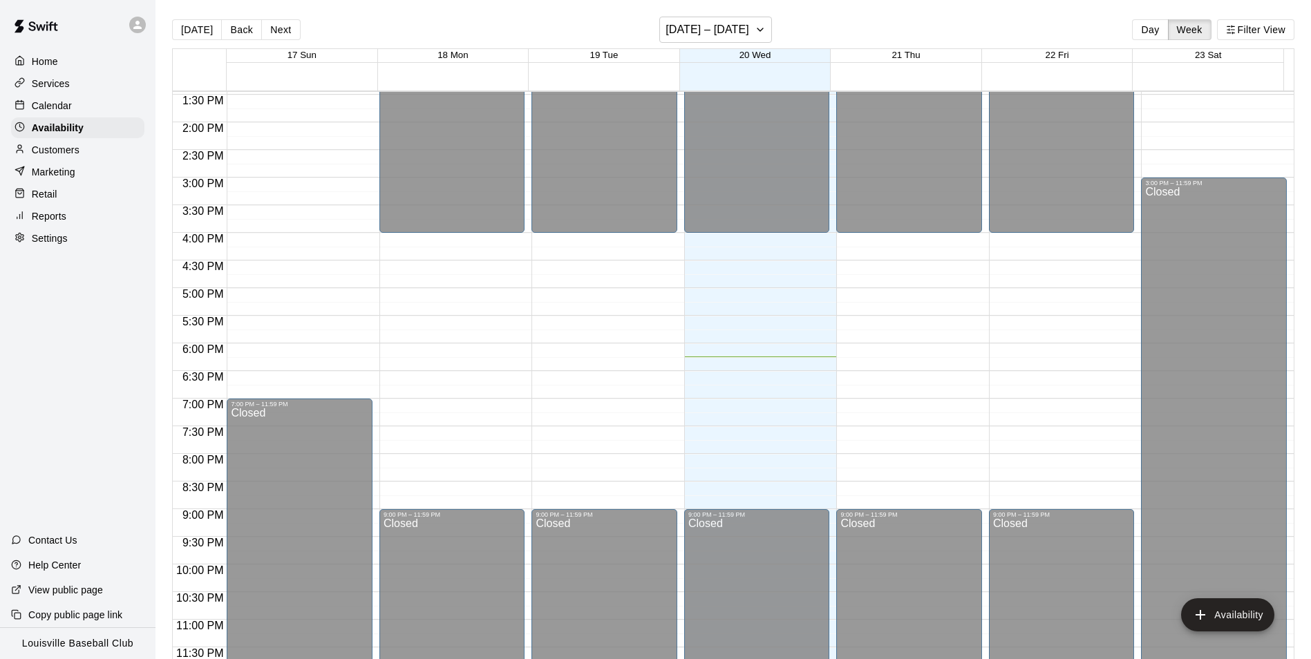
click at [112, 110] on div "Calendar" at bounding box center [77, 105] width 133 height 21
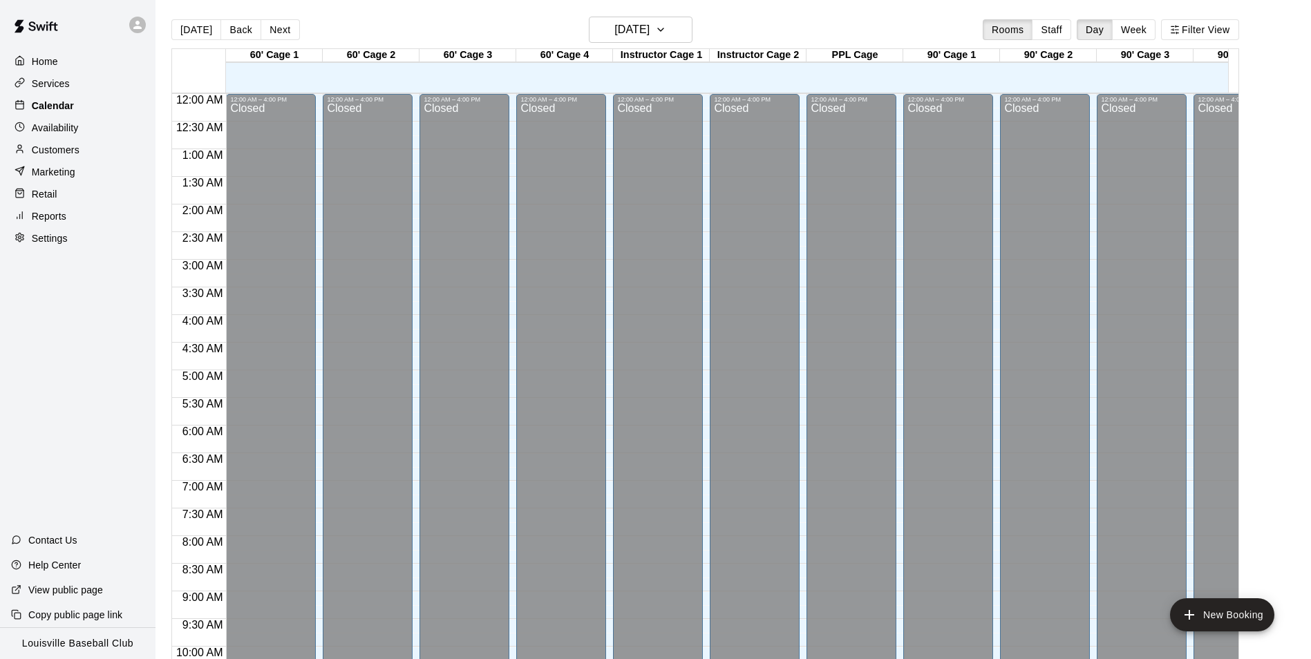
scroll to position [702, 0]
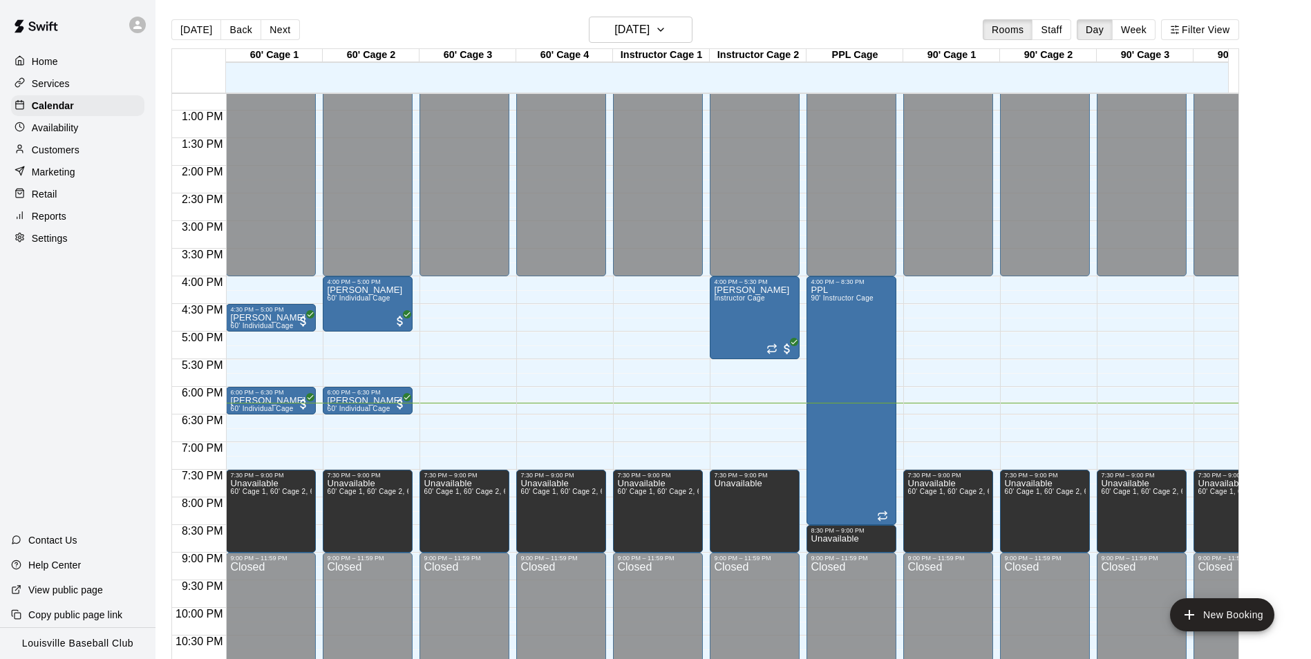
click at [95, 158] on div "Customers" at bounding box center [77, 150] width 133 height 21
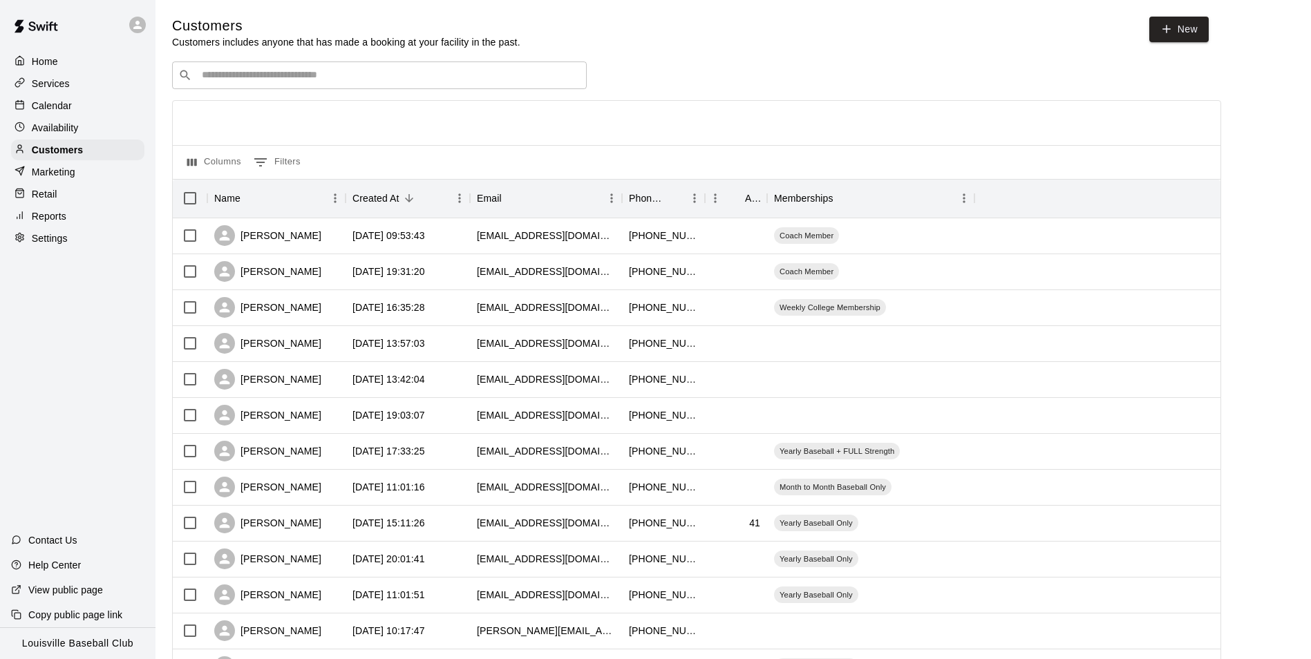
click at [256, 74] on input "Search customers by name or email" at bounding box center [389, 75] width 383 height 14
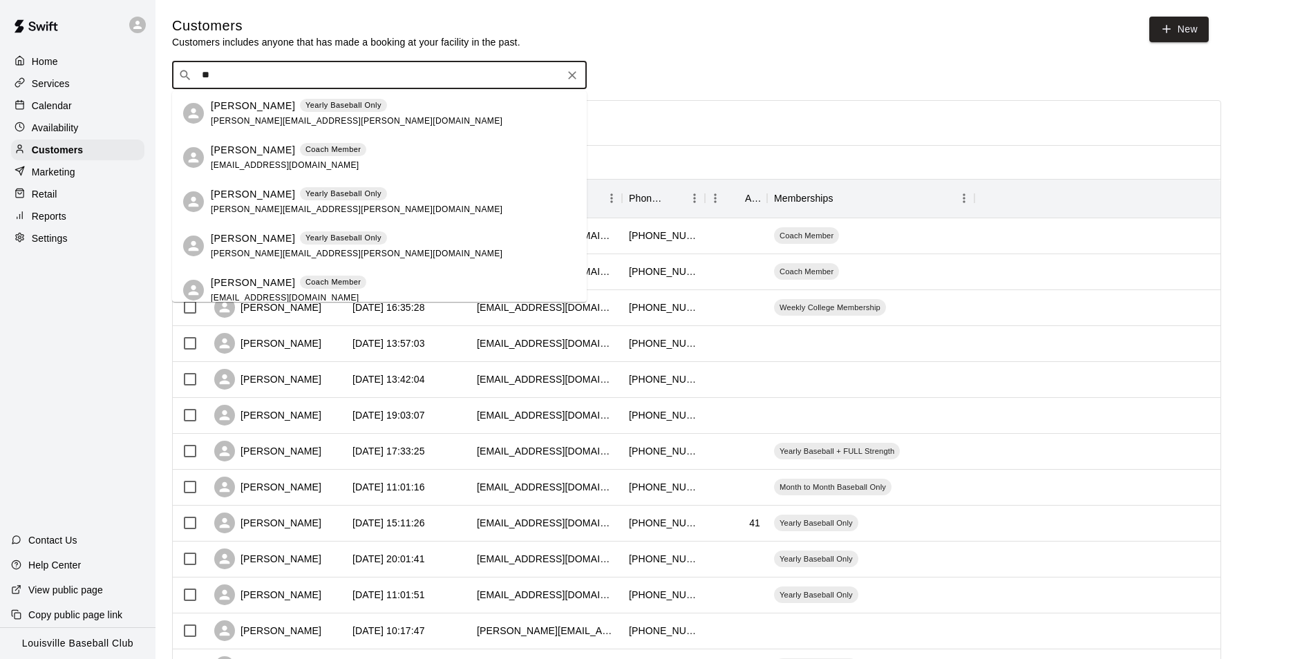
type input "*"
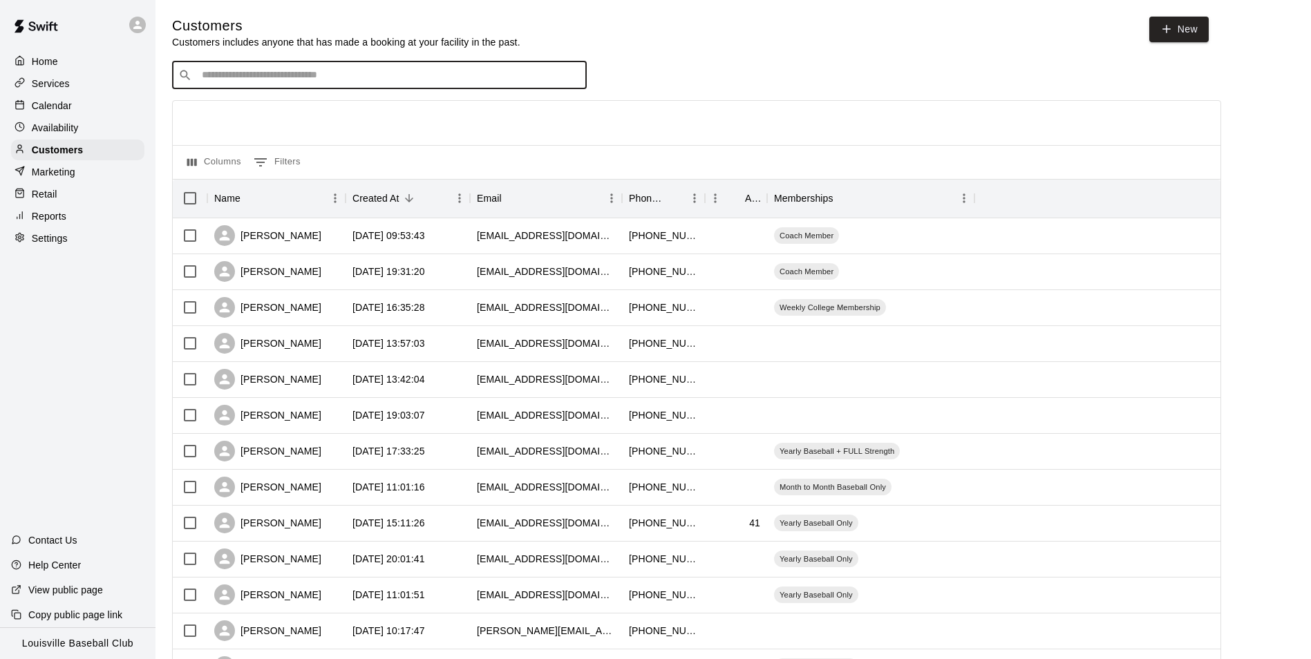
click at [79, 120] on div "Availability" at bounding box center [77, 127] width 133 height 21
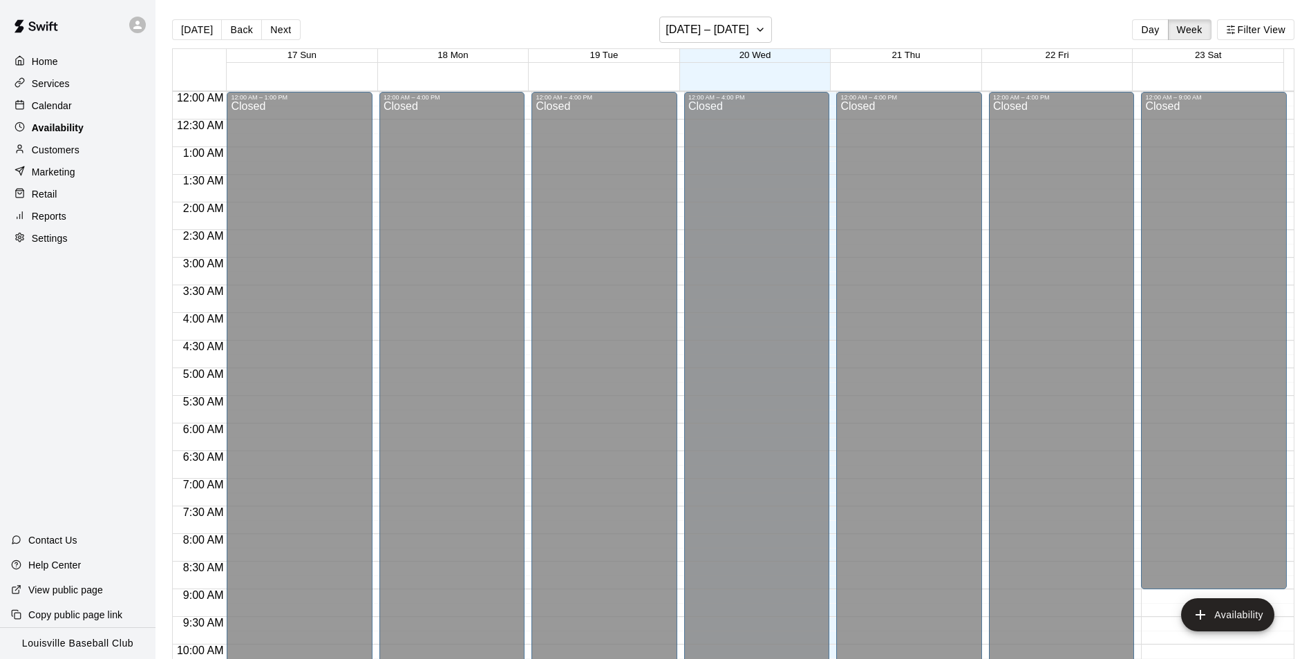
scroll to position [744, 0]
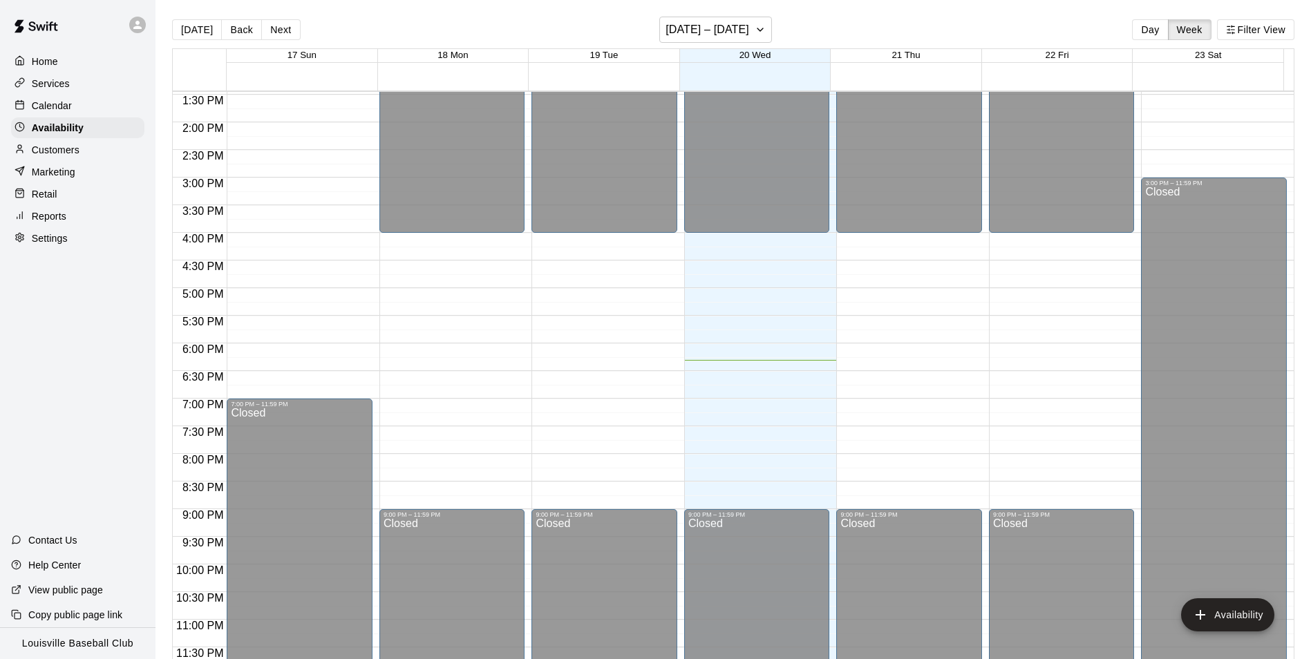
click at [92, 102] on div "Calendar" at bounding box center [77, 105] width 133 height 21
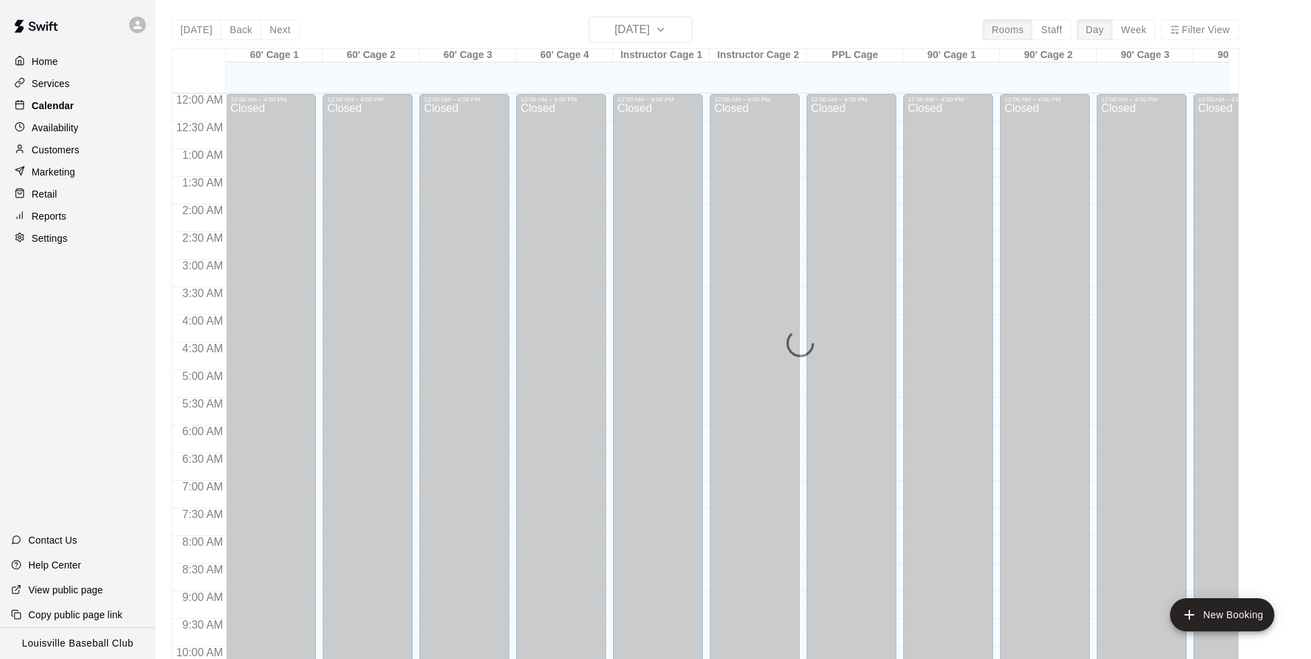
scroll to position [702, 0]
